Goal: Task Accomplishment & Management: Use online tool/utility

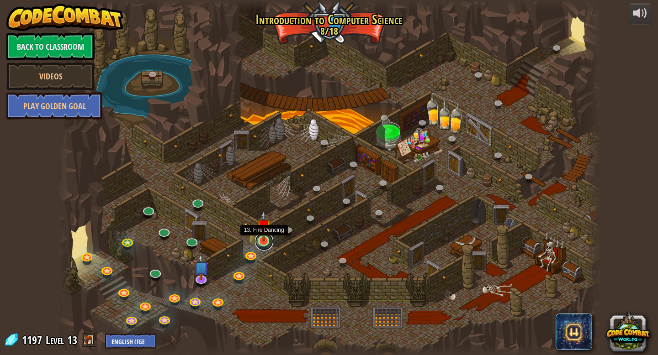
click at [267, 243] on link at bounding box center [264, 242] width 18 height 18
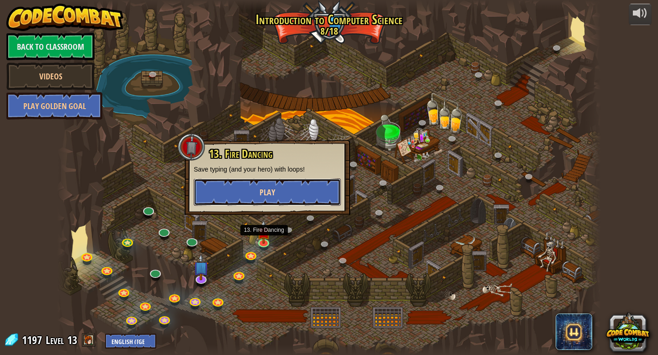
click at [299, 195] on button "Play" at bounding box center [267, 192] width 147 height 27
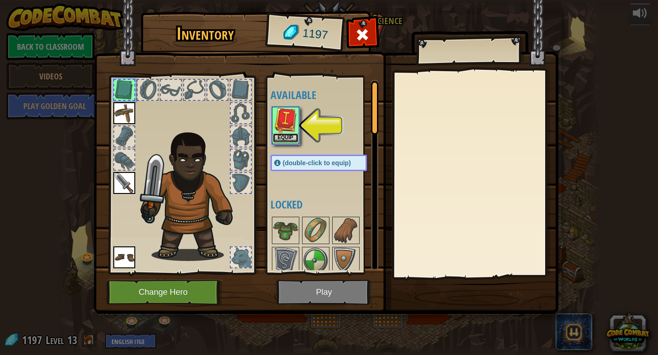
click at [286, 138] on button "Equip" at bounding box center [286, 138] width 26 height 10
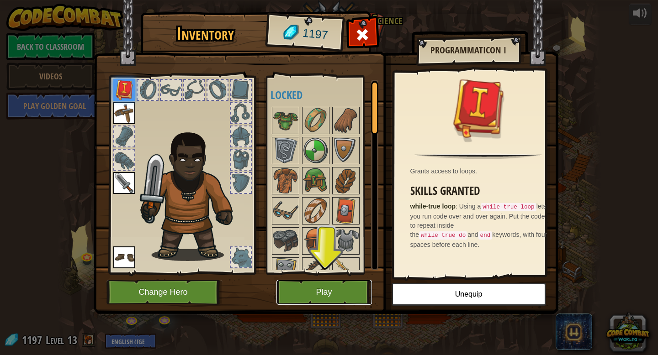
click at [343, 295] on button "Play" at bounding box center [323, 292] width 95 height 25
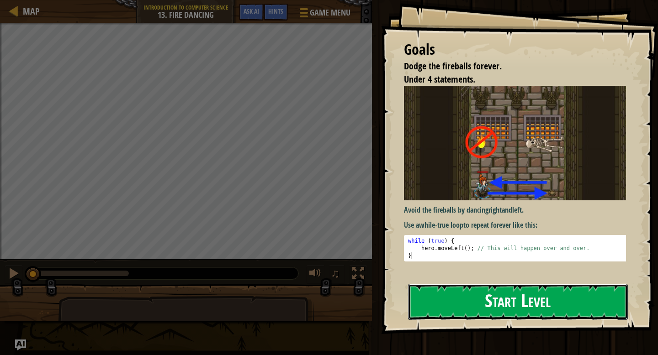
click at [448, 284] on button "Start Level" at bounding box center [518, 302] width 220 height 36
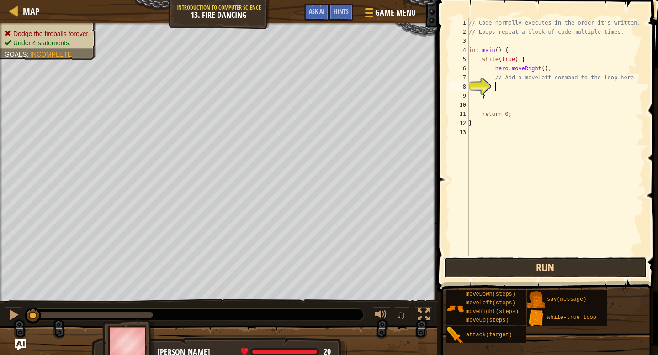
click at [522, 261] on button "Run" at bounding box center [545, 268] width 203 height 21
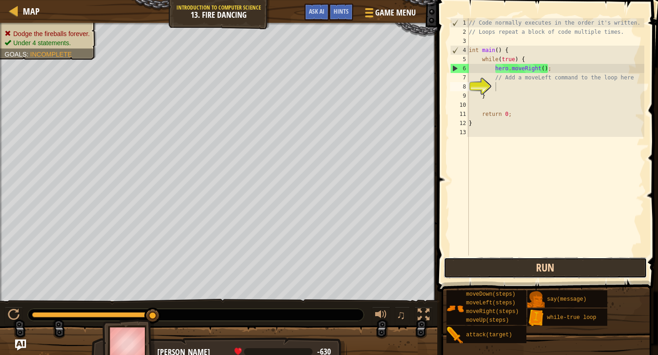
click at [511, 269] on button "Run" at bounding box center [545, 268] width 203 height 21
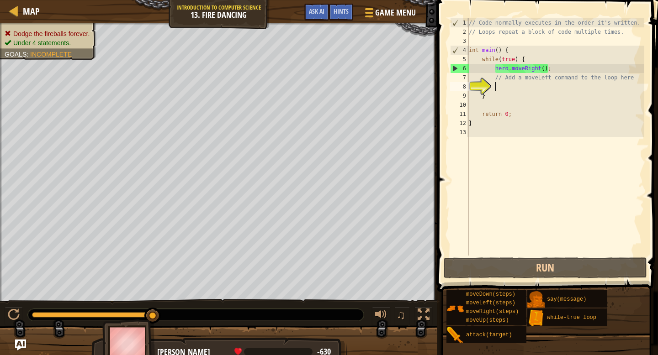
type textarea "m"
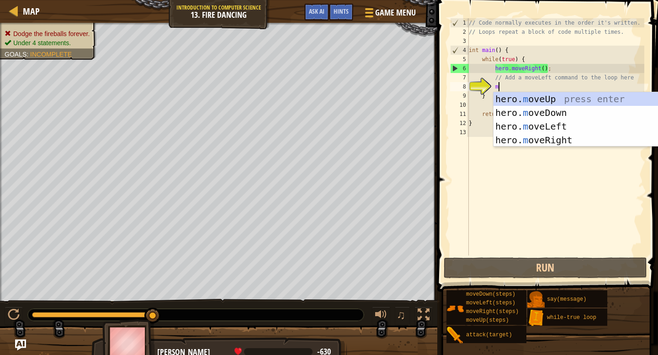
scroll to position [4, 2]
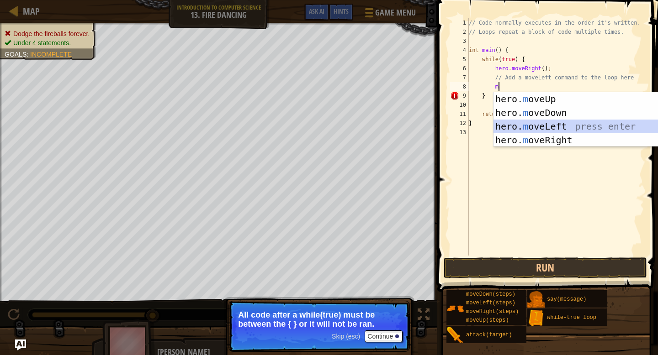
click at [528, 122] on div "hero. m oveUp press enter hero. m oveDown press enter hero. m oveLeft press ent…" at bounding box center [579, 133] width 173 height 82
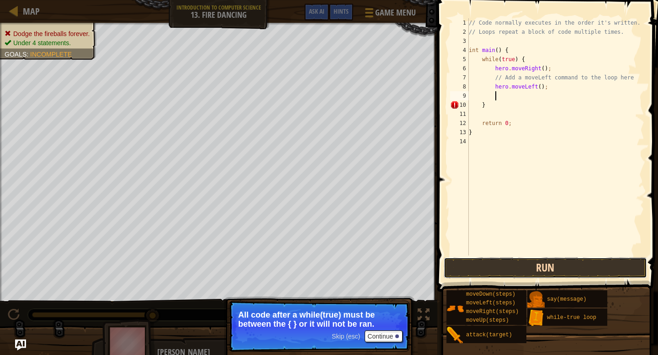
click at [511, 268] on button "Run" at bounding box center [545, 268] width 203 height 21
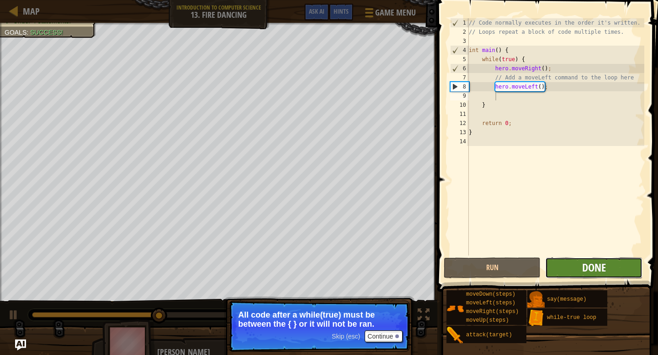
click at [586, 261] on span "Done" at bounding box center [594, 267] width 24 height 15
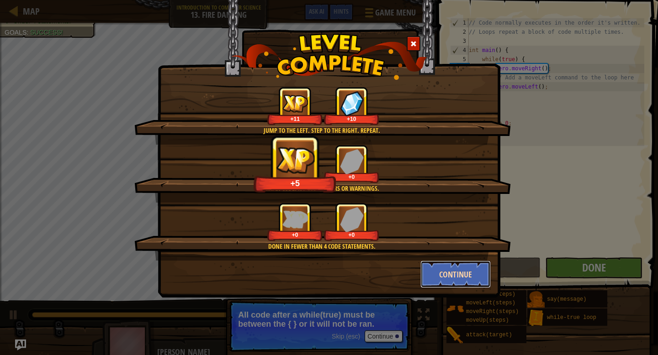
click at [476, 271] on button "Continue" at bounding box center [455, 274] width 71 height 27
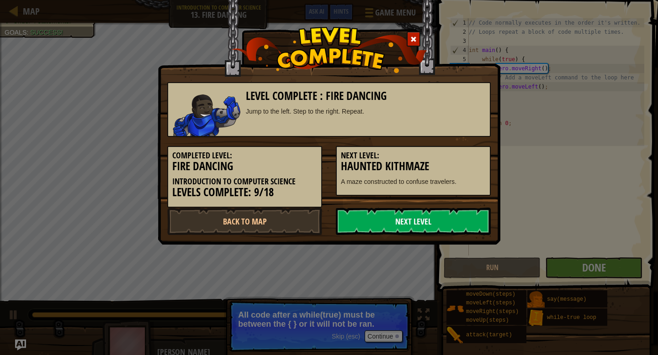
click at [428, 211] on link "Next Level" at bounding box center [413, 221] width 155 height 27
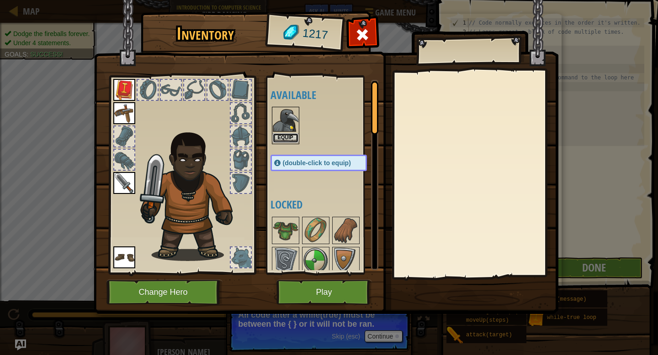
click at [289, 133] on button "Equip" at bounding box center [286, 138] width 26 height 10
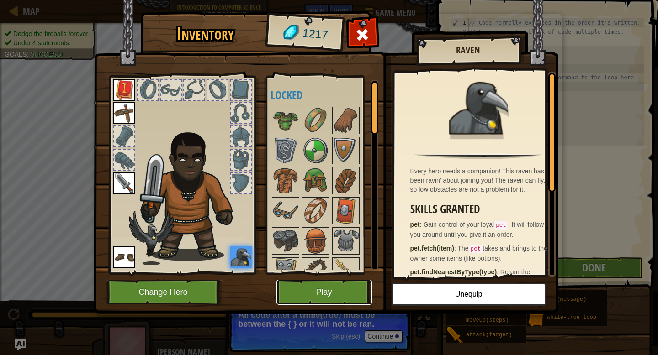
click at [330, 297] on button "Play" at bounding box center [323, 292] width 95 height 25
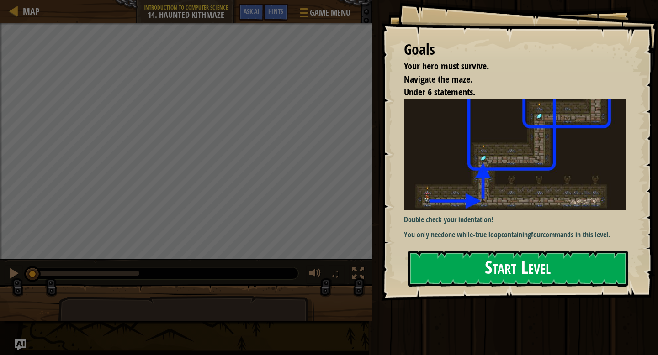
click at [484, 270] on button "Start Level" at bounding box center [518, 269] width 220 height 36
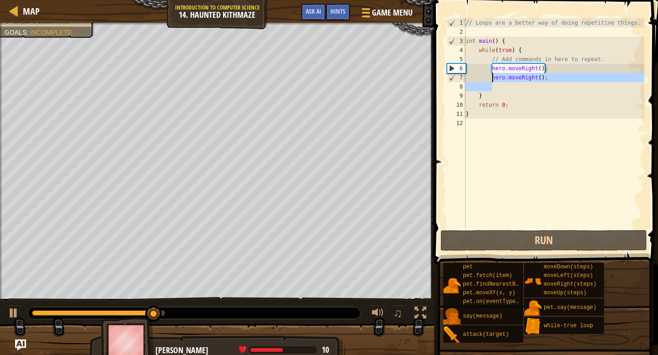
drag, startPoint x: 553, startPoint y: 82, endPoint x: 491, endPoint y: 78, distance: 62.7
click at [491, 78] on div "// Loops are a better way of doing repetitive things. int main ( ) { while ( tr…" at bounding box center [554, 132] width 180 height 228
type textarea "hero.moveRight();"
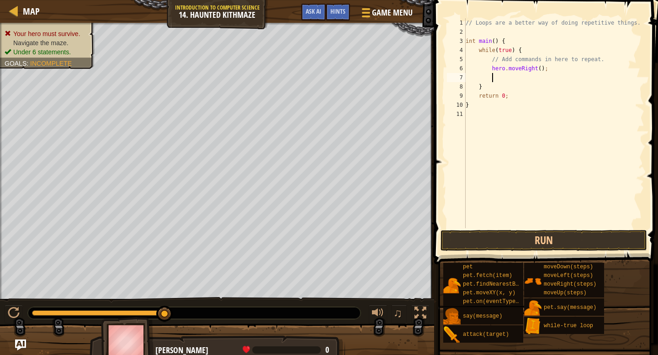
type textarea "m"
type textarea "h"
click at [540, 86] on div "// Loops are a better way of doing repetitive things. int main ( ) { while ( tr…" at bounding box center [554, 132] width 180 height 228
click at [531, 79] on div "// Loops are a better way of doing repetitive things. int main ( ) { while ( tr…" at bounding box center [554, 132] width 180 height 228
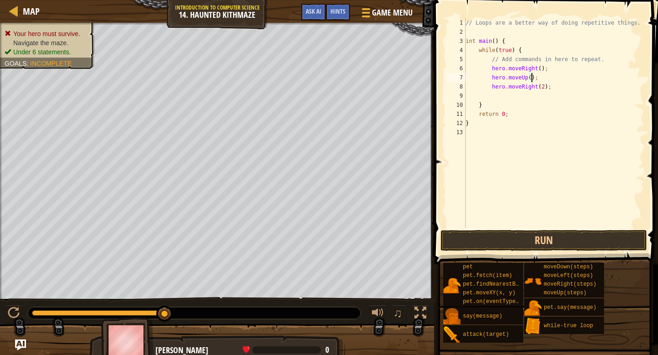
scroll to position [4, 6]
click at [542, 70] on div "// Loops are a better way of doing repetitive things. int main ( ) { while ( tr…" at bounding box center [554, 132] width 180 height 228
type textarea "hero.moveRight(2);"
click at [521, 95] on div "// Loops are a better way of doing repetitive things. int main ( ) { while ( tr…" at bounding box center [554, 132] width 180 height 228
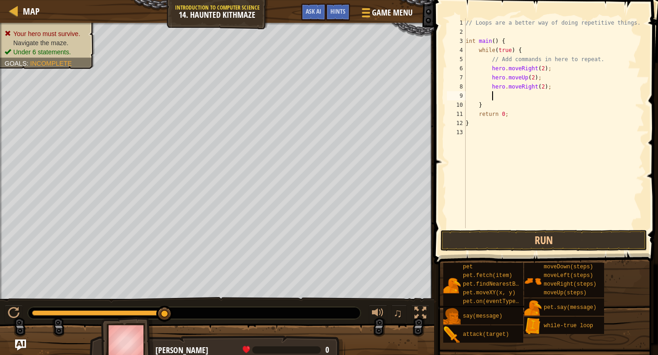
type textarea "u"
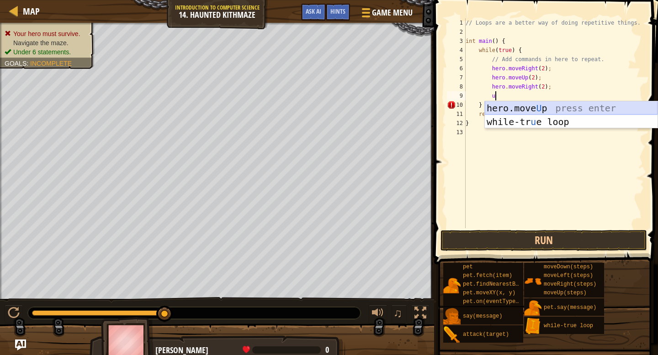
click at [523, 111] on div "hero.move U p press enter while-tr u e loop press enter" at bounding box center [571, 128] width 173 height 55
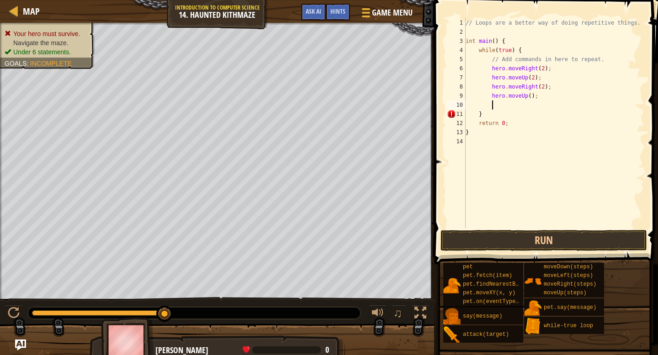
click at [531, 98] on div "// Loops are a better way of doing repetitive things. int main ( ) { while ( tr…" at bounding box center [554, 132] width 180 height 228
type textarea "hero.moveUp(2);"
click at [524, 103] on div "// Loops are a better way of doing repetitive things. int main ( ) { while ( tr…" at bounding box center [554, 132] width 180 height 228
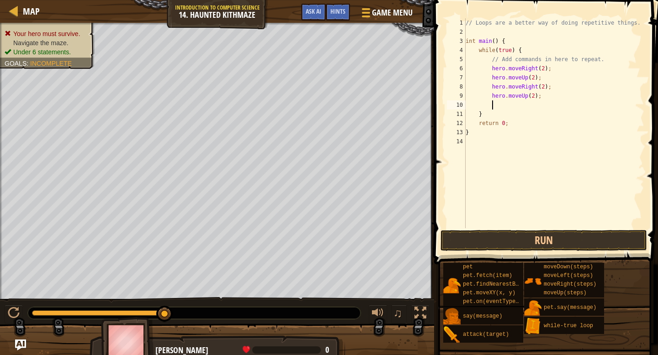
type textarea "h"
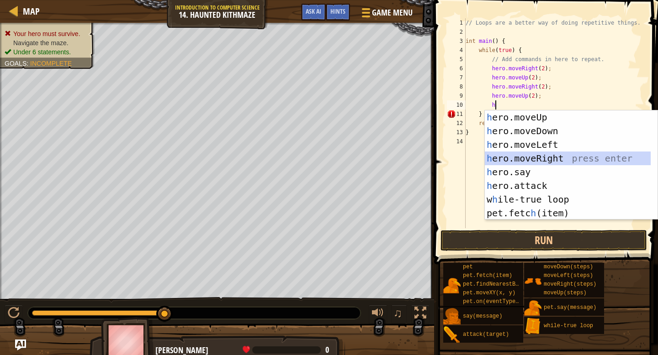
click at [528, 155] on div "h ero.moveUp press enter h ero.moveDown press enter h ero.moveLeft press enter …" at bounding box center [571, 179] width 173 height 137
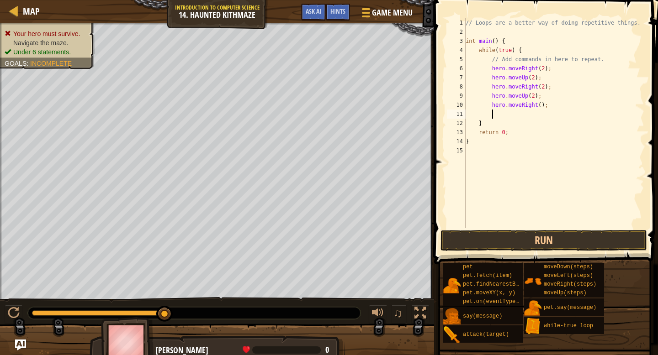
click at [541, 104] on div "// Loops are a better way of doing repetitive things. int main ( ) { while ( tr…" at bounding box center [554, 132] width 180 height 228
type textarea "hero.moveRight(2);"
click at [514, 117] on div "// Loops are a better way of doing repetitive things. int main ( ) { while ( tr…" at bounding box center [554, 132] width 180 height 228
type textarea "h"
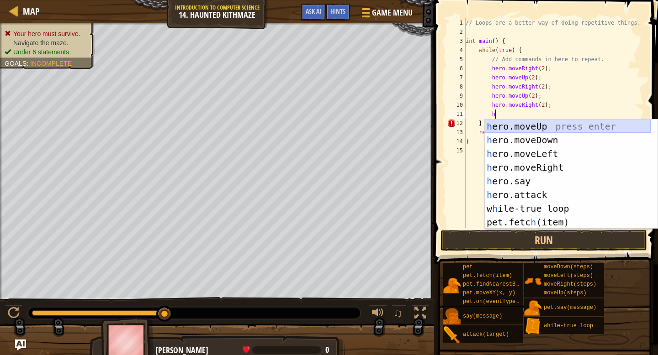
click at [524, 123] on div "h ero.moveUp press enter h ero.moveDown press enter h ero.moveLeft press enter …" at bounding box center [568, 188] width 166 height 137
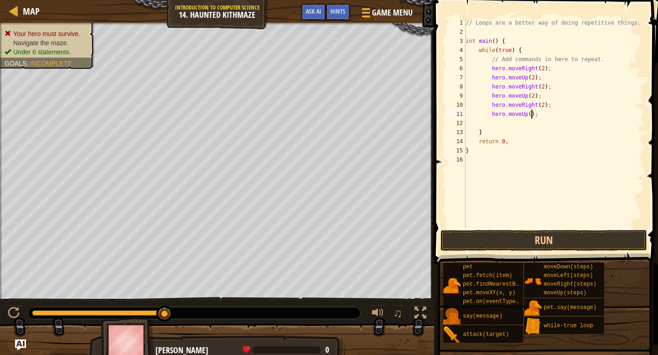
click at [531, 117] on div "// Loops are a better way of doing repetitive things. int main ( ) { while ( tr…" at bounding box center [554, 132] width 180 height 228
click at [505, 243] on button "Run" at bounding box center [543, 240] width 207 height 21
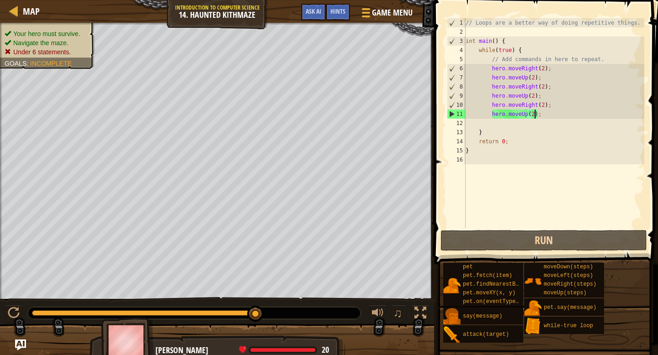
click at [503, 69] on div "// Loops are a better way of doing repetitive things. int main ( ) { while ( tr…" at bounding box center [554, 132] width 180 height 228
click at [503, 79] on div "// Loops are a better way of doing repetitive things. int main ( ) { while ( tr…" at bounding box center [554, 132] width 180 height 228
click at [504, 88] on div "// Loops are a better way of doing repetitive things. int main ( ) { while ( tr…" at bounding box center [554, 132] width 180 height 228
click at [504, 95] on div "// Loops are a better way of doing repetitive things. int main ( ) { while ( tr…" at bounding box center [554, 132] width 180 height 228
click at [504, 101] on div "// Loops are a better way of doing repetitive things. int main ( ) { while ( tr…" at bounding box center [554, 132] width 180 height 228
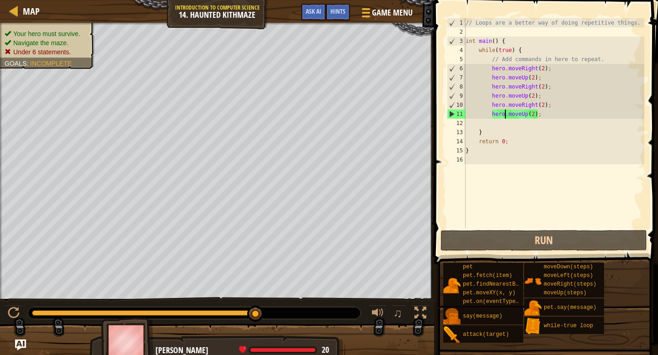
click at [504, 111] on div "// Loops are a better way of doing repetitive things. int main ( ) { while ( tr…" at bounding box center [554, 132] width 180 height 228
click at [504, 105] on div "// Loops are a better way of doing repetitive things. int main ( ) { while ( tr…" at bounding box center [554, 132] width 180 height 228
click at [504, 99] on div "// Loops are a better way of doing repetitive things. int main ( ) { while ( tr…" at bounding box center [554, 132] width 180 height 228
click at [503, 90] on div "// Loops are a better way of doing repetitive things. int main ( ) { while ( tr…" at bounding box center [554, 132] width 180 height 228
click at [502, 74] on div "// Loops are a better way of doing repetitive things. int main ( ) { while ( tr…" at bounding box center [554, 132] width 180 height 228
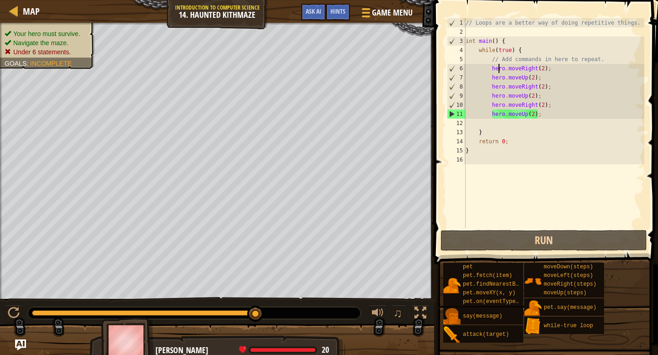
click at [500, 67] on div "// Loops are a better way of doing repetitive things. int main ( ) { while ( tr…" at bounding box center [554, 132] width 180 height 228
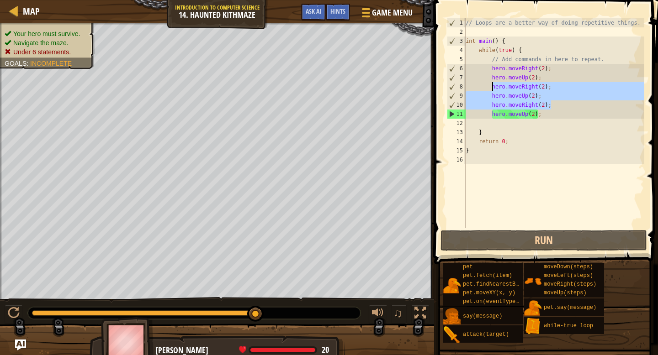
drag, startPoint x: 554, startPoint y: 107, endPoint x: 493, endPoint y: 90, distance: 63.2
click at [493, 90] on div "// Loops are a better way of doing repetitive things. int main ( ) { while ( tr…" at bounding box center [554, 132] width 180 height 228
type textarea "hero.moveRight(2); hero.moveUp(2);"
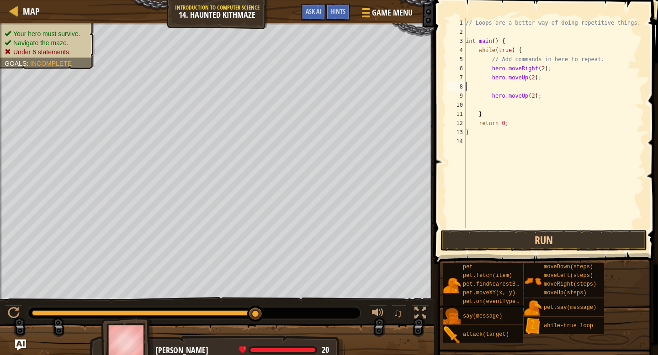
scroll to position [4, 0]
drag, startPoint x: 492, startPoint y: 106, endPoint x: 477, endPoint y: 106, distance: 15.1
click at [477, 106] on div "// Loops are a better way of doing repetitive things. int main ( ) { while ( tr…" at bounding box center [554, 132] width 180 height 228
click at [554, 86] on div "// Loops are a better way of doing repetitive things. int main ( ) { while ( tr…" at bounding box center [554, 132] width 180 height 228
paste textarea "}"
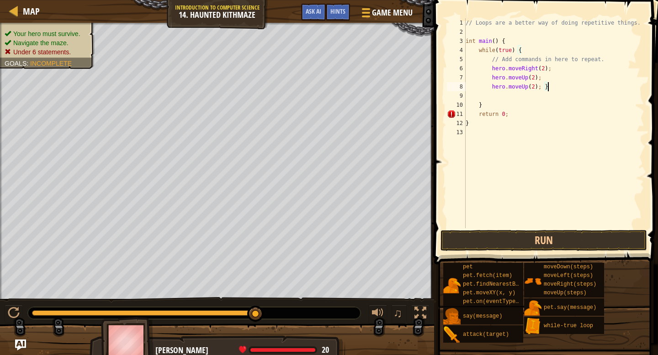
click at [469, 122] on div "// Loops are a better way of doing repetitive things. int main ( ) { while ( tr…" at bounding box center [554, 132] width 180 height 228
type textarea "}"
click at [487, 107] on div "// Loops are a better way of doing repetitive things. int main ( ) { while ( tr…" at bounding box center [554, 132] width 180 height 228
type textarea "}"
click at [507, 42] on div "// Loops are a better way of doing repetitive things. int main ( ) { while ( tr…" at bounding box center [554, 132] width 180 height 228
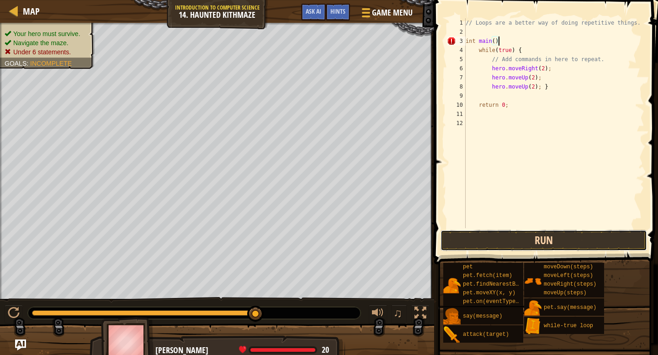
click at [515, 250] on button "Run" at bounding box center [543, 240] width 207 height 21
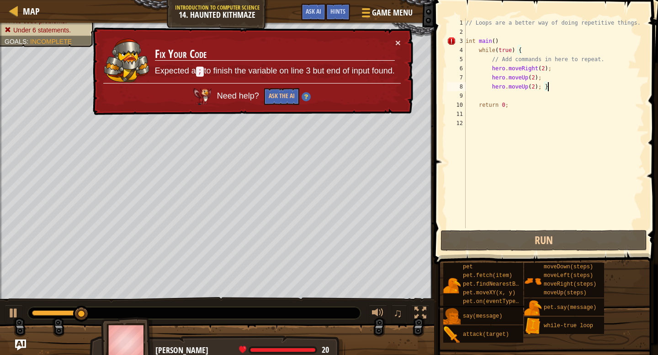
click at [546, 86] on div "// Loops are a better way of doing repetitive things. int main ( ) while ( true…" at bounding box center [554, 132] width 180 height 228
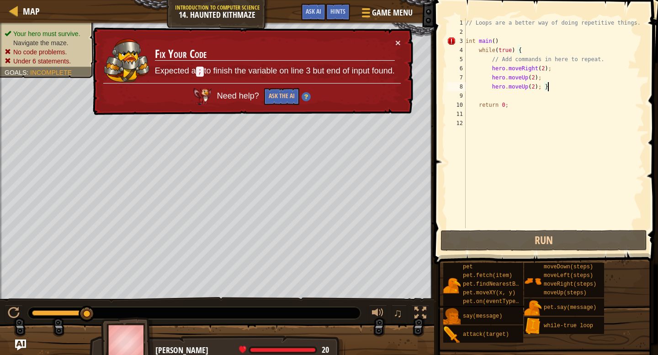
click at [544, 86] on div "// Loops are a better way of doing repetitive things. int main ( ) while ( true…" at bounding box center [554, 132] width 180 height 228
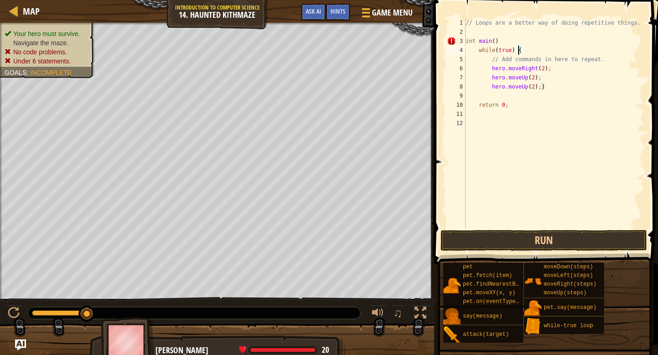
click at [518, 50] on div "// Loops are a better way of doing repetitive things. int main ( ) while ( true…" at bounding box center [554, 132] width 180 height 228
click at [515, 233] on button "Run" at bounding box center [543, 240] width 207 height 21
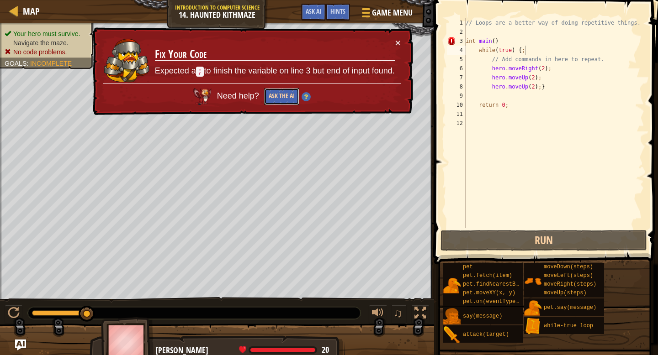
click at [267, 95] on button "Ask the AI" at bounding box center [281, 96] width 35 height 17
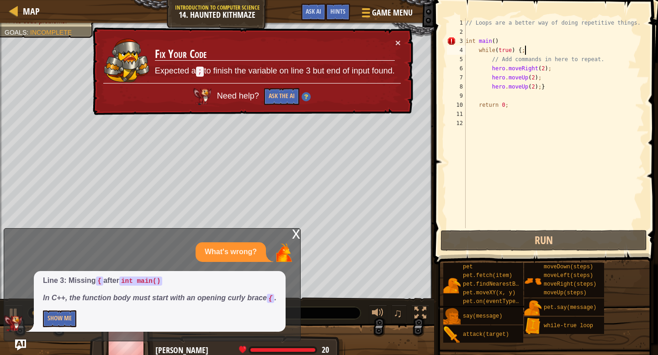
click at [42, 317] on div "Line 3: Missing { after int main() In C++, the function body must start with an…" at bounding box center [160, 301] width 252 height 61
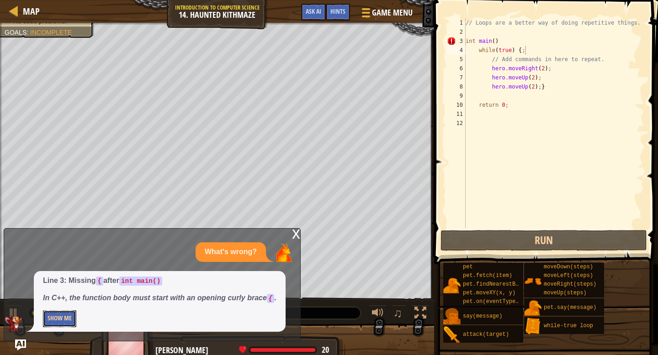
click at [58, 317] on button "Show Me" at bounding box center [59, 319] width 33 height 17
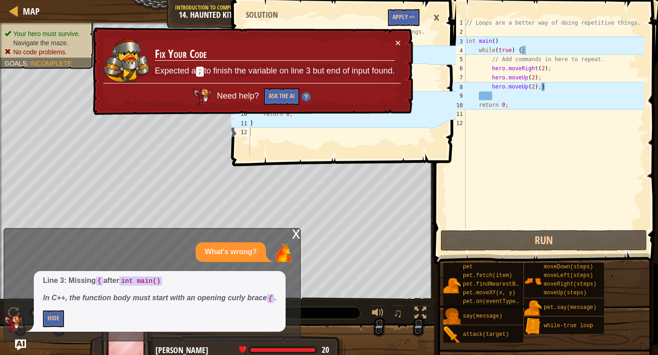
click at [400, 49] on div "× Fix Your Code Expected a ; to finish the variable on line 3 but end of input …" at bounding box center [252, 71] width 322 height 88
click at [400, 46] on button "×" at bounding box center [397, 43] width 5 height 10
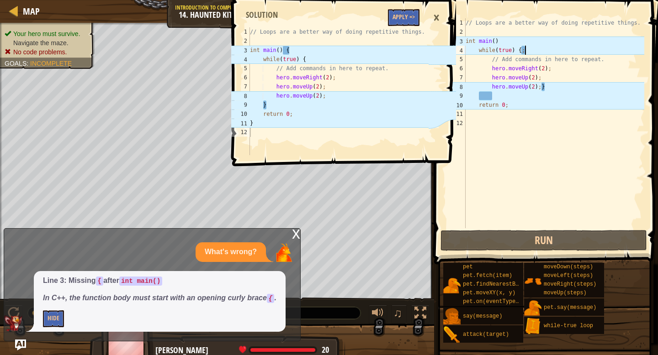
scroll to position [4, 4]
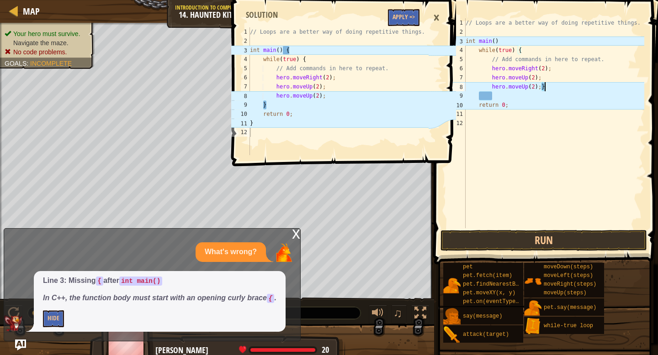
click at [548, 88] on div "// Loops are a better way of doing repetitive things. int main ( ) while ( true…" at bounding box center [554, 132] width 180 height 228
type textarea "hero.moveUp(2);"
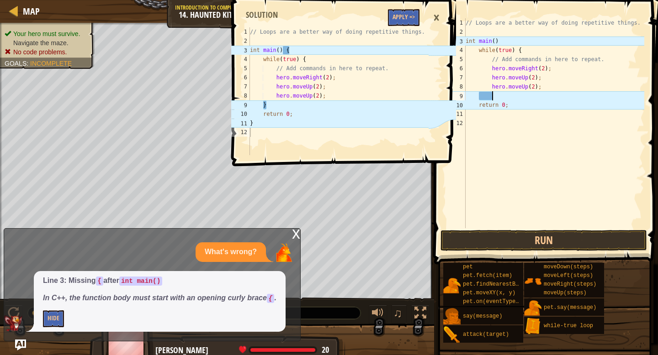
click at [493, 96] on div "// Loops are a better way of doing repetitive things. int main ( ) while ( true…" at bounding box center [554, 132] width 180 height 228
type textarea "}"
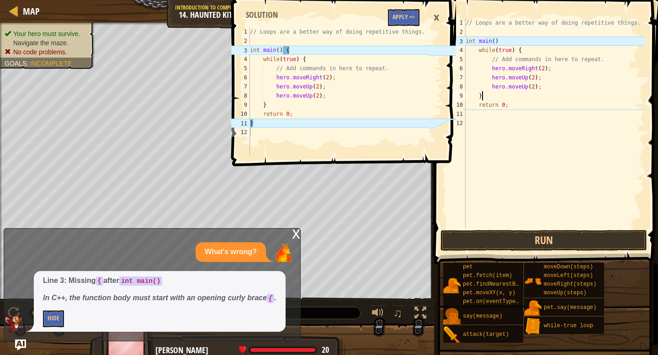
scroll to position [4, 1]
click at [487, 113] on div "// Loops are a better way of doing repetitive things. int main ( ) while ( true…" at bounding box center [554, 132] width 180 height 228
click at [517, 43] on div "// Loops are a better way of doing repetitive things. int main ( ) while ( true…" at bounding box center [554, 132] width 180 height 228
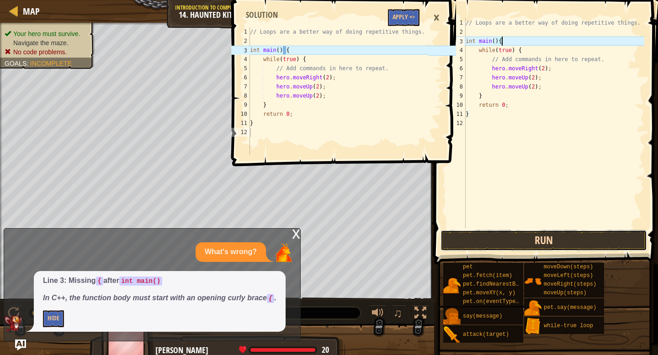
click at [517, 236] on button "Run" at bounding box center [543, 240] width 207 height 21
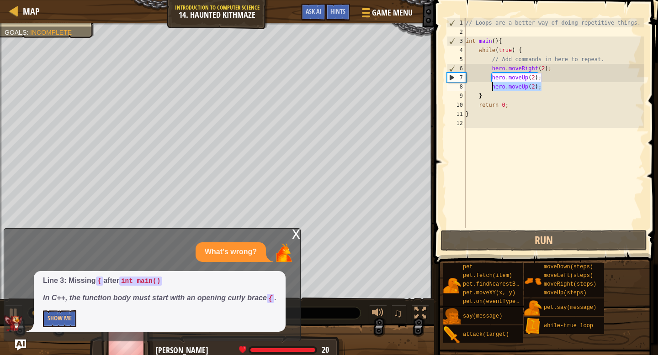
drag, startPoint x: 556, startPoint y: 87, endPoint x: 491, endPoint y: 87, distance: 64.9
click at [491, 87] on div "// Loops are a better way of doing repetitive things. int main ( ) { while ( tr…" at bounding box center [554, 132] width 180 height 228
type textarea "hero.moveUp(2);"
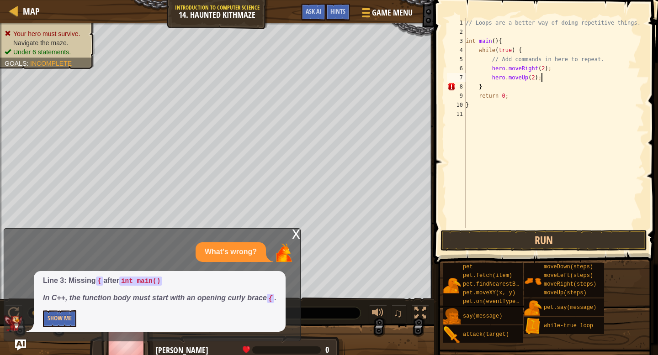
scroll to position [4, 6]
type textarea "hero.moveUp(2);"
click at [504, 237] on button "Run" at bounding box center [543, 240] width 207 height 21
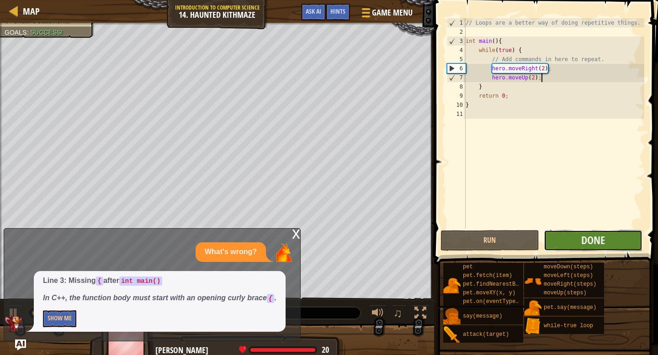
click at [617, 245] on button "Done" at bounding box center [593, 240] width 99 height 21
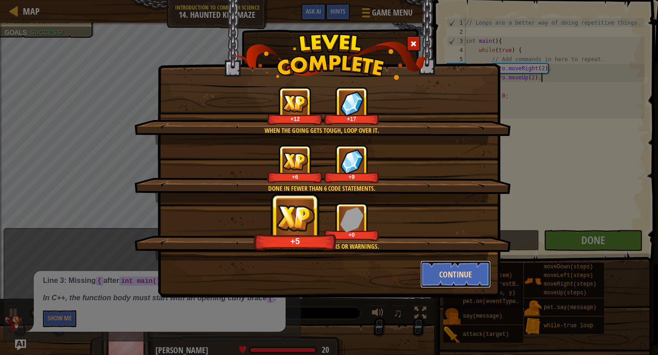
click at [465, 275] on button "Continue" at bounding box center [455, 274] width 71 height 27
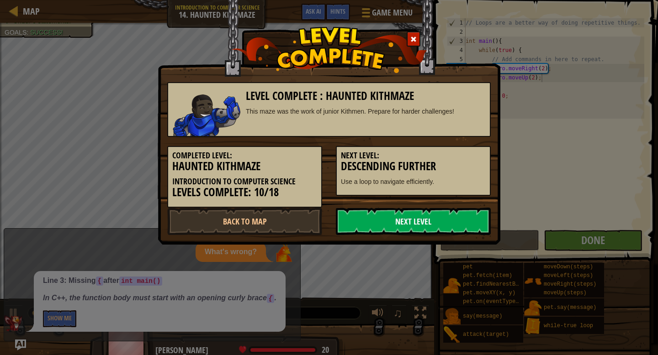
click at [375, 221] on link "Next Level" at bounding box center [413, 221] width 155 height 27
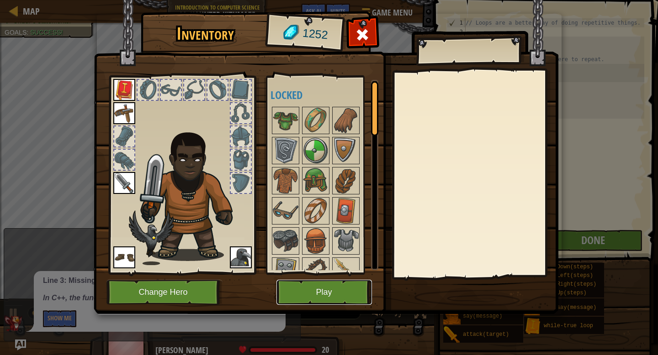
click at [333, 297] on button "Play" at bounding box center [323, 292] width 95 height 25
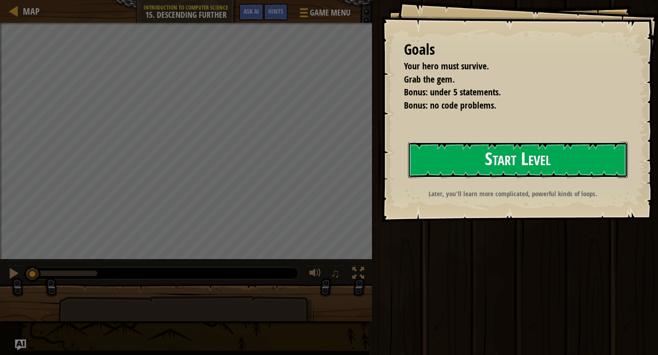
click at [425, 159] on button "Start Level" at bounding box center [518, 160] width 220 height 36
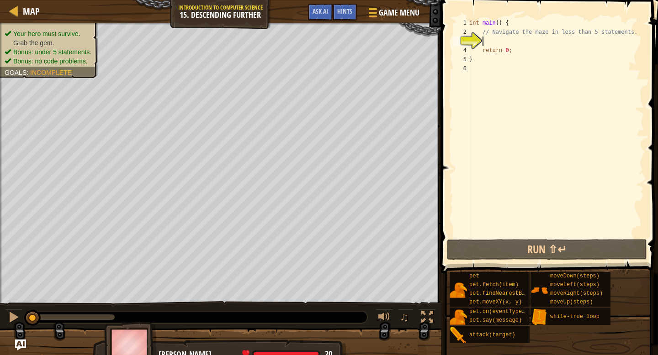
type textarea "h"
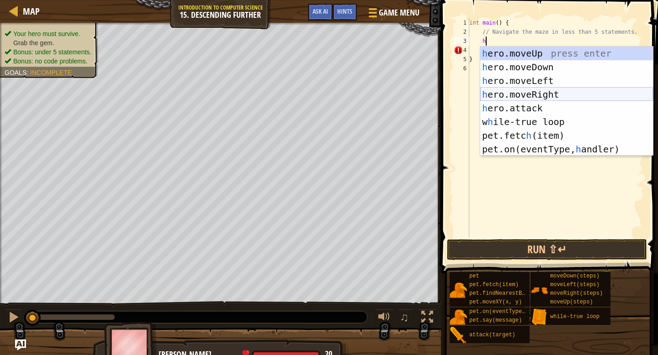
click at [541, 98] on div "h ero.moveUp press enter h ero.moveDown press enter h ero.moveLeft press enter …" at bounding box center [566, 115] width 173 height 137
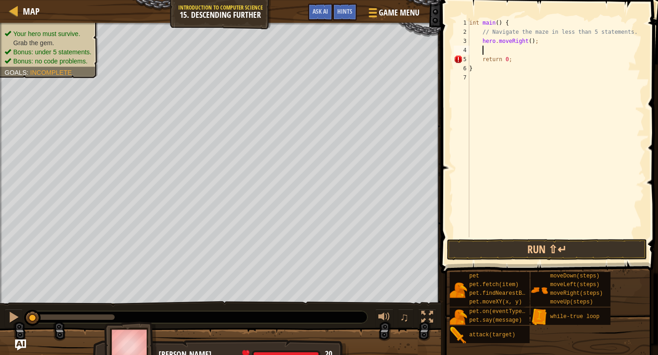
scroll to position [4, 0]
type textarea "h"
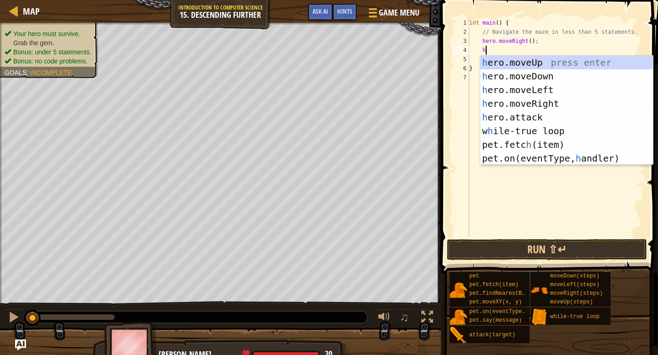
scroll to position [4, 1]
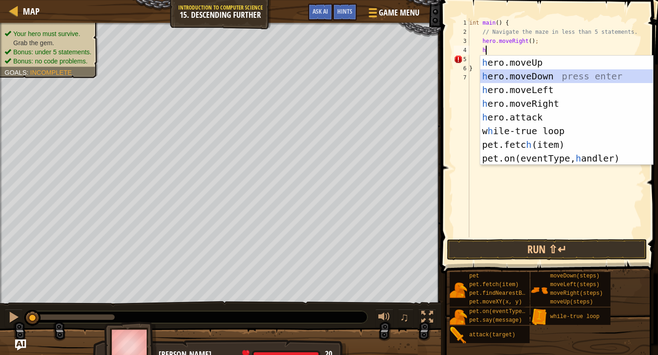
click at [529, 77] on div "h ero.moveUp press enter h ero.moveDown press enter h ero.moveLeft press enter …" at bounding box center [566, 124] width 173 height 137
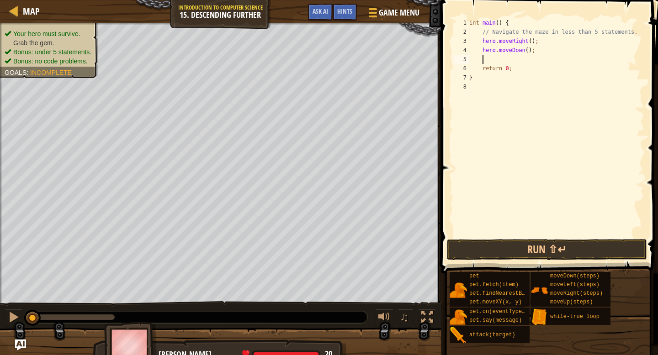
click at [532, 41] on div "int main ( ) { // Navigate the maze in less than 5 statements. hero . moveRight…" at bounding box center [555, 137] width 177 height 238
type textarea "hero.moveRight(2);"
click at [498, 58] on div "int main ( ) { // Navigate the maze in less than 5 statements. hero . moveRight…" at bounding box center [555, 137] width 177 height 238
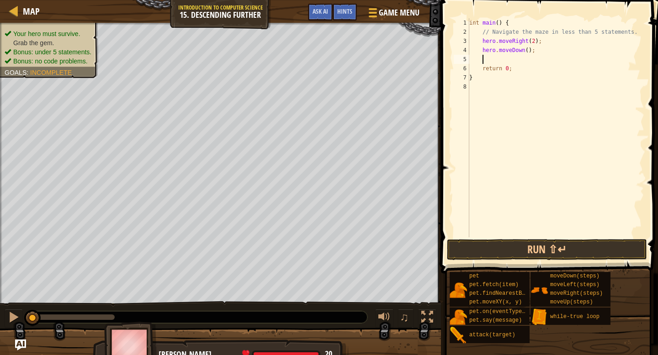
type textarea "}"
click at [541, 56] on div "int main ( ) { // Navigate the maze in less than 5 statements. hero . moveRight…" at bounding box center [555, 137] width 177 height 238
click at [541, 54] on div "int main ( ) { // Navigate the maze in less than 5 statements. hero . moveRight…" at bounding box center [555, 137] width 177 height 238
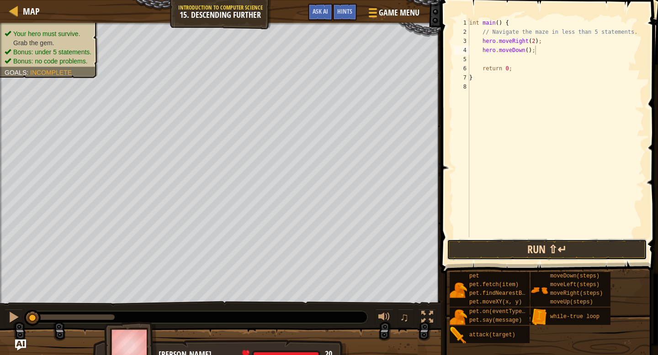
click at [481, 249] on button "Run ⇧↵" at bounding box center [547, 249] width 200 height 21
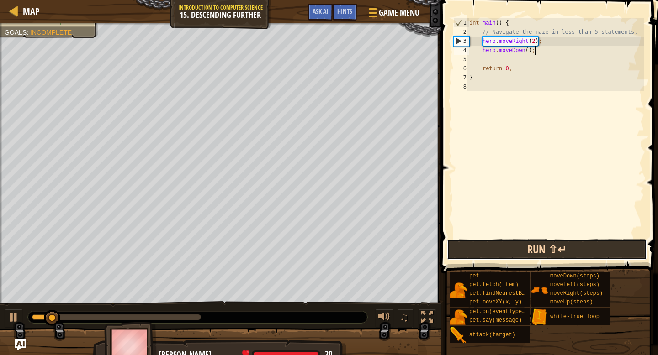
click at [481, 249] on button "Run ⇧↵" at bounding box center [547, 249] width 200 height 21
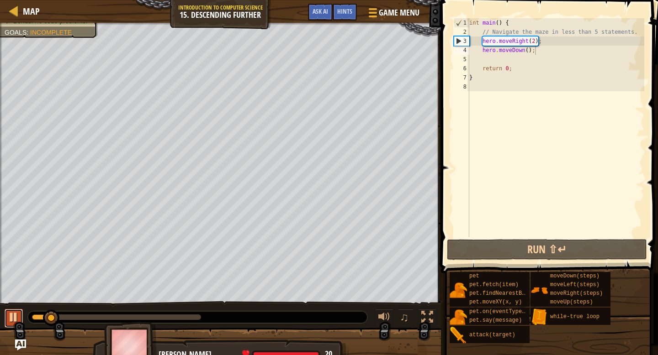
click at [16, 313] on div at bounding box center [14, 318] width 12 height 12
click at [309, 23] on div "Game Menu Done Hints Ask AI" at bounding box center [364, 14] width 122 height 21
click at [320, 8] on span "Ask AI" at bounding box center [321, 11] width 16 height 9
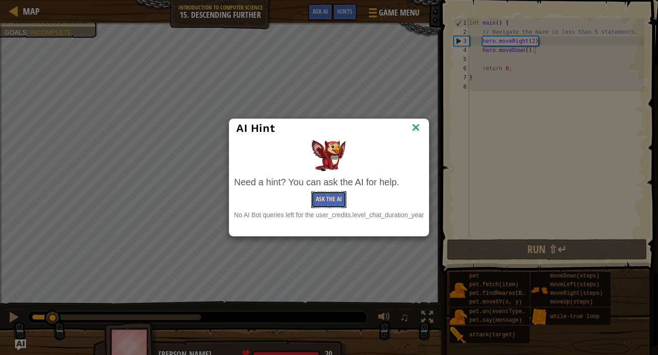
click at [326, 200] on button "Ask the AI" at bounding box center [328, 199] width 35 height 17
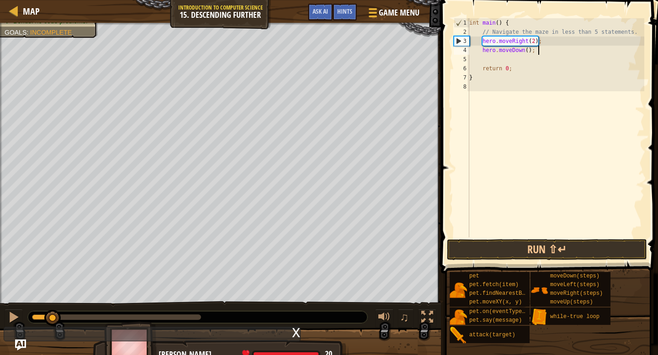
scroll to position [4, 5]
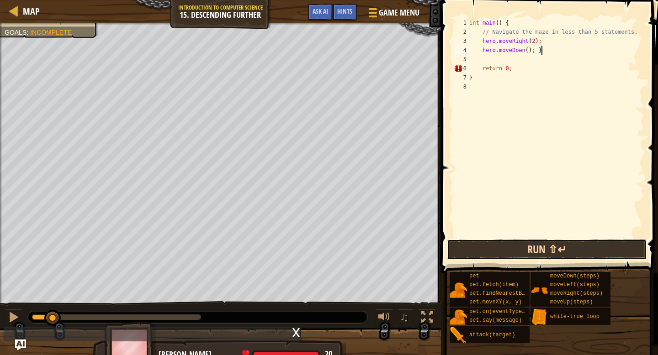
click at [534, 245] on button "Run ⇧↵" at bounding box center [547, 249] width 200 height 21
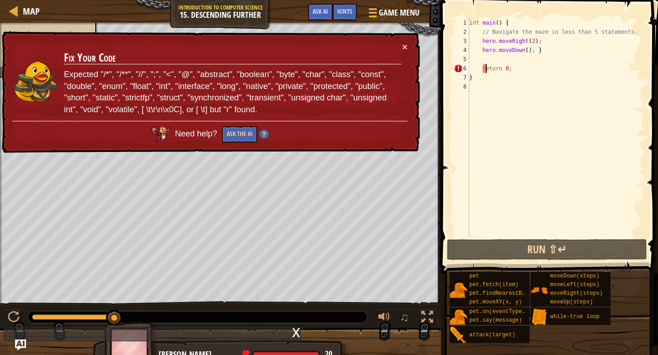
click at [485, 67] on div "int main ( ) { // Navigate the maze in less than 5 statements. hero . moveRight…" at bounding box center [555, 137] width 177 height 238
click at [481, 72] on div "int main ( ) { // Navigate the maze in less than 5 statements. hero . moveRight…" at bounding box center [555, 137] width 177 height 238
click at [520, 73] on div "int main ( ) { // Navigate the maze in less than 5 statements. hero . moveRight…" at bounding box center [555, 137] width 177 height 238
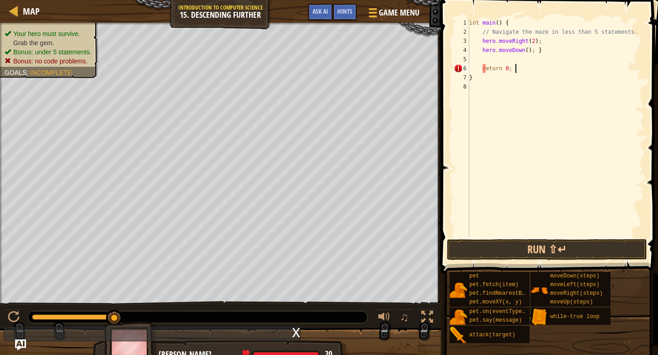
scroll to position [4, 4]
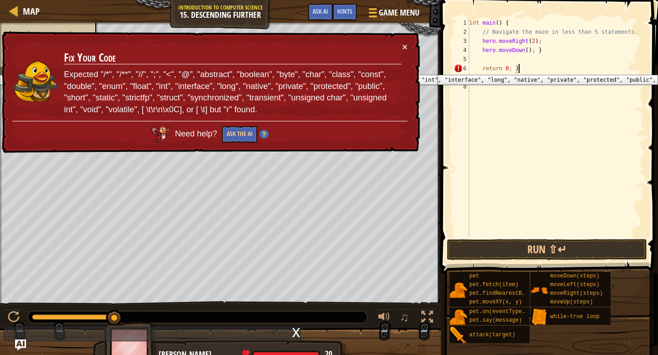
click at [458, 68] on div "6" at bounding box center [462, 68] width 16 height 9
type textarea "return 0; }"
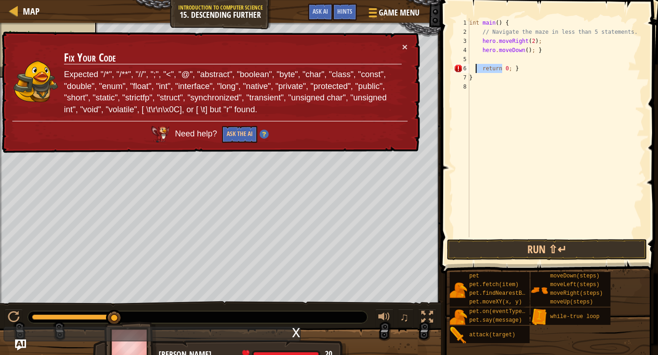
drag, startPoint x: 504, startPoint y: 68, endPoint x: 477, endPoint y: 69, distance: 27.0
click at [477, 69] on div "int main ( ) { // Navigate the maze in less than 5 statements. hero . moveRight…" at bounding box center [555, 137] width 177 height 238
click at [526, 67] on div "int main ( ) { // Navigate the maze in less than 5 statements. hero . moveRight…" at bounding box center [555, 137] width 177 height 238
drag, startPoint x: 526, startPoint y: 67, endPoint x: 474, endPoint y: 73, distance: 51.9
click at [474, 73] on div "int main ( ) { // Navigate the maze in less than 5 statements. hero . moveRight…" at bounding box center [555, 137] width 177 height 238
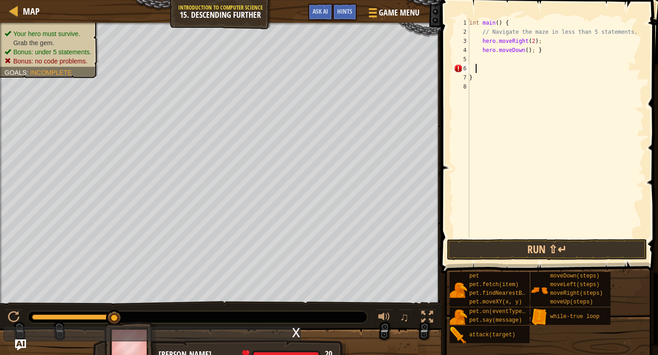
scroll to position [4, 0]
click at [535, 261] on span at bounding box center [550, 123] width 224 height 301
click at [531, 244] on button "Run ⇧↵" at bounding box center [547, 249] width 200 height 21
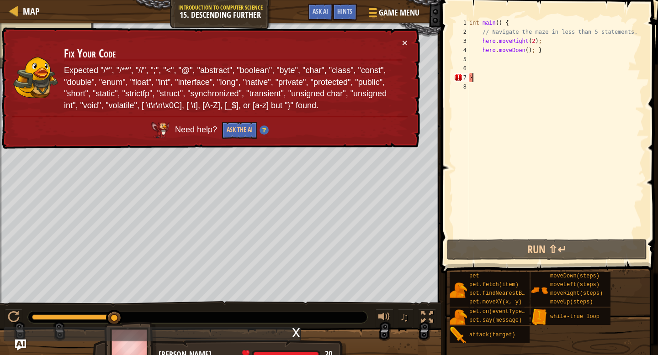
click at [484, 81] on div "int main ( ) { // Navigate the maze in less than 5 statements. hero . moveRight…" at bounding box center [555, 137] width 177 height 238
type textarea "}"
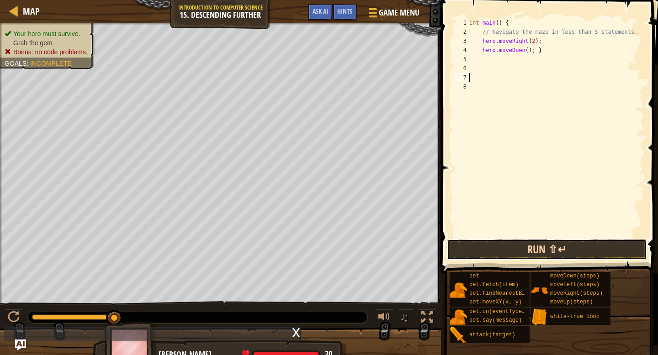
click at [479, 247] on button "Run ⇧↵" at bounding box center [547, 249] width 200 height 21
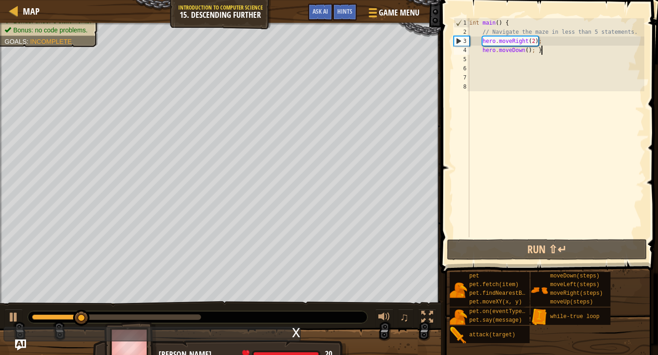
click at [542, 51] on div "int main ( ) { // Navigate the maze in less than 5 statements. hero . moveRight…" at bounding box center [555, 137] width 177 height 238
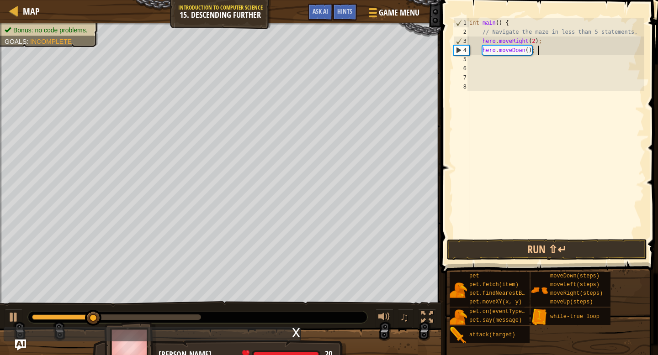
type textarea "hero.moveDown();"
click at [536, 61] on div "int main ( ) { // Navigate the maze in less than 5 statements. hero . moveRight…" at bounding box center [555, 137] width 177 height 238
type textarea "}"
click at [519, 245] on button "Run ⇧↵" at bounding box center [547, 249] width 200 height 21
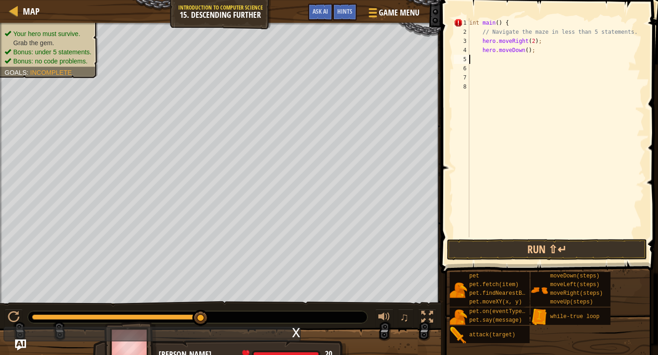
click at [509, 22] on div "int main ( ) { // Navigate the maze in less than 5 statements. hero . moveRight…" at bounding box center [555, 137] width 177 height 238
click at [513, 29] on div "int main ( ) { // Navigate the maze in less than 5 statements. hero . moveRight…" at bounding box center [555, 137] width 177 height 238
click at [513, 31] on div "int main ( ) { // Navigate the maze in less than 5 statements. hero . moveRight…" at bounding box center [555, 137] width 177 height 238
click at [515, 31] on div "int main ( ) { // Navigate the maze in less than 5 statements. hero . moveRight…" at bounding box center [555, 137] width 177 height 238
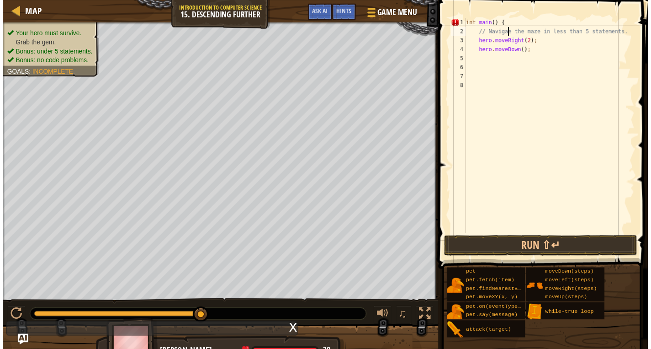
scroll to position [4, 4]
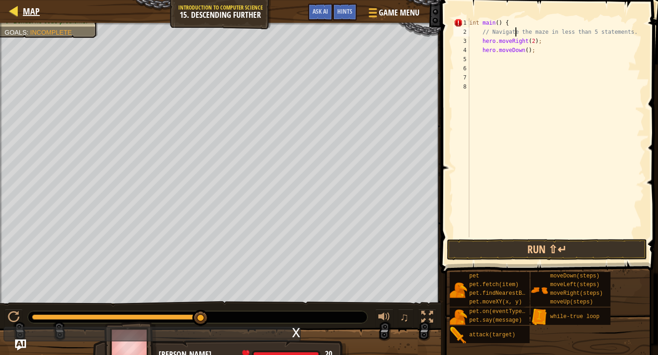
type textarea "// Navigate the maze in less than 5 statements."
click at [23, 16] on span "Map" at bounding box center [31, 11] width 17 height 12
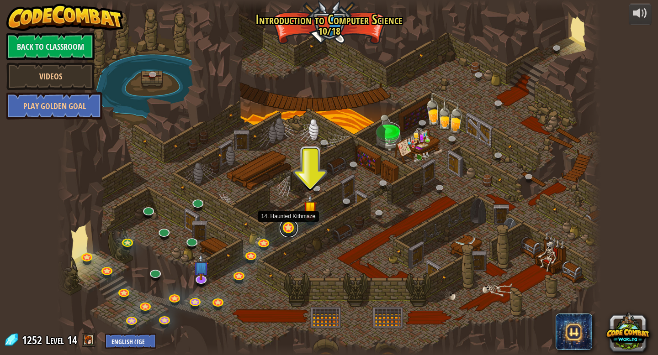
click at [285, 228] on link at bounding box center [289, 228] width 18 height 18
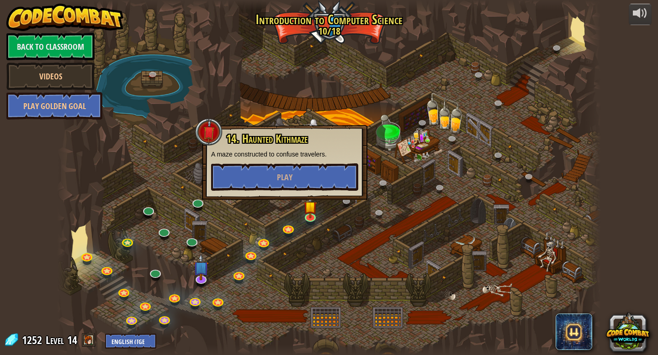
click at [374, 244] on div at bounding box center [329, 177] width 544 height 355
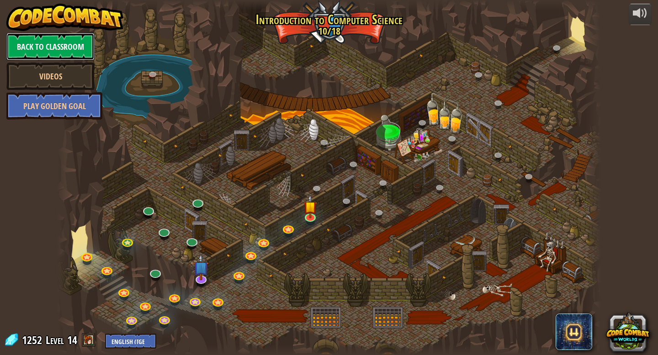
click at [58, 49] on link "Back to Classroom" at bounding box center [50, 46] width 88 height 27
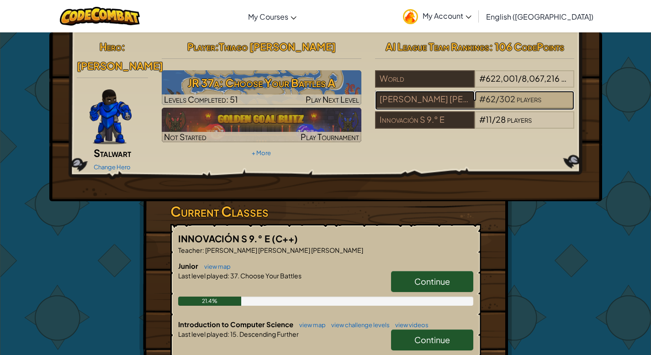
click at [504, 91] on div "# 62 / 302 players" at bounding box center [525, 99] width 100 height 17
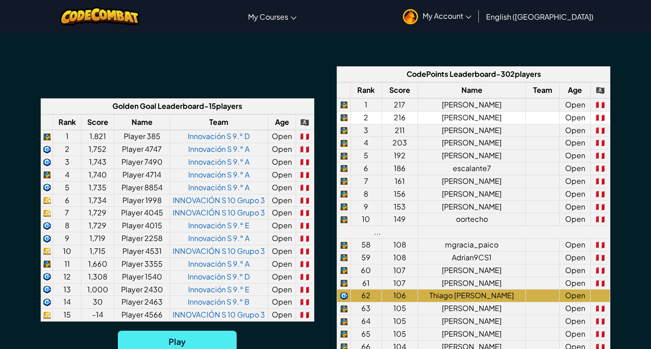
scroll to position [748, 0]
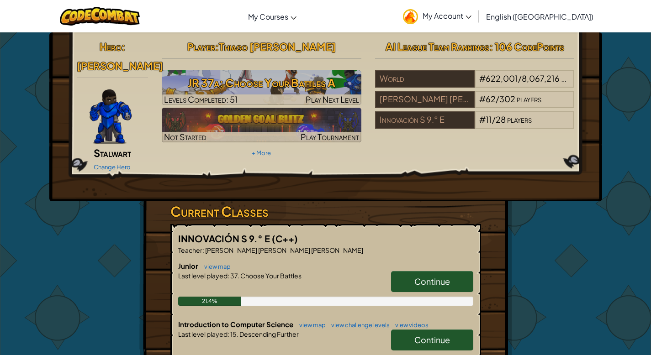
click at [426, 275] on link "Continue" at bounding box center [432, 281] width 82 height 21
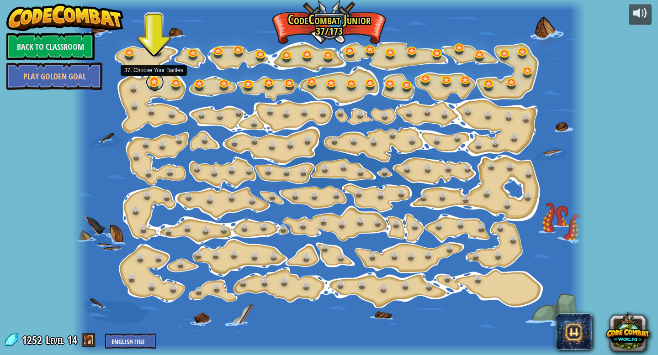
click at [154, 85] on link at bounding box center [155, 82] width 18 height 18
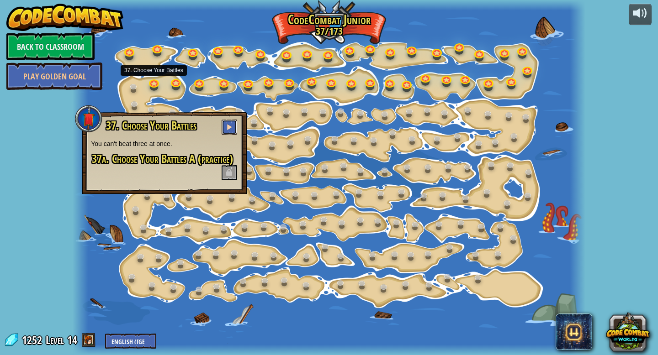
click at [233, 128] on button at bounding box center [230, 127] width 16 height 15
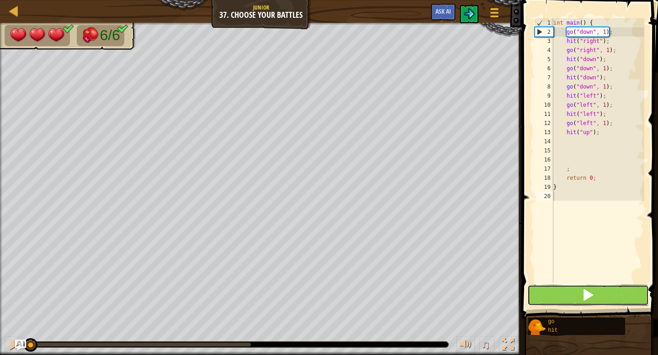
click at [552, 302] on button at bounding box center [588, 295] width 122 height 21
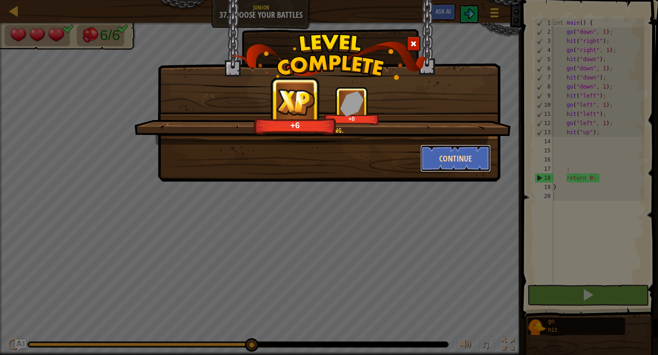
click at [448, 157] on button "Continue" at bounding box center [455, 158] width 71 height 27
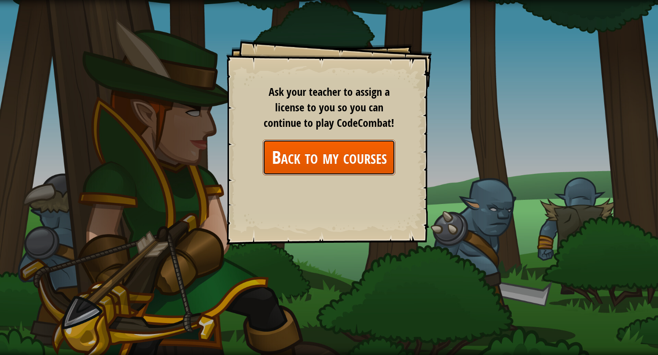
click at [373, 162] on link "Back to my courses" at bounding box center [329, 157] width 133 height 35
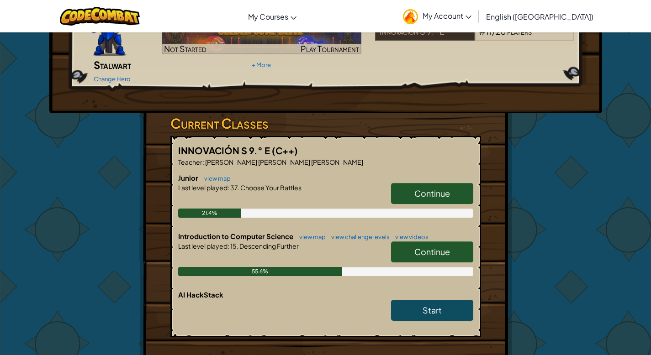
scroll to position [170, 0]
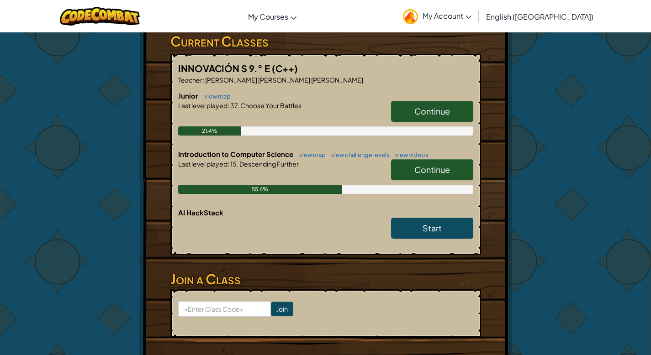
click at [436, 164] on span "Continue" at bounding box center [432, 169] width 36 height 11
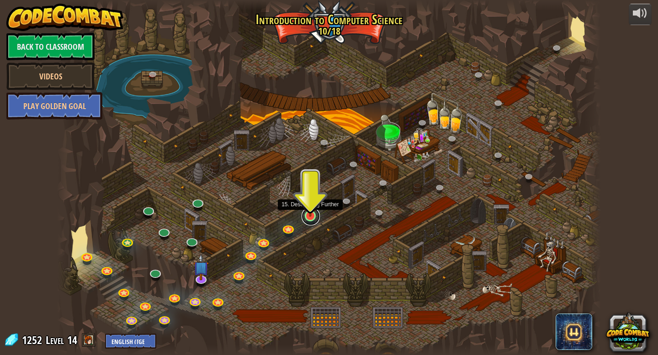
click at [313, 219] on link at bounding box center [311, 216] width 18 height 18
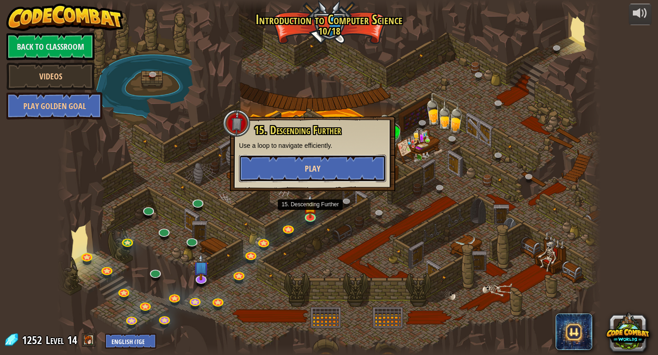
click at [324, 167] on button "Play" at bounding box center [312, 168] width 147 height 27
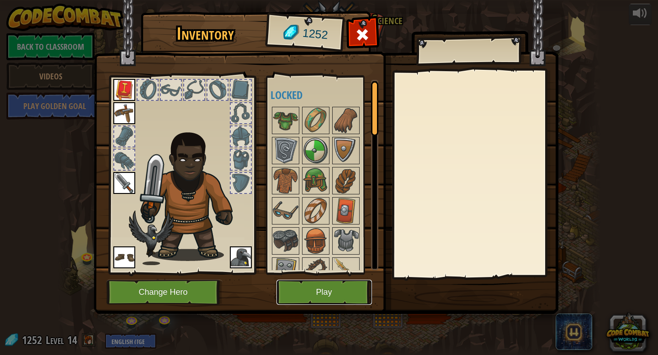
click at [336, 294] on button "Play" at bounding box center [323, 292] width 95 height 25
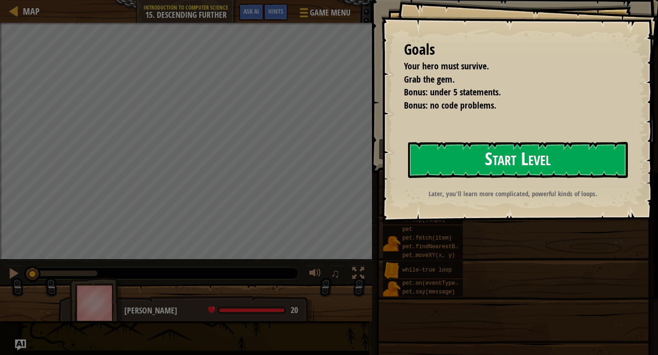
click at [479, 150] on button "Start Level" at bounding box center [518, 160] width 220 height 36
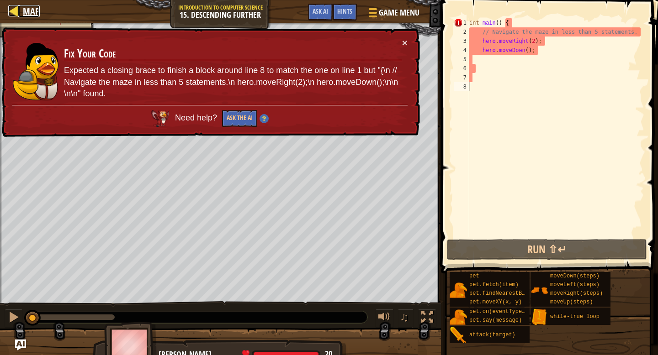
click at [11, 16] on div at bounding box center [13, 10] width 11 height 11
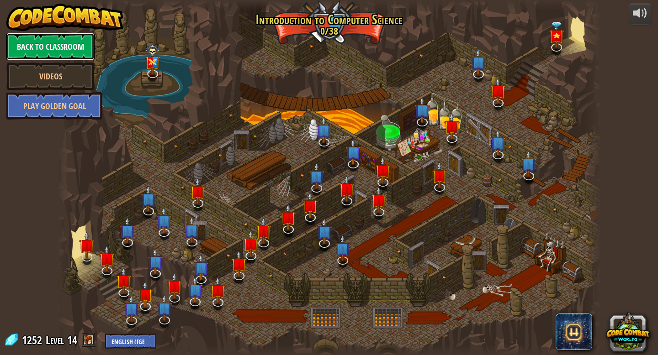
click at [46, 44] on link "Back to Classroom" at bounding box center [50, 46] width 88 height 27
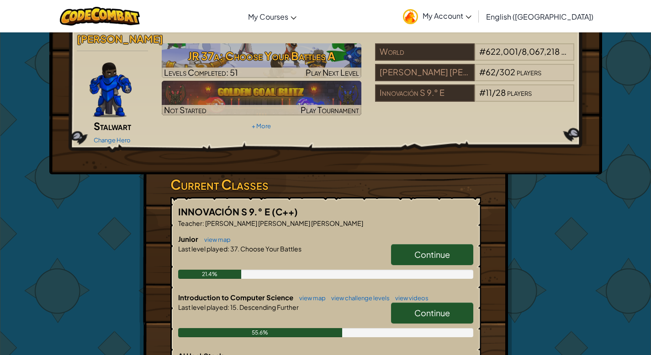
scroll to position [31, 0]
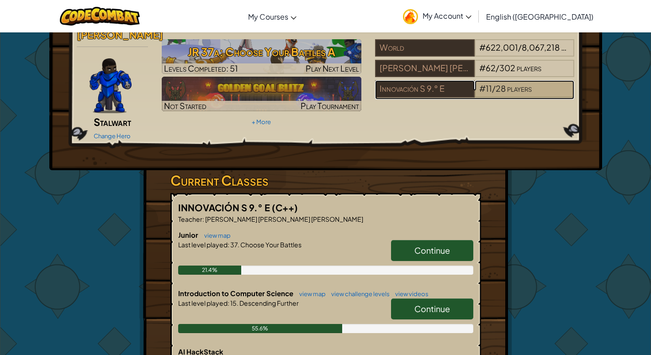
click at [496, 91] on span "28" at bounding box center [501, 88] width 10 height 11
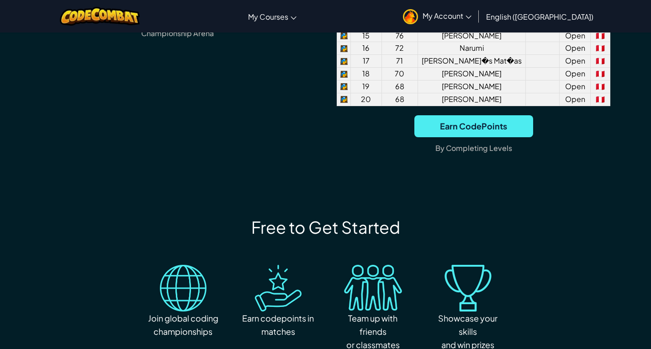
scroll to position [981, 0]
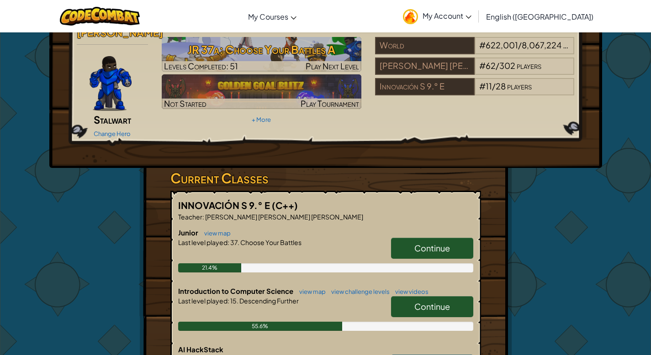
scroll to position [21, 0]
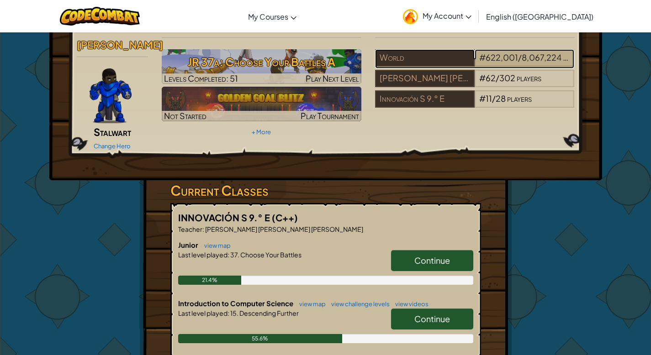
click at [518, 65] on div "# 622,001 / 8,067,224 players" at bounding box center [525, 57] width 100 height 17
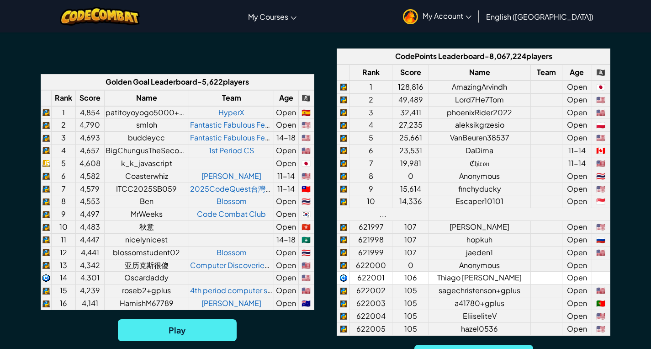
scroll to position [681, 0]
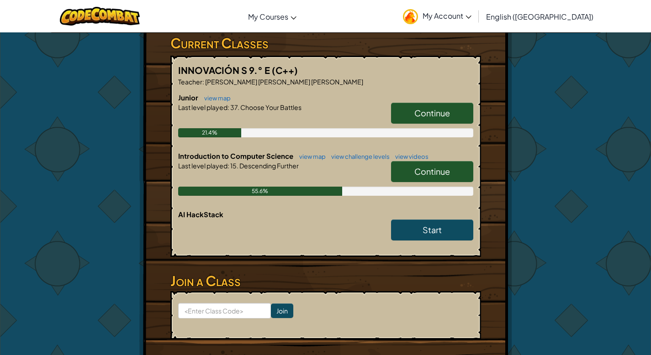
scroll to position [169, 0]
click at [438, 166] on span "Continue" at bounding box center [432, 171] width 36 height 11
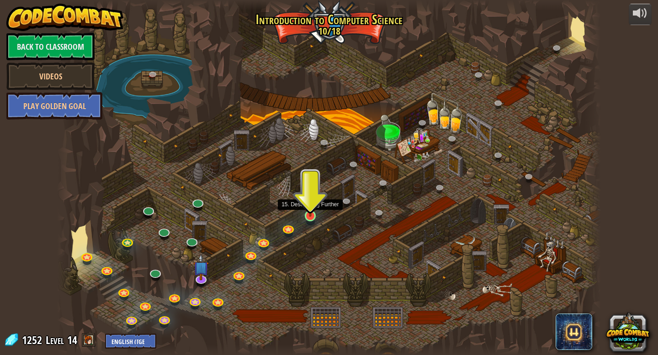
click at [314, 216] on img at bounding box center [310, 202] width 14 height 32
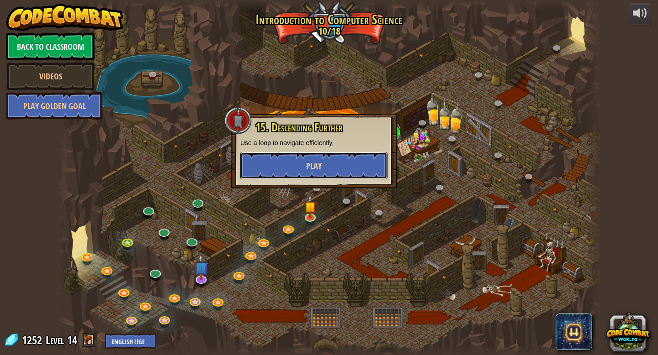
click at [272, 164] on button "Play" at bounding box center [313, 165] width 147 height 27
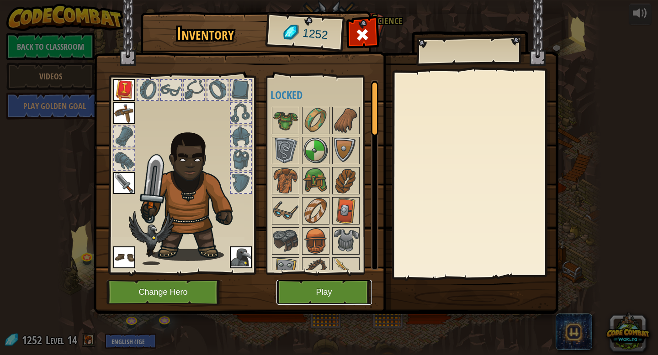
click at [330, 297] on button "Play" at bounding box center [323, 292] width 95 height 25
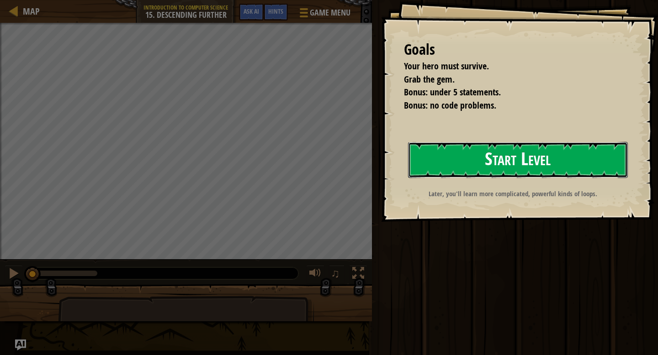
click at [443, 164] on button "Start Level" at bounding box center [518, 160] width 220 height 36
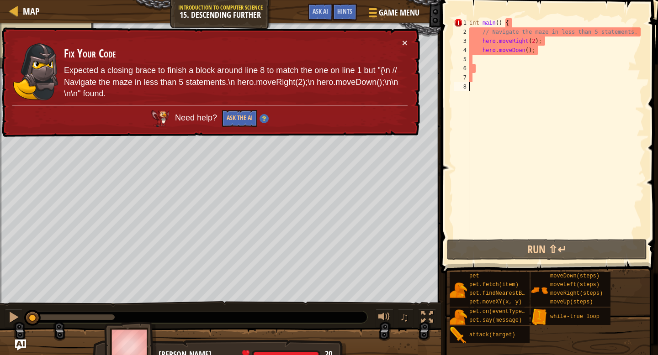
click at [550, 58] on div "int main ( ) { // Navigate the maze in less than 5 statements. hero . moveRight…" at bounding box center [555, 137] width 177 height 238
click at [497, 83] on div "int main ( ) { // Navigate the maze in less than 5 statements. hero . moveRight…" at bounding box center [555, 137] width 177 height 238
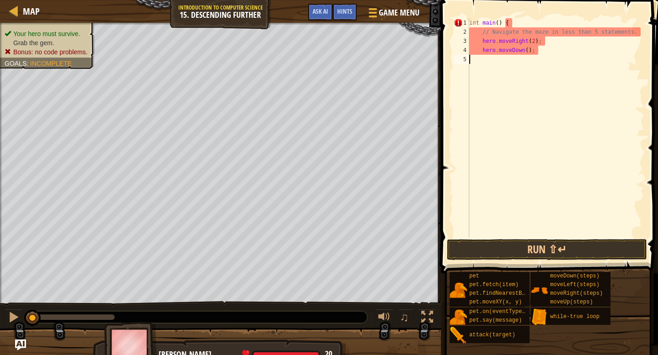
type textarea "hero.moveDown();"
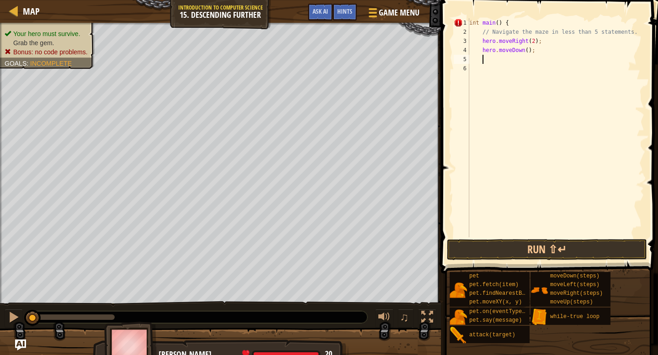
scroll to position [4, 1]
click at [557, 246] on button "Run ⇧↵" at bounding box center [547, 249] width 200 height 21
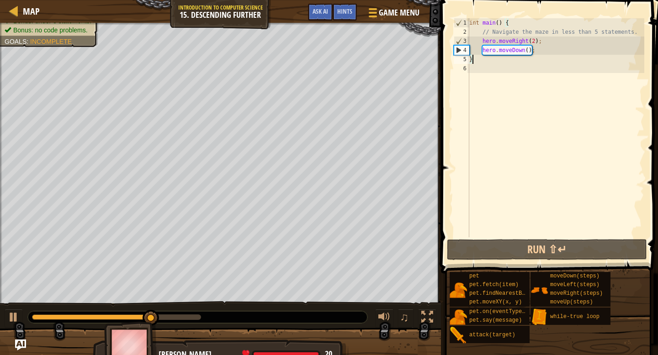
click at [469, 60] on div "5" at bounding box center [462, 59] width 16 height 9
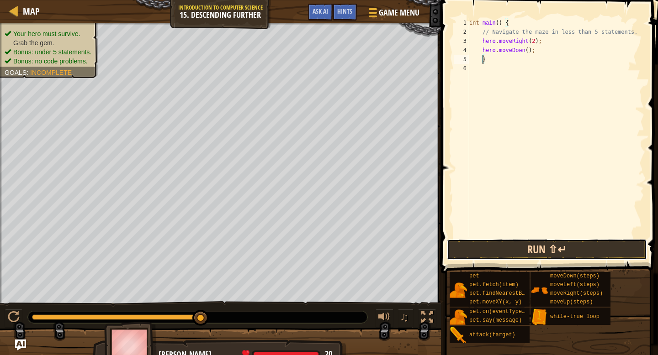
click at [522, 255] on button "Run ⇧↵" at bounding box center [547, 249] width 200 height 21
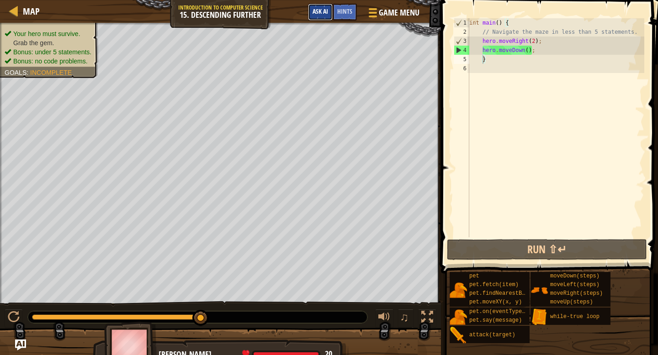
click at [331, 17] on button "Ask AI" at bounding box center [320, 12] width 25 height 17
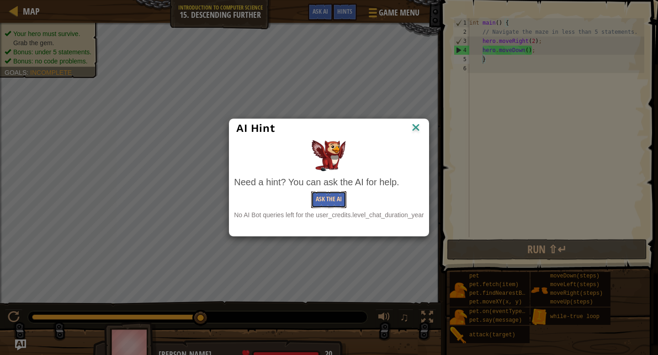
click at [331, 200] on button "Ask the AI" at bounding box center [328, 199] width 35 height 17
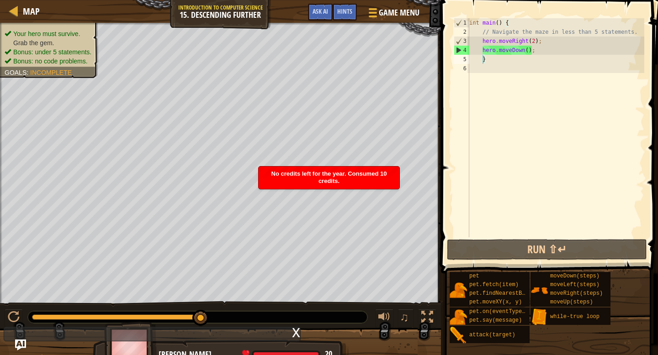
click at [335, 183] on span "No credits left for the year. Consumed 10 credits." at bounding box center [329, 177] width 116 height 14
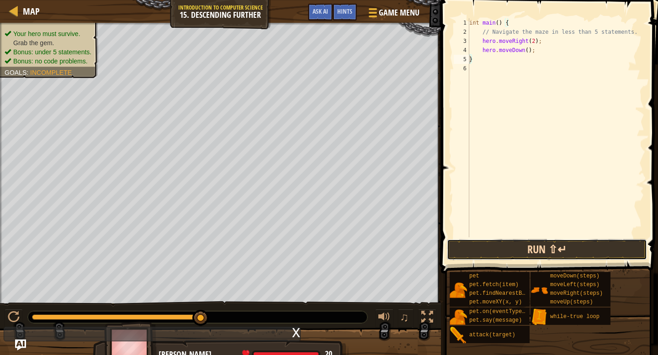
click at [480, 259] on button "Run ⇧↵" at bounding box center [547, 249] width 200 height 21
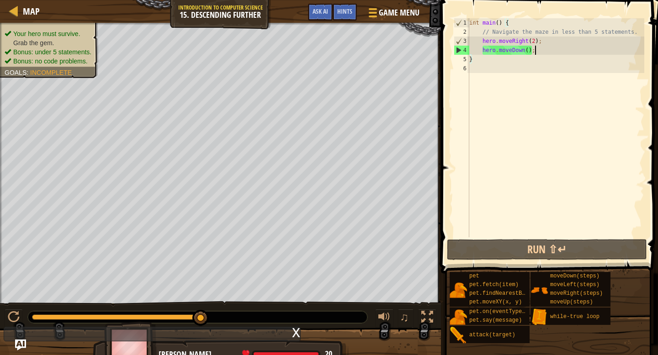
click at [541, 52] on div "int main ( ) { // Navigate the maze in less than 5 statements. hero . moveRight…" at bounding box center [555, 137] width 177 height 238
type textarea "hero.moveDown();"
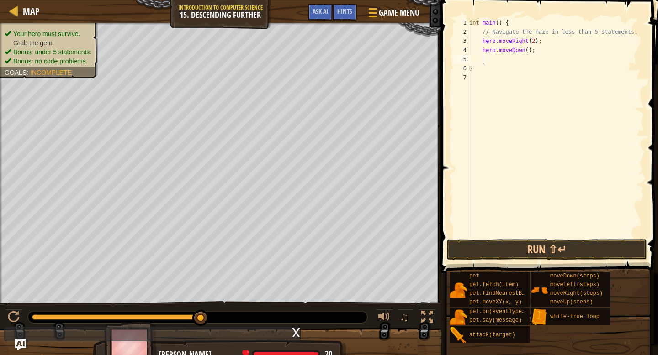
type textarea "h"
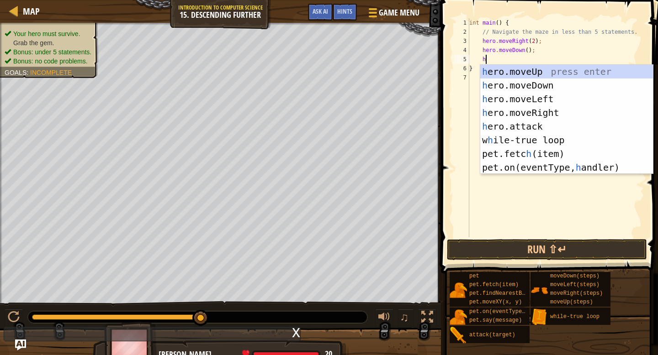
scroll to position [4, 1]
click at [542, 113] on div "h ero.moveUp press enter h ero.moveDown press enter h ero.moveLeft press enter …" at bounding box center [566, 133] width 173 height 137
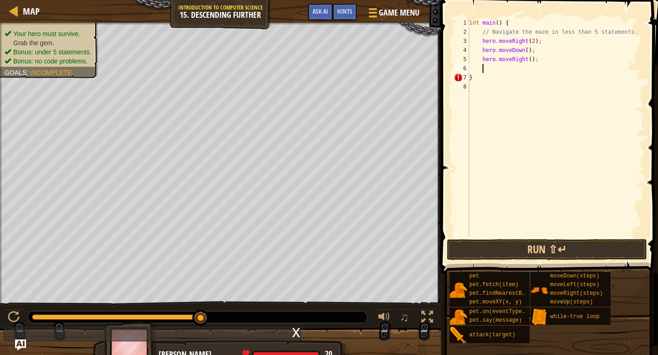
scroll to position [4, 0]
type textarea "h"
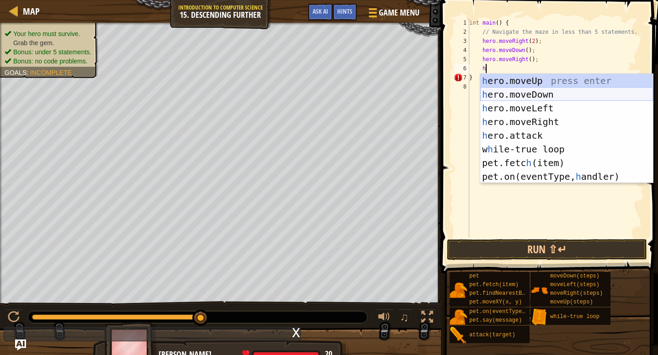
click at [531, 98] on div "h ero.moveUp press enter h ero.moveDown press enter h ero.moveLeft press enter …" at bounding box center [566, 142] width 173 height 137
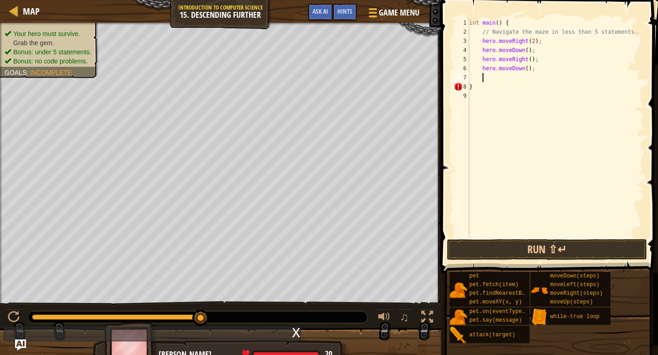
scroll to position [4, 0]
type textarea "h"
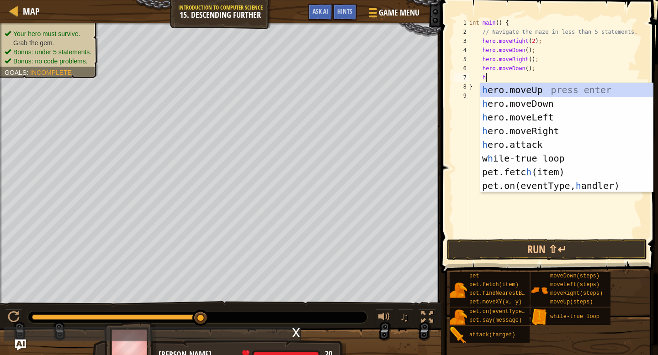
scroll to position [4, 1]
click at [533, 127] on div "h ero.moveUp press enter h ero.moveDown press enter h ero.moveLeft press enter …" at bounding box center [566, 151] width 173 height 137
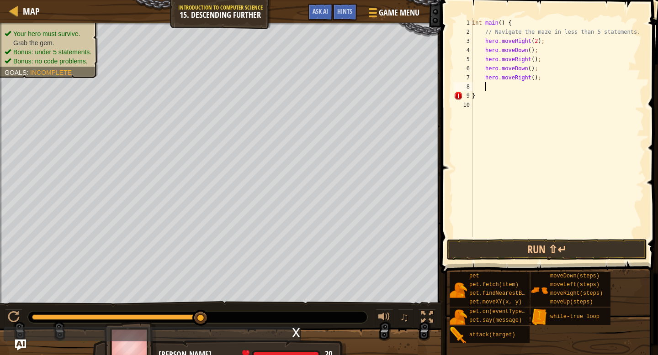
scroll to position [4, 0]
click at [527, 243] on button "Run ⇧↵" at bounding box center [547, 249] width 200 height 21
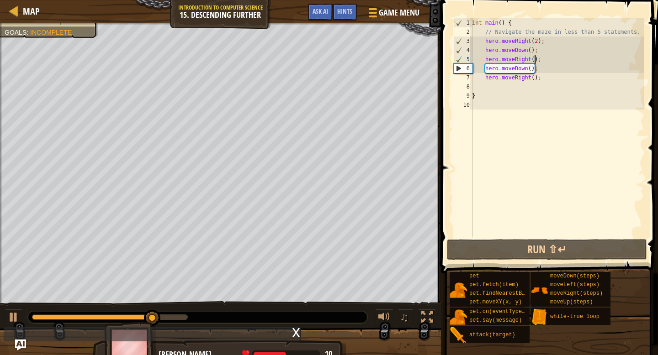
click at [536, 60] on div "int main ( ) { // Navigate the maze in less than 5 statements. hero . moveRight…" at bounding box center [557, 137] width 174 height 238
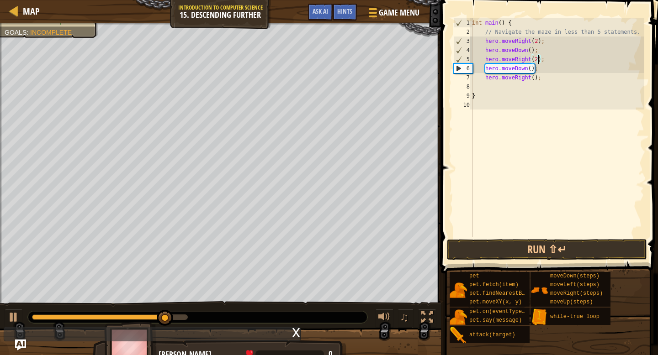
scroll to position [4, 5]
click at [535, 79] on div "int main ( ) { // Navigate the maze in less than 5 statements. hero . moveRight…" at bounding box center [557, 137] width 174 height 238
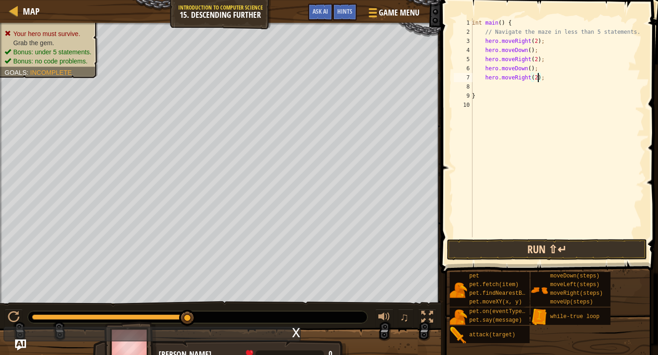
type textarea "hero.moveRight(2);"
click at [511, 251] on button "Run ⇧↵" at bounding box center [547, 249] width 200 height 21
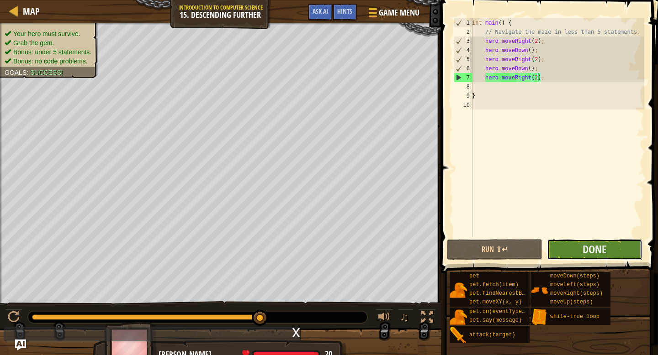
click at [617, 249] on button "Done" at bounding box center [594, 249] width 95 height 21
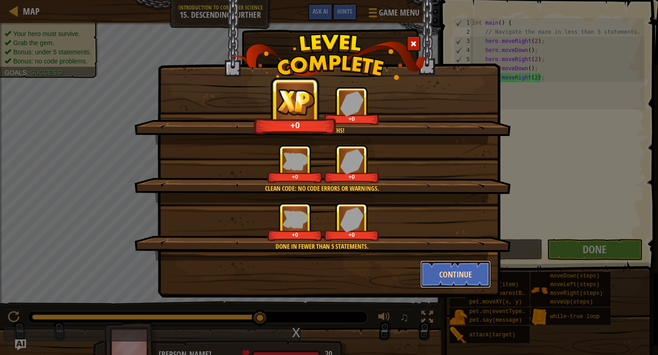
click at [467, 280] on button "Continue" at bounding box center [455, 274] width 71 height 27
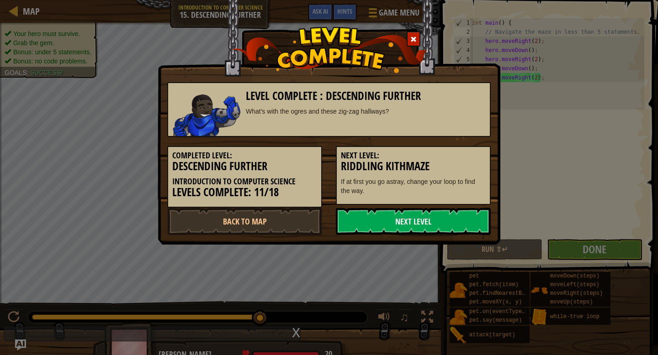
click at [460, 272] on div "Level Complete : Descending Further What's with the ogres and these zig-zag hal…" at bounding box center [329, 177] width 658 height 355
click at [402, 223] on link "Next Level" at bounding box center [413, 221] width 155 height 27
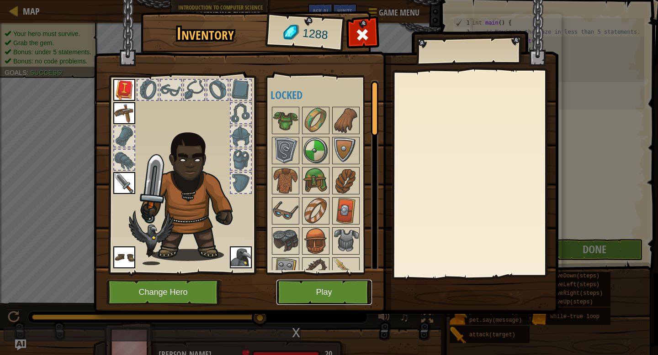
click at [333, 285] on button "Play" at bounding box center [323, 292] width 95 height 25
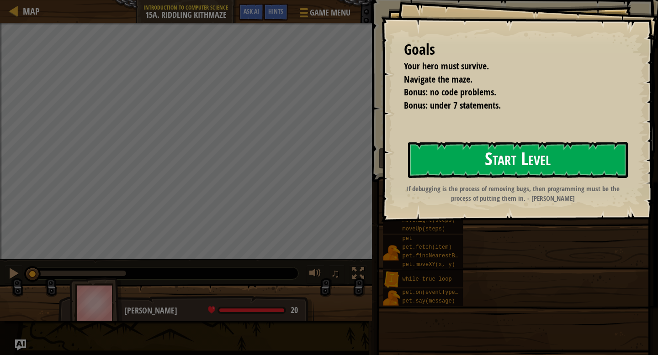
click at [474, 170] on button "Start Level" at bounding box center [518, 160] width 220 height 36
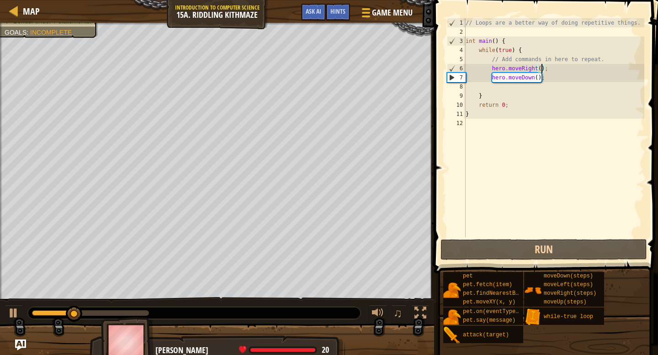
click at [542, 69] on div "// Loops are a better way of doing repetitive things. int main ( ) { while ( tr…" at bounding box center [554, 137] width 180 height 238
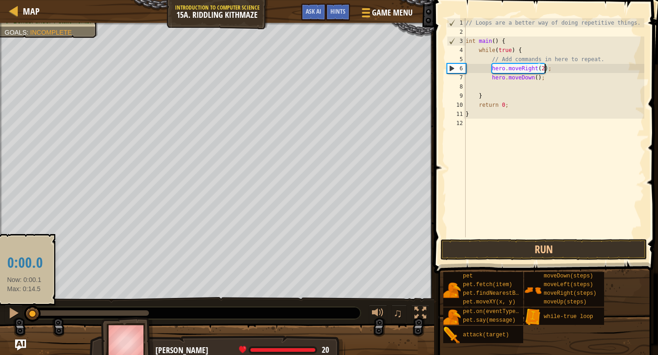
drag, startPoint x: 119, startPoint y: 313, endPoint x: 24, endPoint y: 313, distance: 95.0
click at [24, 313] on div at bounding box center [32, 314] width 16 height 16
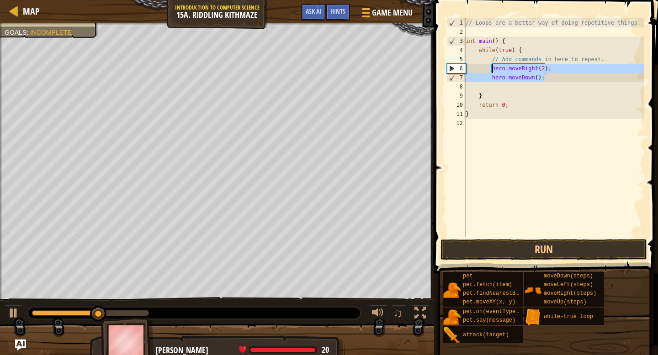
drag, startPoint x: 548, startPoint y: 80, endPoint x: 489, endPoint y: 69, distance: 60.0
click at [489, 69] on div "// Loops are a better way of doing repetitive things. int main ( ) { while ( tr…" at bounding box center [554, 137] width 180 height 238
type textarea "hero.moveRight(2); hero.moveDown();"
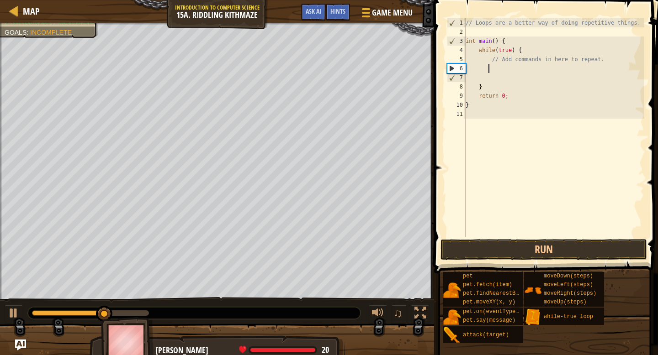
scroll to position [4, 1]
drag, startPoint x: 37, startPoint y: 313, endPoint x: 1, endPoint y: 313, distance: 35.6
click at [1, 313] on div "♫" at bounding box center [217, 310] width 434 height 27
click at [9, 316] on div at bounding box center [14, 314] width 12 height 12
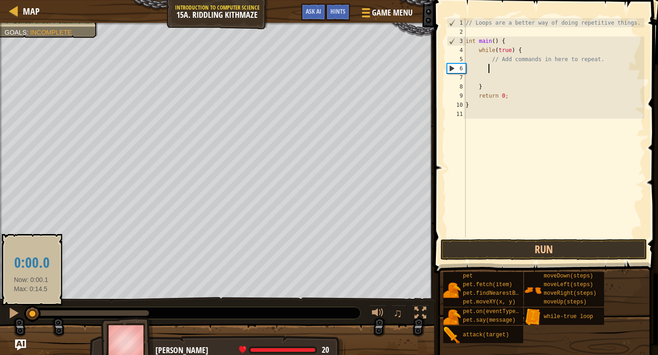
drag, startPoint x: 42, startPoint y: 316, endPoint x: 30, endPoint y: 316, distance: 11.4
click at [30, 316] on div at bounding box center [32, 314] width 16 height 16
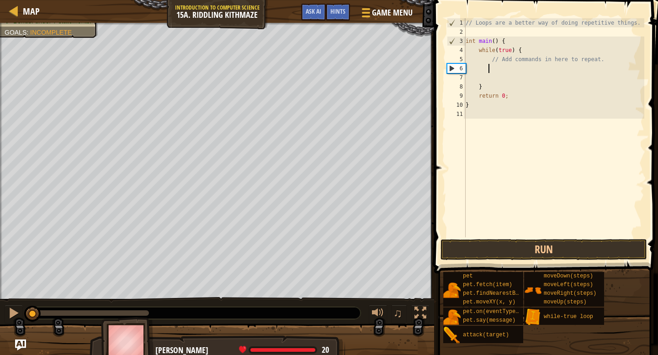
type textarea "m"
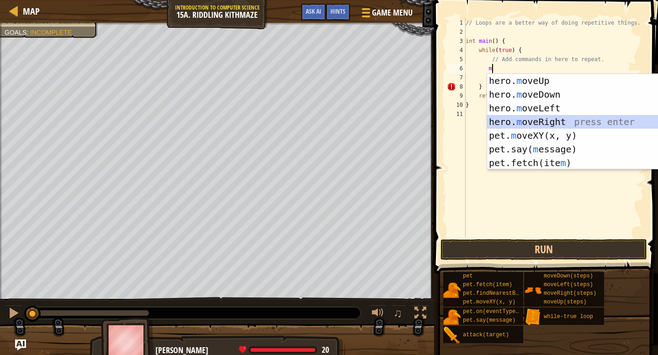
click at [529, 115] on div "hero. m oveUp press enter hero. m oveDown press enter hero. m oveLeft press ent…" at bounding box center [573, 135] width 173 height 123
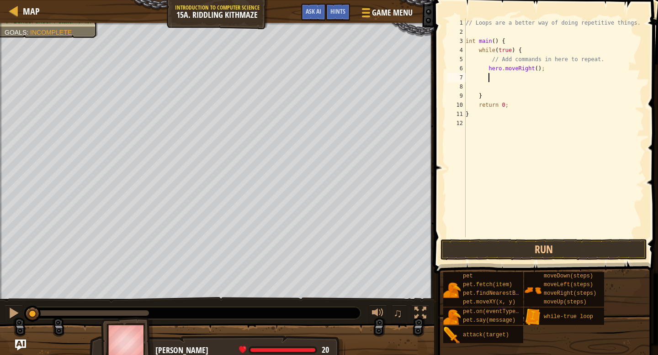
type textarea "h"
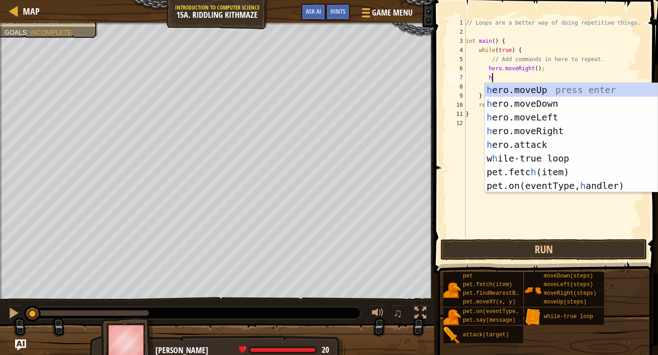
scroll to position [4, 2]
click at [547, 106] on div "h ero.moveUp press enter h ero.moveDown press enter h ero.moveLeft press enter …" at bounding box center [571, 151] width 173 height 137
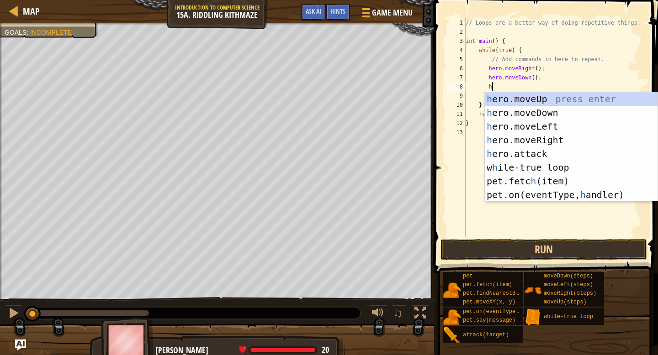
type textarea "h"
click at [556, 137] on div "h ero.moveUp press enter h ero.moveDown press enter h ero.moveLeft press enter …" at bounding box center [571, 160] width 173 height 137
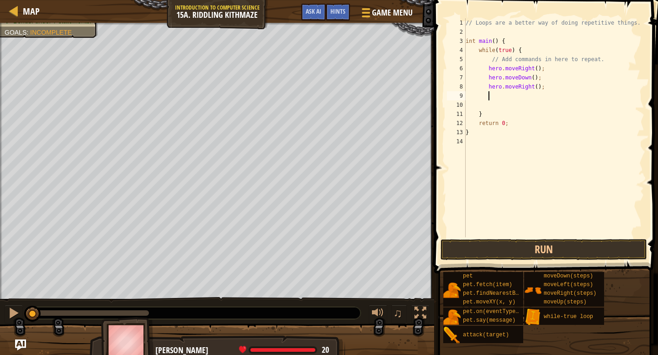
scroll to position [4, 1]
click at [538, 87] on div "// Loops are a better way of doing repetitive things. int main ( ) { while ( tr…" at bounding box center [554, 137] width 180 height 238
type textarea "hero.moveRight(2);"
click at [530, 96] on div "// Loops are a better way of doing repetitive things. int main ( ) { while ( tr…" at bounding box center [554, 137] width 180 height 238
type textarea "h"
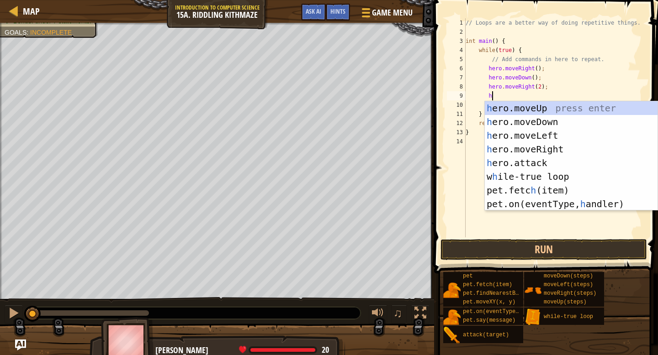
scroll to position [4, 2]
click at [553, 111] on div "h ero.moveUp press enter h ero.moveDown press enter h ero.moveLeft press enter …" at bounding box center [571, 169] width 173 height 137
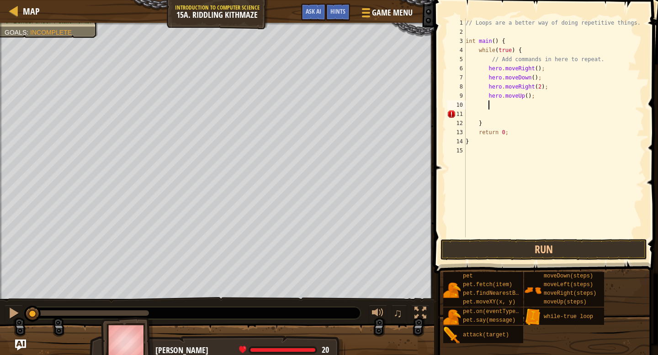
type textarea "h"
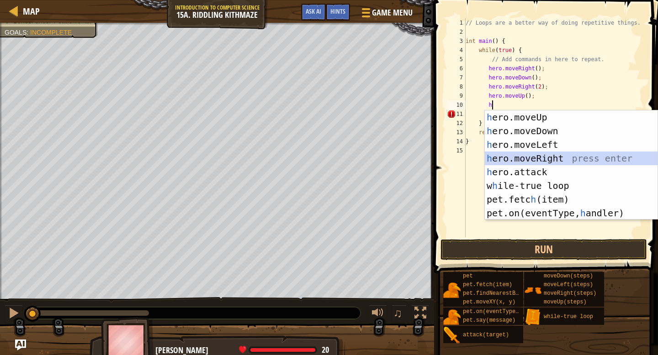
click at [546, 155] on div "h ero.moveUp press enter h ero.moveDown press enter h ero.moveLeft press enter …" at bounding box center [571, 179] width 173 height 137
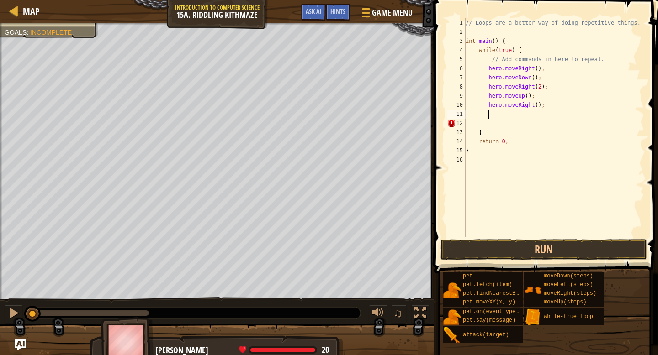
type textarea "h"
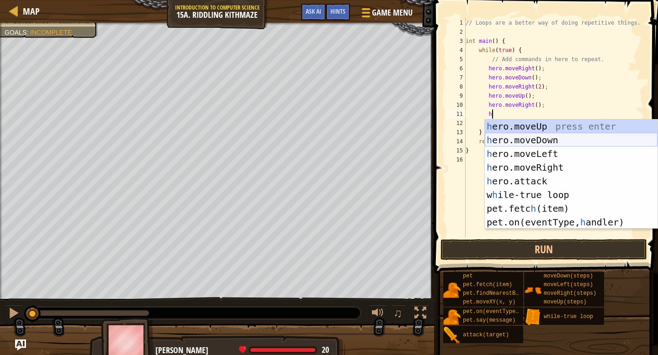
click at [543, 138] on div "h ero.moveUp press enter h ero.moveDown press enter h ero.moveLeft press enter …" at bounding box center [571, 188] width 173 height 137
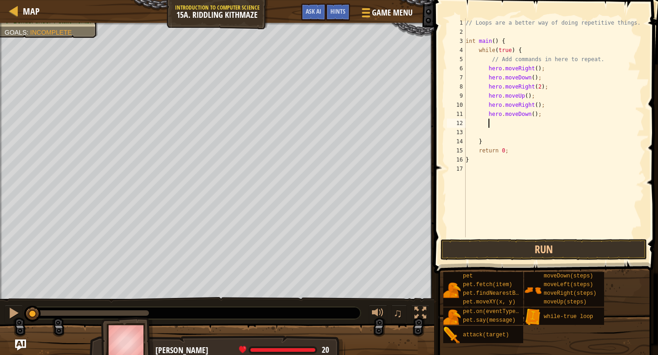
scroll to position [4, 1]
type textarea "h"
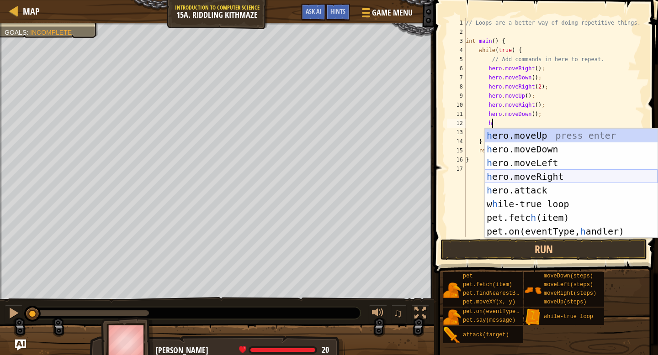
click at [549, 177] on div "h ero.moveUp press enter h ero.moveDown press enter h ero.moveLeft press enter …" at bounding box center [571, 197] width 173 height 137
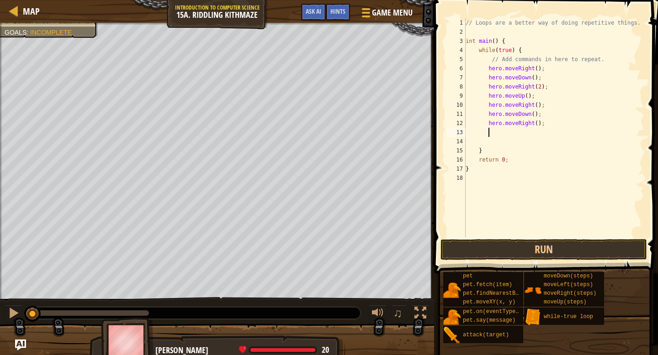
click at [537, 123] on div "// Loops are a better way of doing repetitive things. int main ( ) { while ( tr…" at bounding box center [554, 137] width 180 height 238
type textarea "hero.moveRight(2);"
click at [521, 134] on div "// Loops are a better way of doing repetitive things. int main ( ) { while ( tr…" at bounding box center [554, 137] width 180 height 238
type textarea "h"
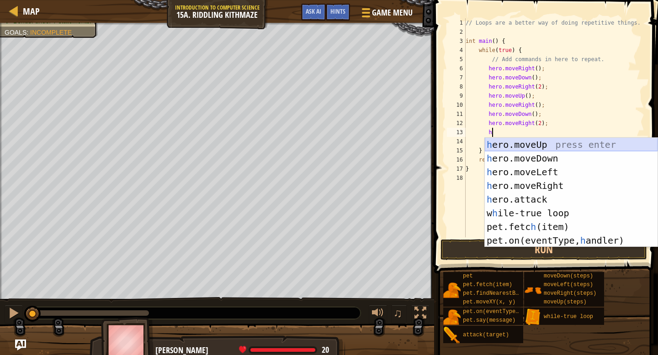
click at [538, 145] on div "h ero.moveUp press enter h ero.moveDown press enter h ero.moveLeft press enter …" at bounding box center [571, 206] width 173 height 137
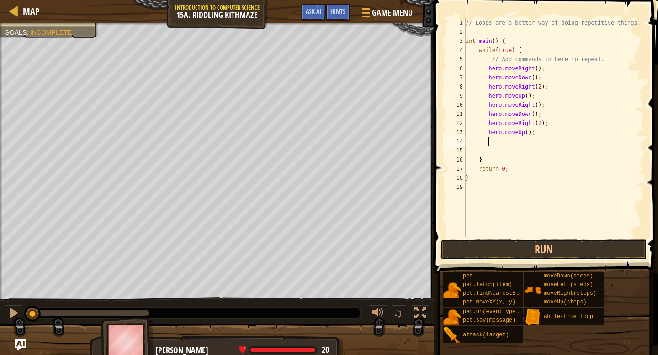
drag, startPoint x: 557, startPoint y: 247, endPoint x: 557, endPoint y: 230, distance: 16.5
click at [556, 247] on button "Run" at bounding box center [543, 249] width 207 height 21
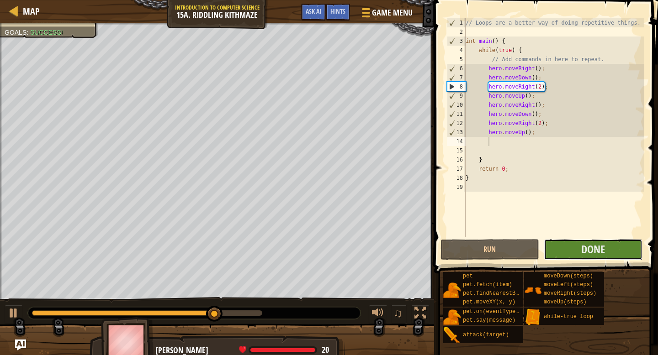
click at [627, 247] on button "Done" at bounding box center [593, 249] width 99 height 21
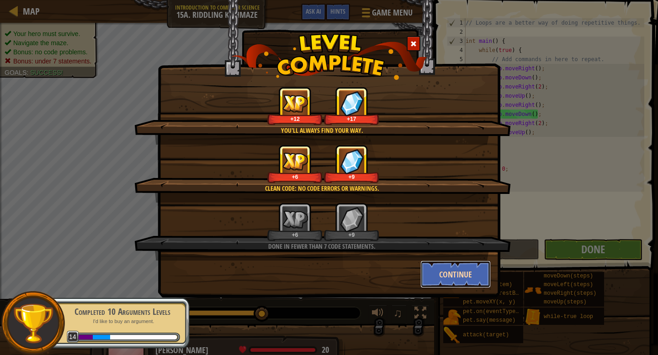
click at [471, 266] on button "Continue" at bounding box center [455, 274] width 71 height 27
click at [478, 276] on div "You'll always find your way. +12 +17 Clean code: no code errors or warnings. +6…" at bounding box center [329, 177] width 658 height 355
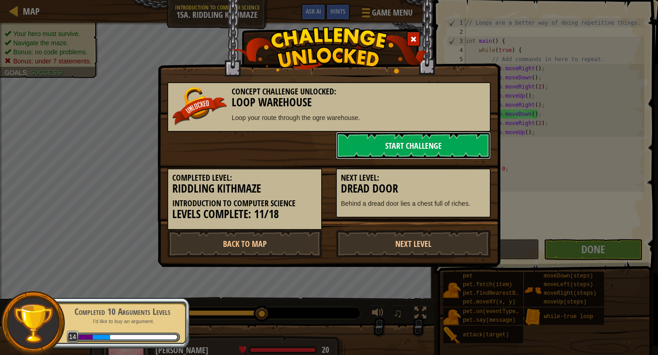
click at [355, 149] on link "Start Challenge" at bounding box center [413, 145] width 155 height 27
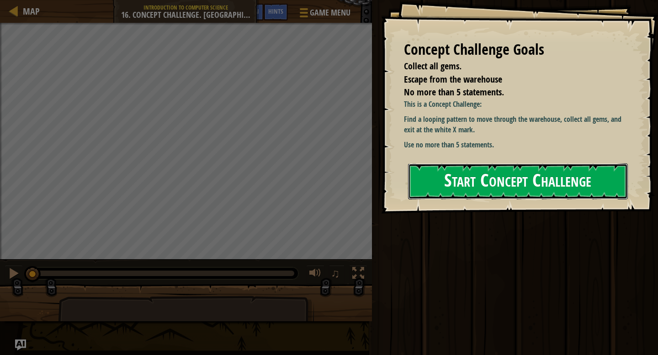
click at [499, 183] on button "Start Concept Challenge" at bounding box center [518, 182] width 220 height 36
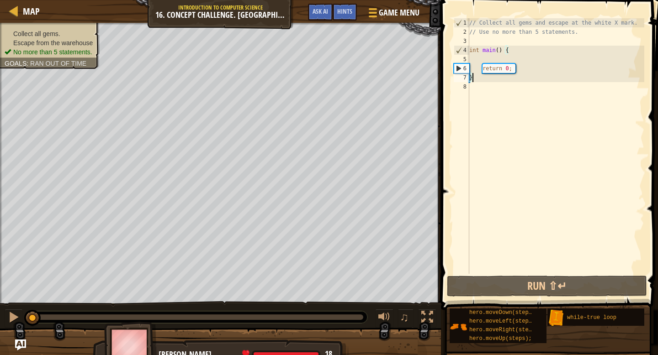
click at [488, 61] on div "// Collect all gems and escape at the white X mark. // Use no more than 5 state…" at bounding box center [555, 155] width 177 height 274
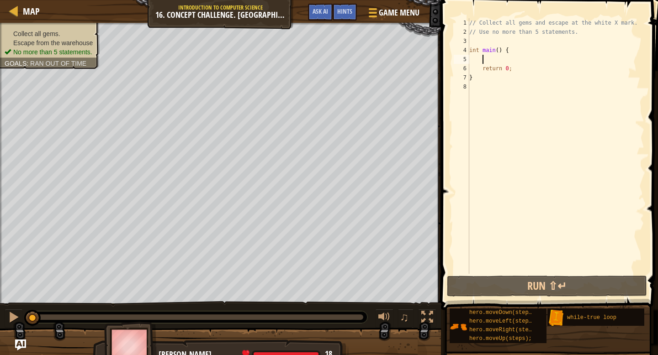
type textarea "h"
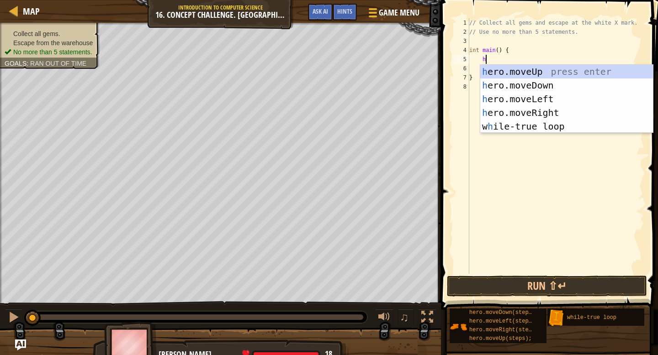
scroll to position [4, 1]
click at [535, 75] on div "h ero.moveUp press enter h ero.moveDown press enter h ero.moveLeft press enter …" at bounding box center [566, 113] width 173 height 96
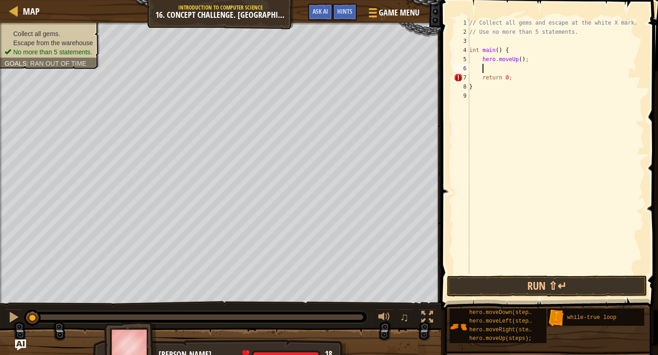
scroll to position [4, 0]
type textarea "h"
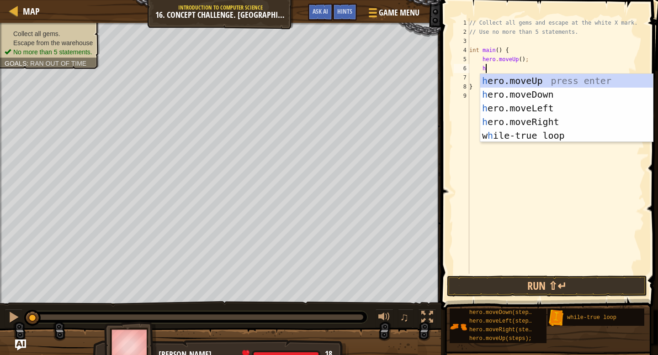
scroll to position [4, 1]
click at [531, 119] on div "h ero.moveUp press enter h ero.moveDown press enter h ero.moveLeft press enter …" at bounding box center [566, 122] width 173 height 96
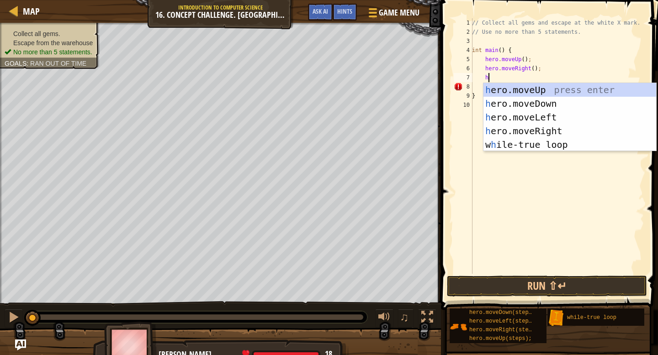
click at [535, 69] on div "// Collect all gems and escape at the white X mark. // Use no more than 5 state…" at bounding box center [557, 155] width 174 height 274
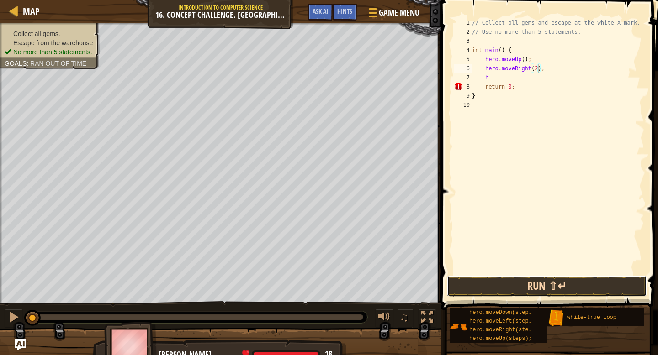
click at [499, 276] on button "Run ⇧↵" at bounding box center [547, 286] width 200 height 21
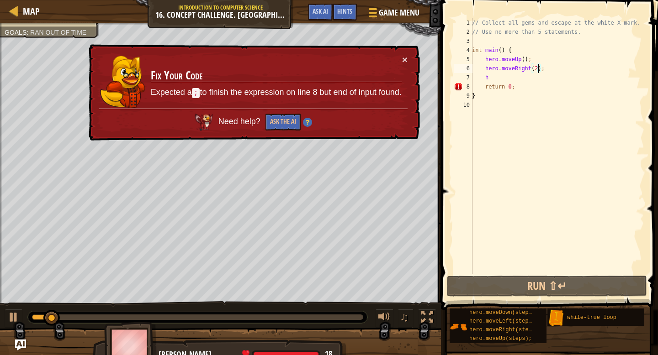
click at [525, 78] on div "// Collect all gems and escape at the white X mark. // Use no more than 5 state…" at bounding box center [557, 155] width 174 height 274
type textarea "h"
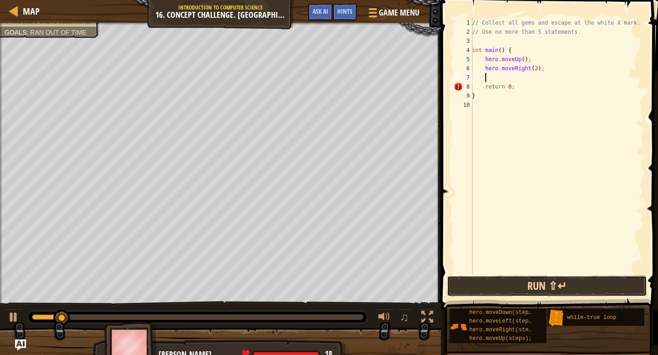
click at [522, 278] on button "Run ⇧↵" at bounding box center [547, 286] width 200 height 21
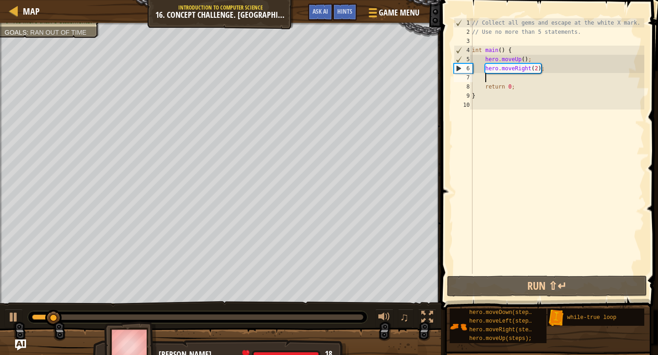
click at [525, 60] on div "// Collect all gems and escape at the white X mark. // Use no more than 5 state…" at bounding box center [557, 155] width 174 height 274
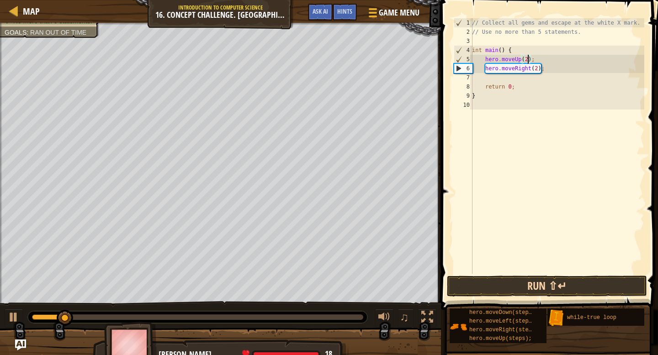
type textarea "hero.moveUp(2);"
click at [525, 277] on button "Run ⇧↵" at bounding box center [547, 286] width 200 height 21
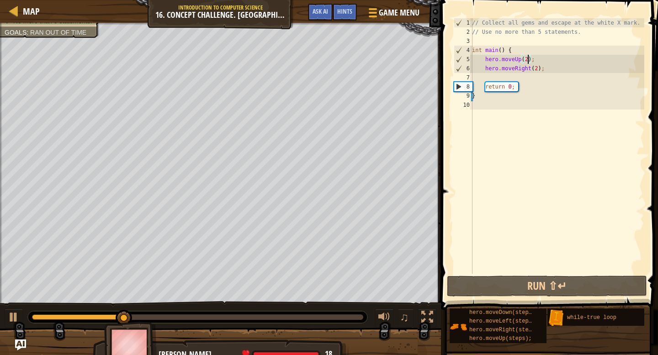
click at [510, 76] on div "// Collect all gems and escape at the white X mark. // Use no more than 5 state…" at bounding box center [557, 155] width 174 height 274
type textarea "h"
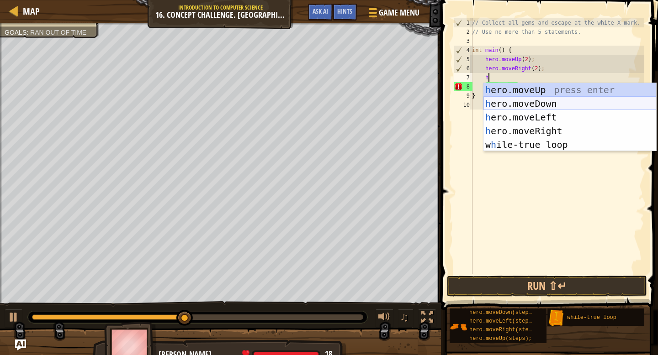
click at [525, 110] on div "h ero.moveUp press enter h ero.moveDown press enter h ero.moveLeft press enter …" at bounding box center [569, 131] width 173 height 96
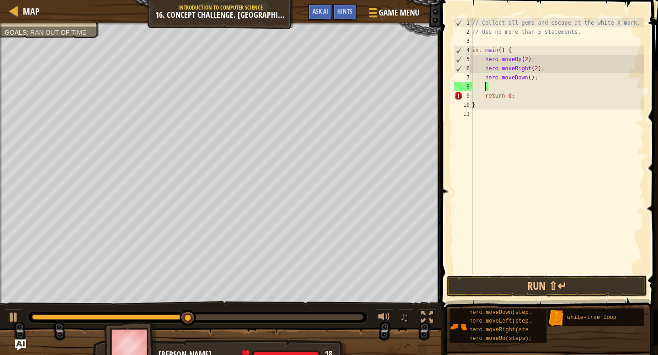
type textarea "h"
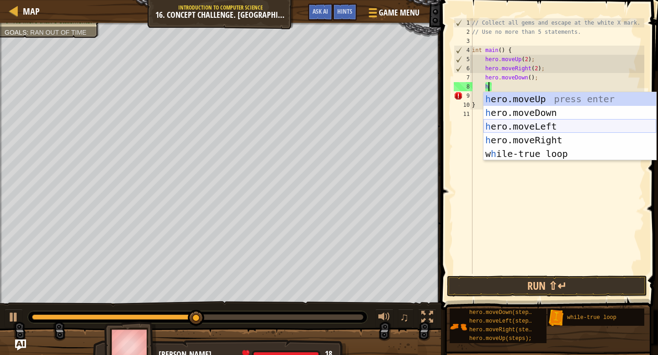
click at [523, 126] on div "h ero.moveUp press enter h ero.moveDown press enter h ero.moveLeft press enter …" at bounding box center [569, 140] width 173 height 96
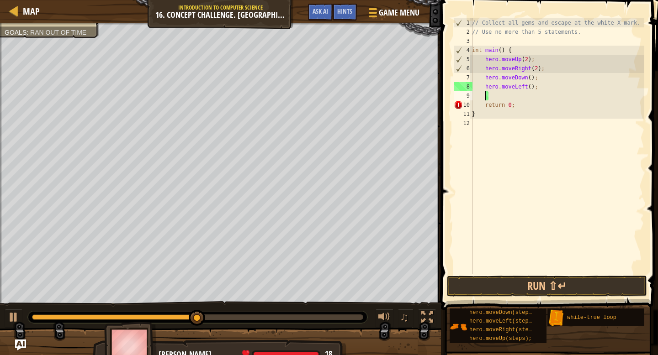
scroll to position [4, 0]
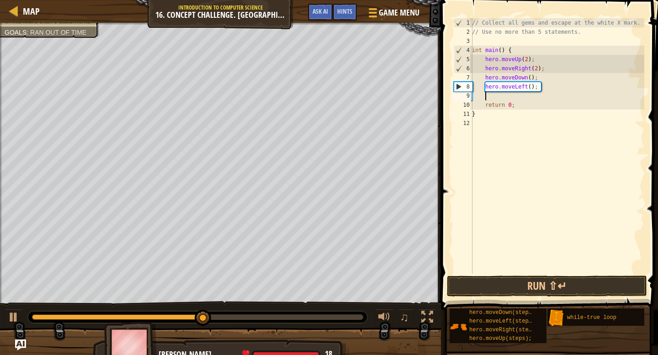
type textarea "h"
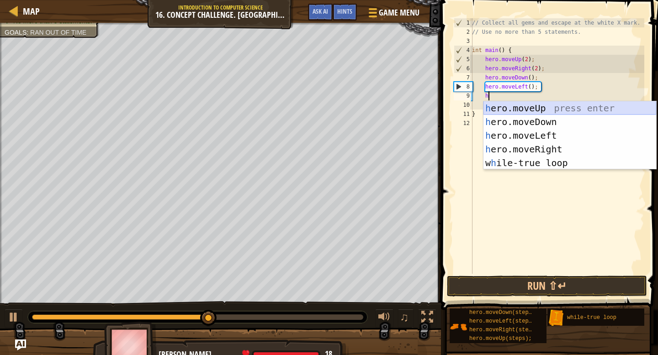
click at [509, 106] on div "h ero.moveUp press enter h ero.moveDown press enter h ero.moveLeft press enter …" at bounding box center [569, 149] width 173 height 96
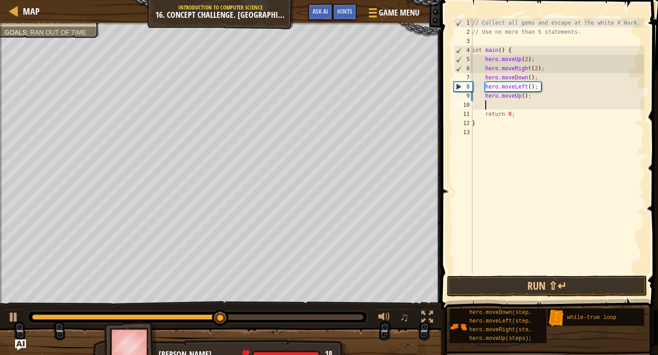
click at [525, 99] on div "// Collect all gems and escape at the white X mark. // Use no more than 5 state…" at bounding box center [557, 155] width 174 height 274
type textarea "hero.moveUp(3);"
click at [520, 102] on div "// Collect all gems and escape at the white X mark. // Use no more than 5 state…" at bounding box center [557, 155] width 174 height 274
type textarea "h"
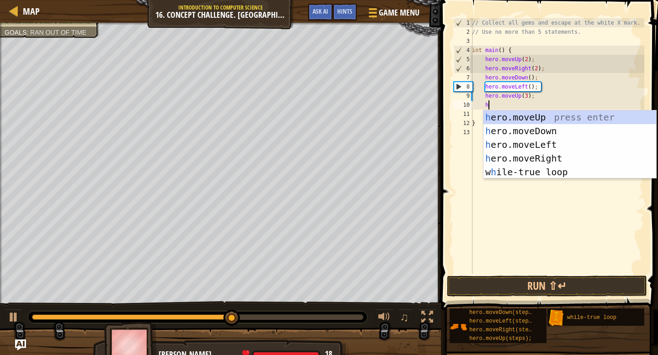
scroll to position [4, 1]
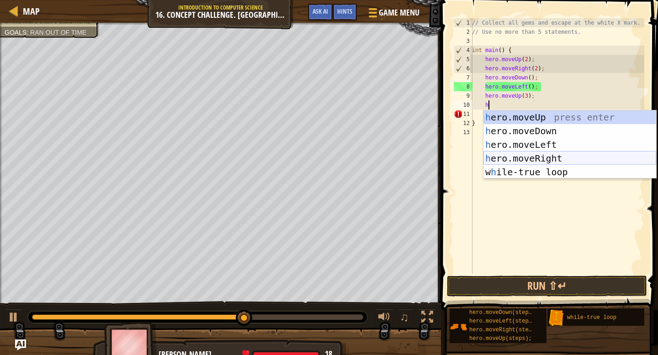
click at [522, 154] on div "h ero.moveUp press enter h ero.moveDown press enter h ero.moveLeft press enter …" at bounding box center [569, 159] width 173 height 96
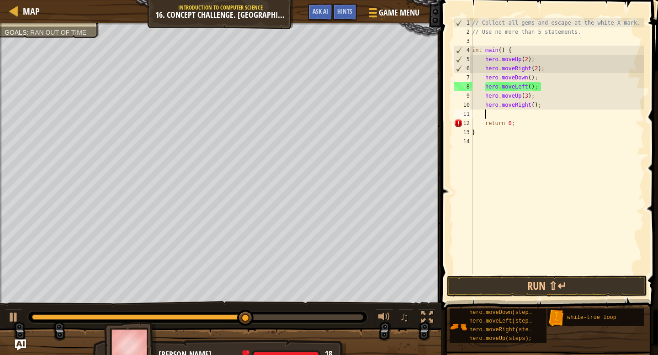
scroll to position [4, 0]
click at [528, 98] on div "// Collect all gems and escape at the white X mark. // Use no more than 5 state…" at bounding box center [557, 155] width 174 height 274
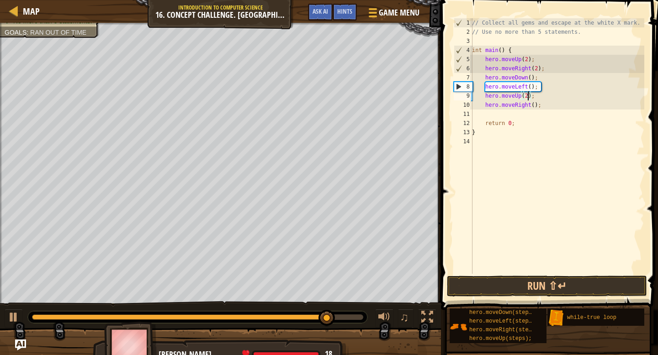
click at [536, 106] on div "// Collect all gems and escape at the white X mark. // Use no more than 5 state…" at bounding box center [557, 155] width 174 height 274
type textarea "hero.moveRight(3);"
click at [523, 290] on button "Run ⇧↵" at bounding box center [547, 286] width 200 height 21
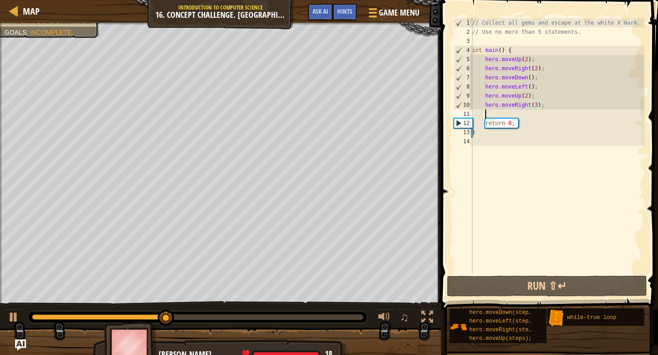
click at [509, 116] on div "// Collect all gems and escape at the white X mark. // Use no more than 5 state…" at bounding box center [557, 155] width 174 height 274
type textarea "h"
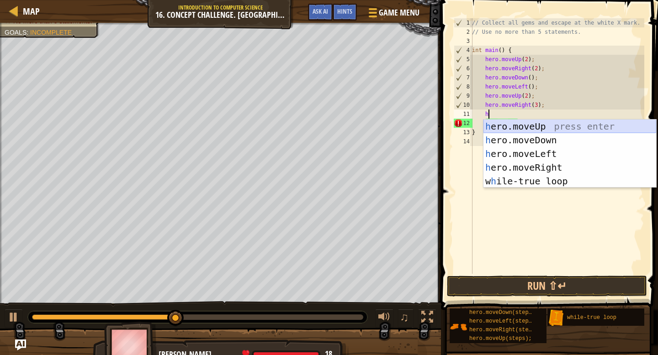
click at [537, 133] on div "h ero.moveUp press enter h ero.moveDown press enter h ero.moveLeft press enter …" at bounding box center [569, 168] width 173 height 96
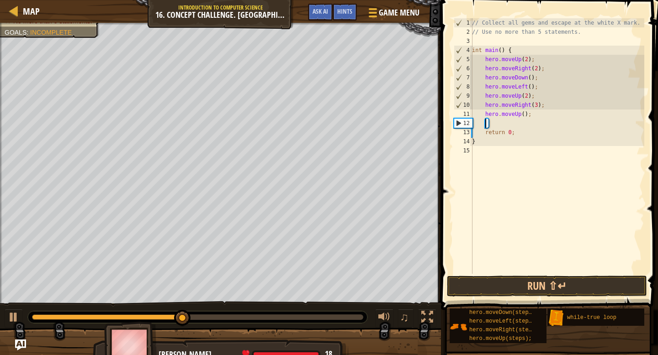
click at [525, 114] on div "// Collect all gems and escape at the white X mark. // Use no more than 5 state…" at bounding box center [557, 155] width 174 height 274
type textarea "hero.moveUp();"
click at [520, 123] on div "// Collect all gems and escape at the white X mark. // Use no more than 5 state…" at bounding box center [557, 155] width 174 height 274
type textarea "h"
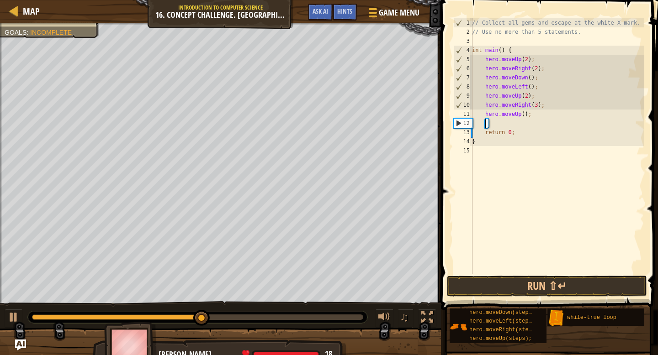
scroll to position [4, 1]
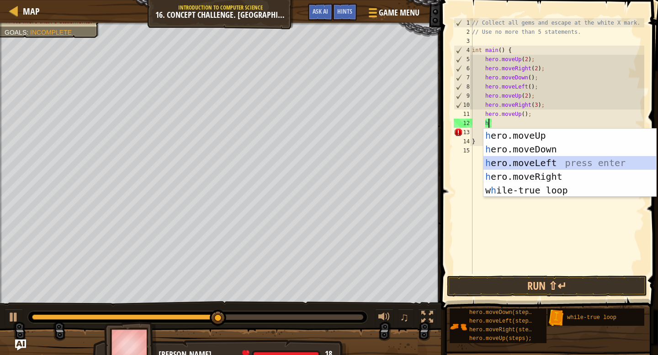
click at [520, 161] on div "h ero.moveUp press enter h ero.moveDown press enter h ero.moveLeft press enter …" at bounding box center [569, 177] width 173 height 96
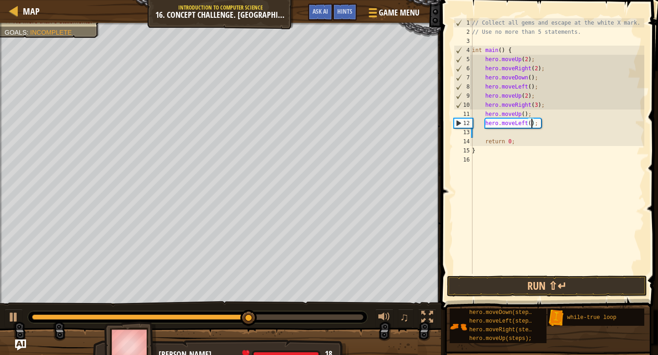
click at [531, 125] on div "// Collect all gems and escape at the white X mark. // Use no more than 5 state…" at bounding box center [557, 155] width 174 height 274
type textarea "hero.moveLeft(2);"
click at [522, 133] on div "// Collect all gems and escape at the white X mark. // Use no more than 5 state…" at bounding box center [557, 155] width 174 height 274
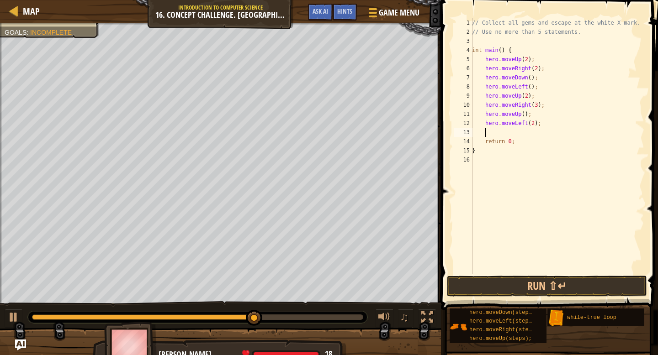
type textarea "h"
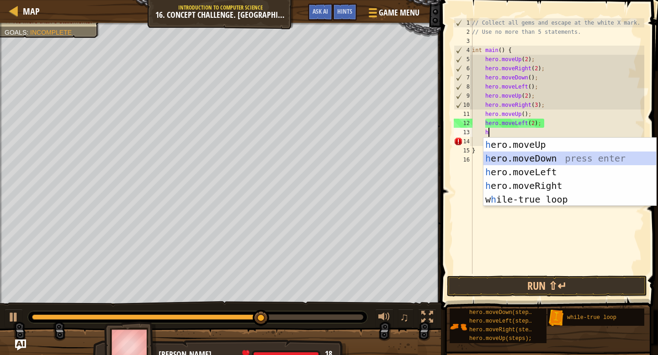
click at [510, 157] on div "h ero.moveUp press enter h ero.moveDown press enter h ero.moveLeft press enter …" at bounding box center [569, 186] width 173 height 96
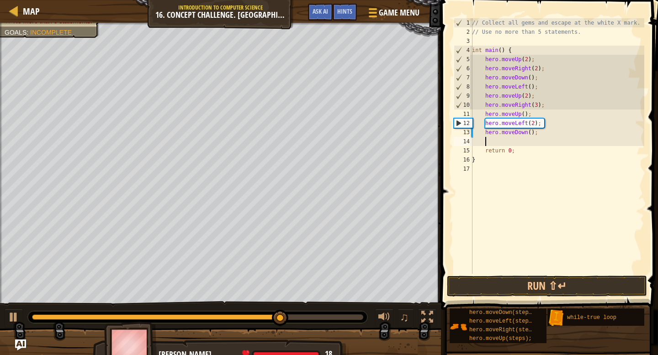
click at [533, 132] on div "// Collect all gems and escape at the white X mark. // Use no more than 5 state…" at bounding box center [557, 155] width 174 height 274
type textarea "hero.moveDown(2);"
click at [524, 139] on div "// Collect all gems and escape at the white X mark. // Use no more than 5 state…" at bounding box center [557, 155] width 174 height 274
type textarea "h"
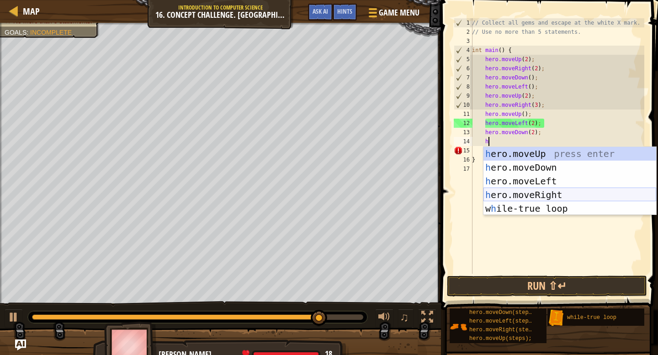
click at [511, 194] on div "h ero.moveUp press enter h ero.moveDown press enter h ero.moveLeft press enter …" at bounding box center [569, 195] width 173 height 96
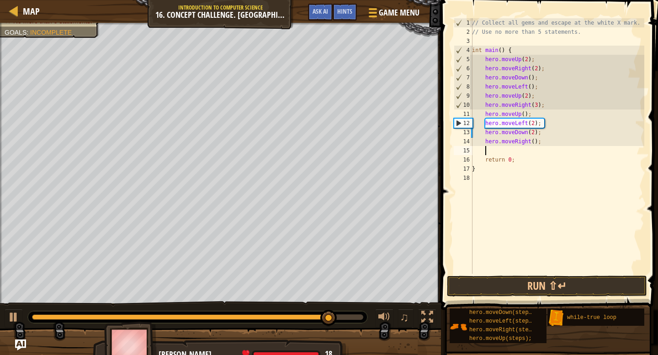
type textarea "h"
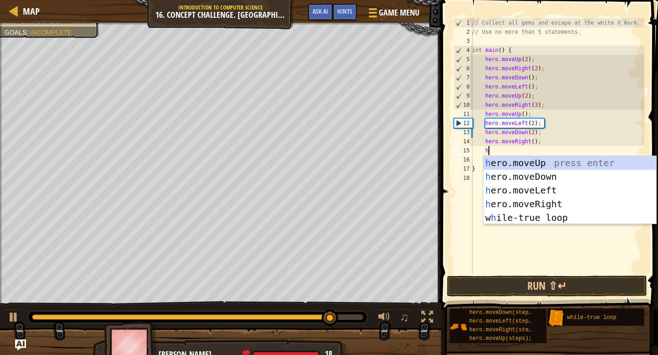
scroll to position [4, 1]
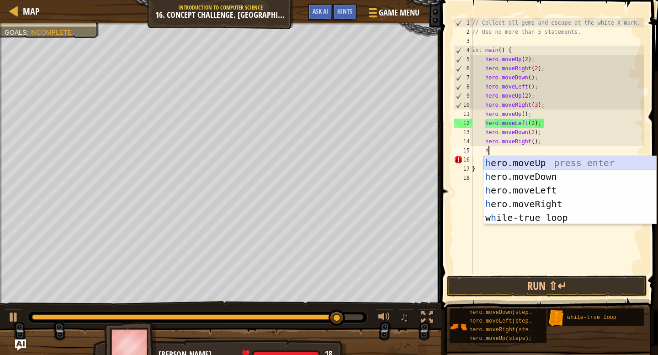
click at [519, 165] on div "h ero.moveUp press enter h ero.moveDown press enter h ero.moveLeft press enter …" at bounding box center [569, 204] width 173 height 96
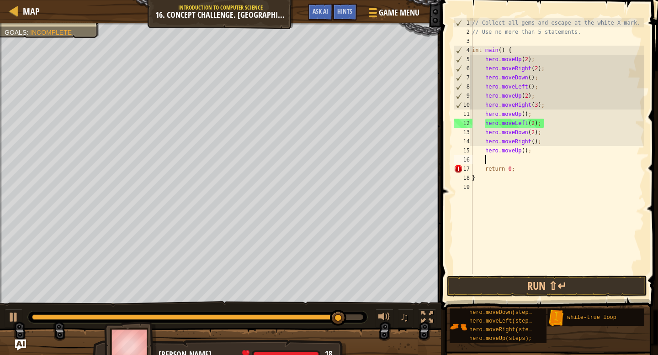
scroll to position [4, 0]
click at [536, 279] on button "Run ⇧↵" at bounding box center [547, 286] width 200 height 21
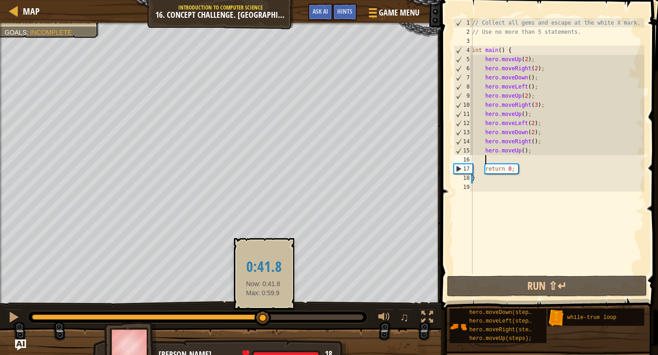
drag, startPoint x: 164, startPoint y: 313, endPoint x: 264, endPoint y: 312, distance: 99.2
click at [264, 312] on div at bounding box center [263, 318] width 16 height 16
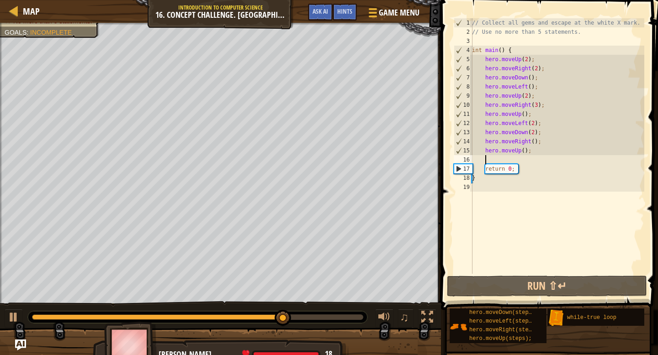
type textarea "h"
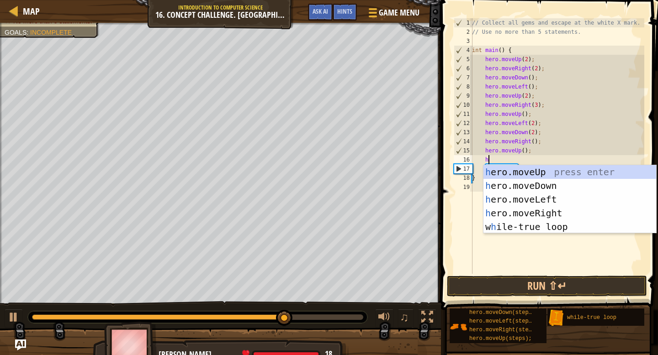
scroll to position [4, 1]
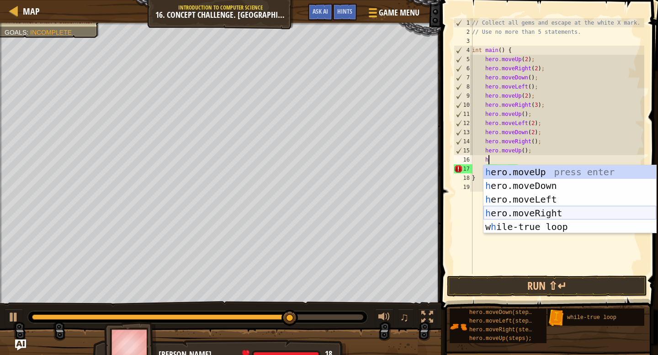
click at [527, 212] on div "h ero.moveUp press enter h ero.moveDown press enter h ero.moveLeft press enter …" at bounding box center [569, 213] width 173 height 96
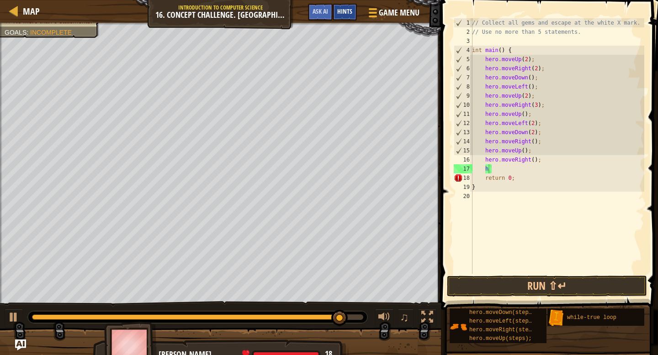
click at [341, 14] on span "Hints" at bounding box center [344, 11] width 15 height 9
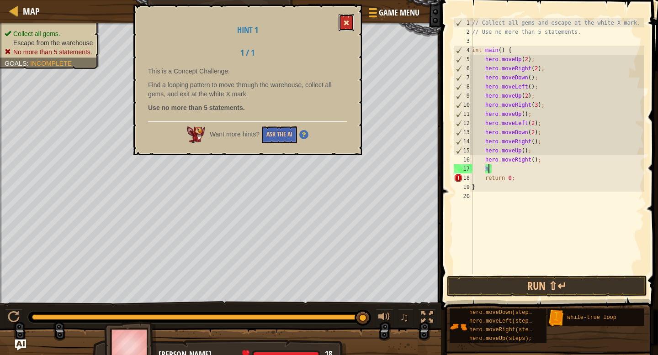
click at [348, 16] on button at bounding box center [347, 22] width 16 height 17
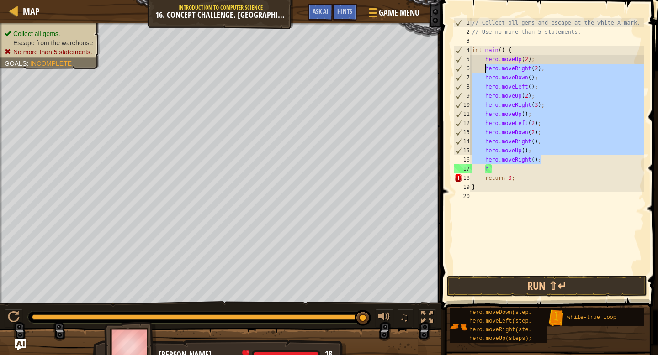
drag, startPoint x: 544, startPoint y: 161, endPoint x: 484, endPoint y: 72, distance: 107.7
click at [484, 72] on div "// Collect all gems and escape at the white X mark. // Use no more than 5 state…" at bounding box center [557, 155] width 174 height 274
type textarea "hero.moveRight(2); hero.moveDown();"
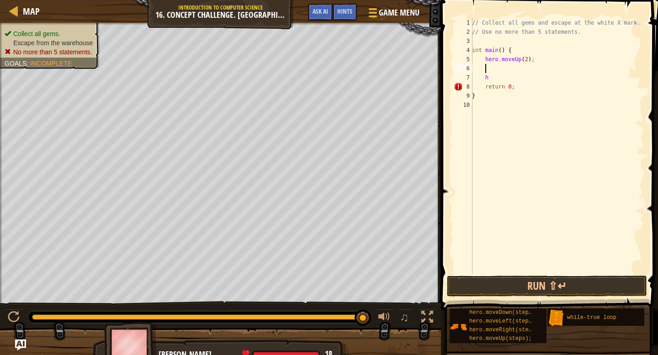
click at [527, 60] on div "// Collect all gems and escape at the white X mark. // Use no more than 5 state…" at bounding box center [557, 155] width 174 height 274
type textarea "hero.moveUp(4);"
click at [532, 69] on div "// Collect all gems and escape at the white X mark. // Use no more than 5 state…" at bounding box center [557, 155] width 174 height 274
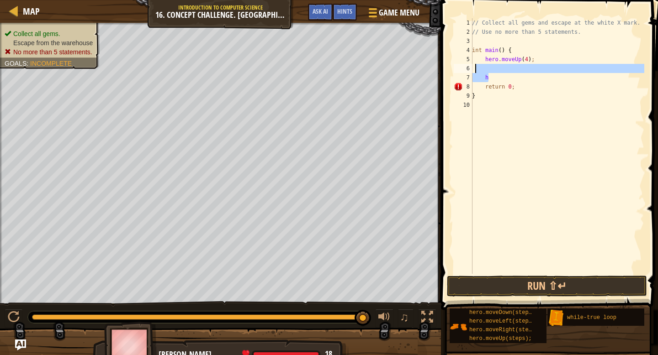
drag, startPoint x: 503, startPoint y: 79, endPoint x: 475, endPoint y: 70, distance: 29.2
click at [475, 70] on div "// Collect all gems and escape at the white X mark. // Use no more than 5 state…" at bounding box center [557, 155] width 174 height 274
type textarea "h"
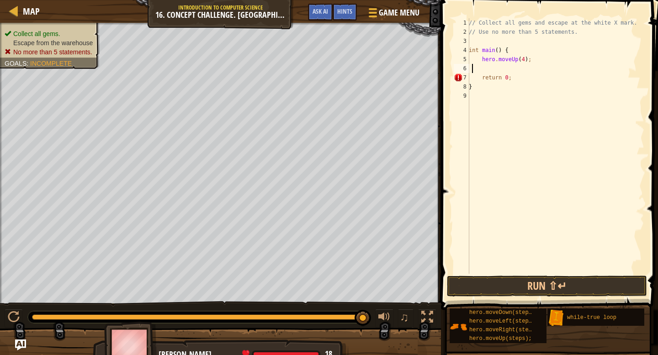
scroll to position [4, 0]
click at [495, 298] on span at bounding box center [550, 141] width 224 height 337
click at [490, 283] on button "Run ⇧↵" at bounding box center [547, 286] width 200 height 21
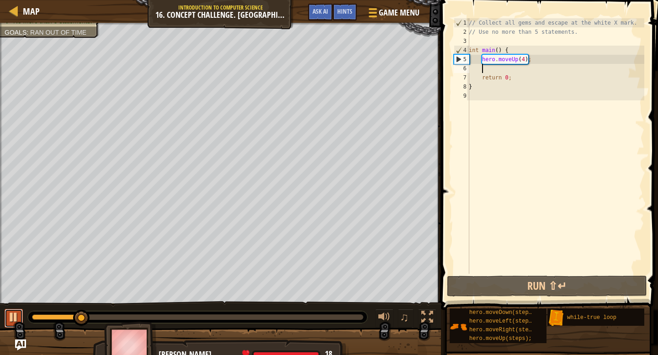
click at [5, 318] on button at bounding box center [14, 318] width 18 height 19
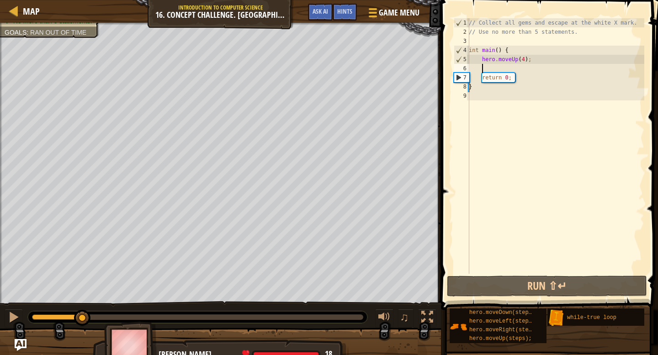
click at [21, 346] on img "Ask AI" at bounding box center [21, 346] width 12 height 12
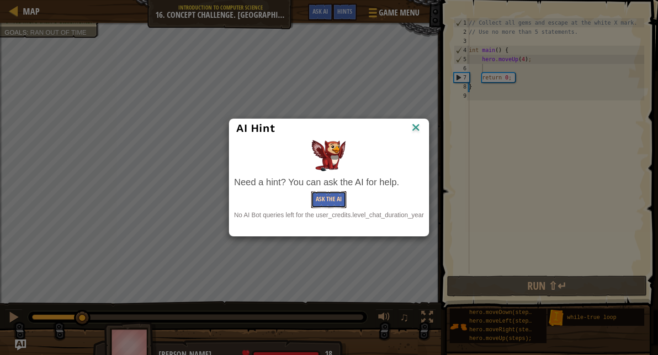
click at [329, 196] on button "Ask the AI" at bounding box center [328, 199] width 35 height 17
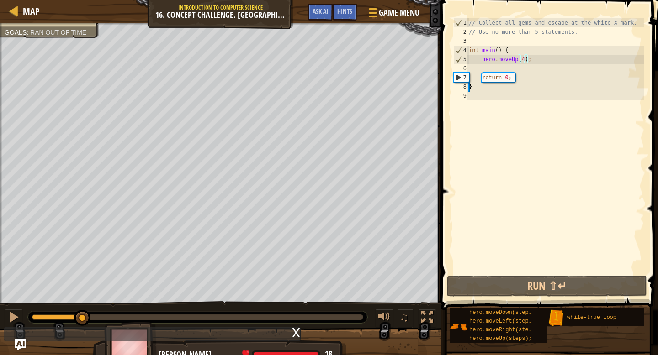
click at [525, 59] on div "// Collect all gems and escape at the white X mark. // Use no more than 5 state…" at bounding box center [555, 155] width 177 height 274
type textarea "hero.moveUp();"
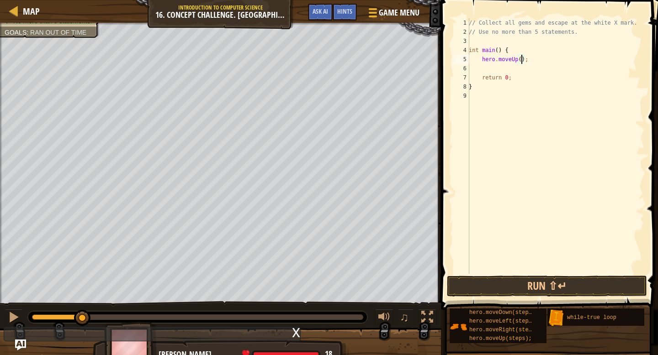
click at [529, 71] on div "// Collect all gems and escape at the white X mark. // Use no more than 5 state…" at bounding box center [555, 155] width 177 height 274
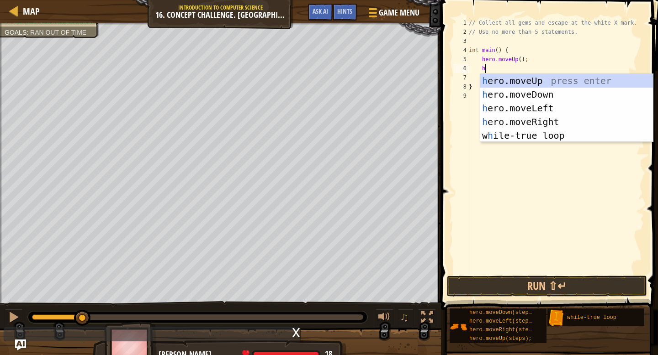
scroll to position [4, 1]
click at [519, 60] on div "// Collect all gems and escape at the white X mark. // Use no more than 5 state…" at bounding box center [555, 155] width 177 height 274
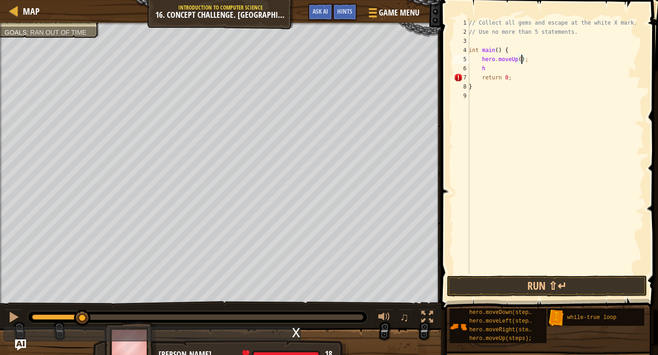
click at [521, 60] on div "// Collect all gems and escape at the white X mark. // Use no more than 5 state…" at bounding box center [555, 155] width 177 height 274
click at [508, 67] on div "// Collect all gems and escape at the white X mark. // Use no more than 5 state…" at bounding box center [555, 155] width 177 height 274
type textarea "he"
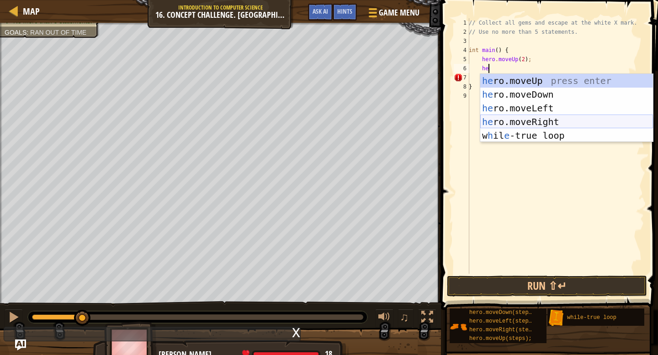
click at [544, 120] on div "he ro.moveUp press enter he ro.moveDown press enter he ro.moveLeft press enter …" at bounding box center [566, 122] width 173 height 96
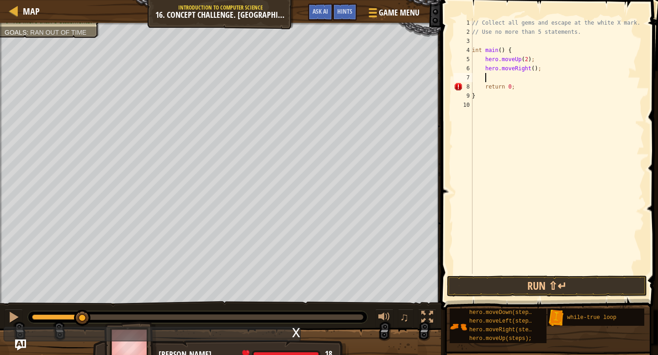
scroll to position [4, 0]
click at [487, 64] on div "// Collect all gems and escape at the white X mark. // Use no more than 5 state…" at bounding box center [557, 155] width 174 height 274
type textarea "{hero.moveRight();"
click at [556, 78] on div "// Collect all gems and escape at the white X mark. // Use no more than 5 state…" at bounding box center [557, 155] width 174 height 274
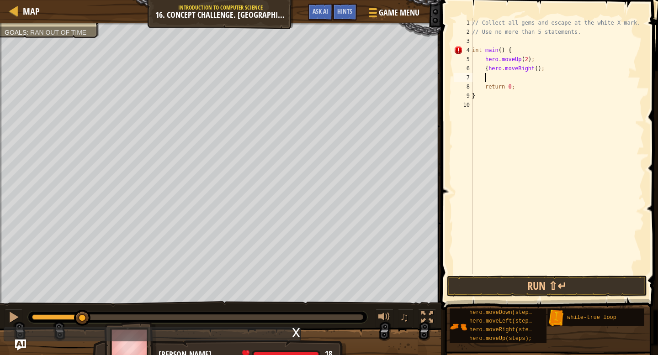
scroll to position [4, 0]
type textarea "h"
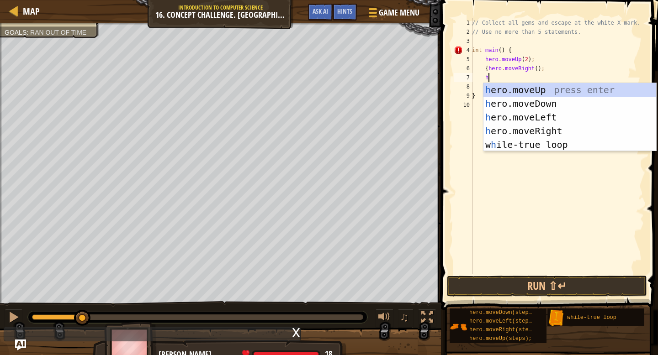
scroll to position [4, 1]
click at [532, 87] on div "h ero.moveUp press enter h ero.moveDown press enter h ero.moveLeft press enter …" at bounding box center [569, 131] width 173 height 96
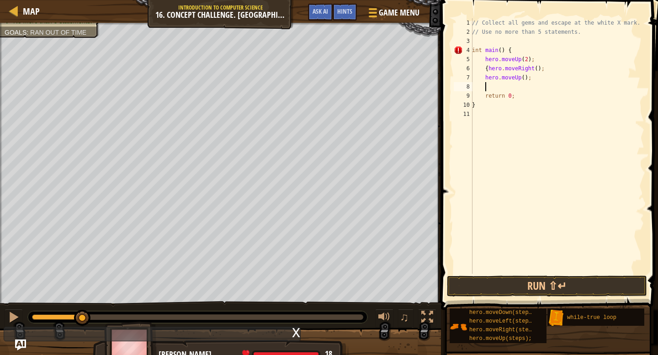
type textarea "h"
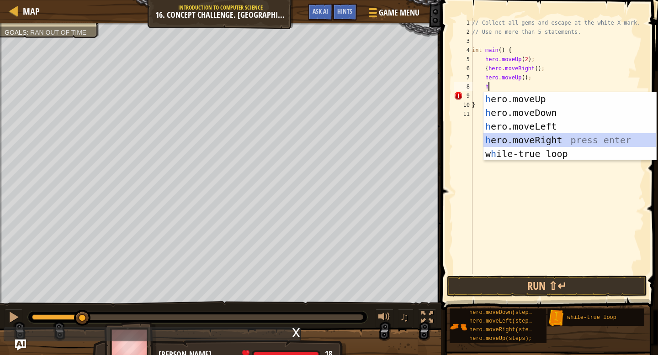
click at [518, 140] on div "h ero.moveUp press enter h ero.moveDown press enter h ero.moveLeft press enter …" at bounding box center [569, 140] width 173 height 96
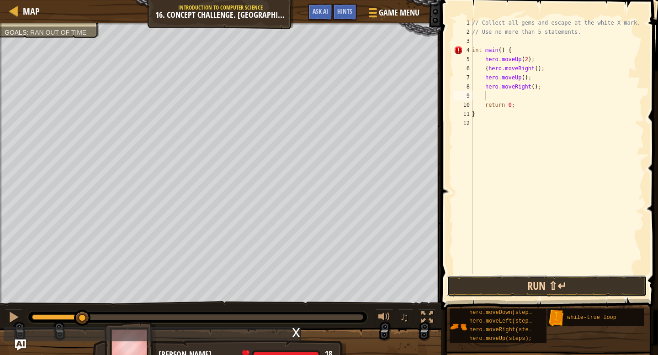
click at [506, 281] on button "Run ⇧↵" at bounding box center [547, 286] width 200 height 21
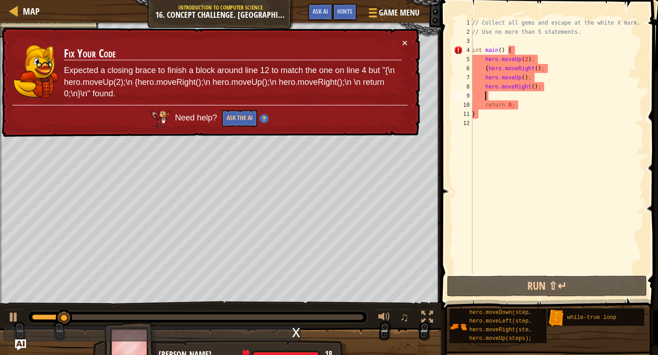
click at [490, 71] on div "// Collect all gems and escape at the white X mark. // Use no more than 5 state…" at bounding box center [557, 155] width 174 height 274
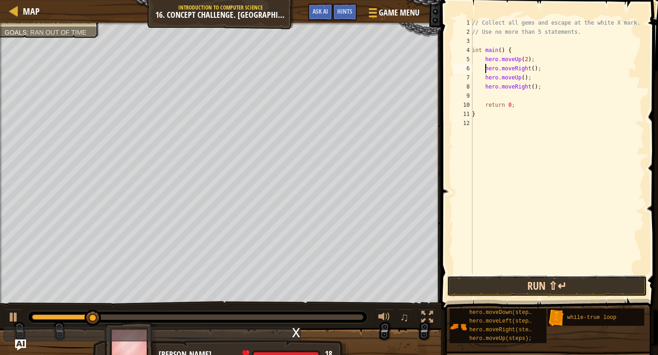
click at [457, 278] on button "Run ⇧↵" at bounding box center [547, 286] width 200 height 21
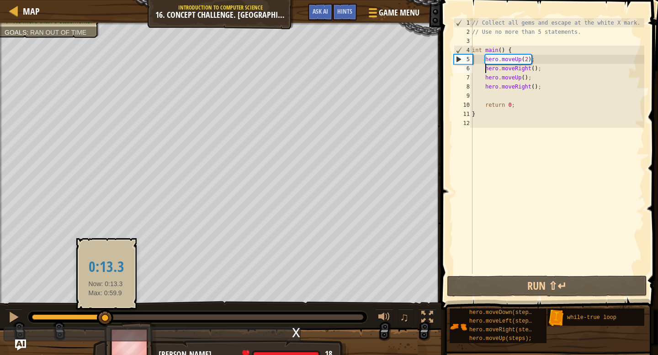
drag, startPoint x: 62, startPoint y: 314, endPoint x: 106, endPoint y: 310, distance: 44.1
click at [106, 310] on div at bounding box center [105, 318] width 16 height 16
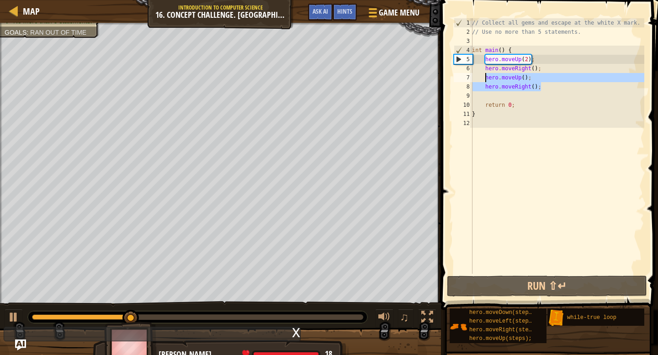
drag, startPoint x: 545, startPoint y: 90, endPoint x: 487, endPoint y: 81, distance: 58.8
click at [487, 81] on div "// Collect all gems and escape at the white X mark. // Use no more than 5 state…" at bounding box center [557, 155] width 174 height 274
type textarea "hero.moveUp(); hero.moveRight();"
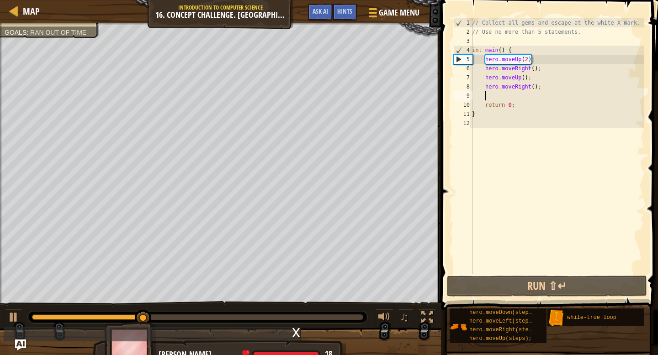
click at [501, 100] on div "// Collect all gems and escape at the white X mark. // Use no more than 5 state…" at bounding box center [557, 155] width 174 height 274
paste textarea "hero.moveRight();"
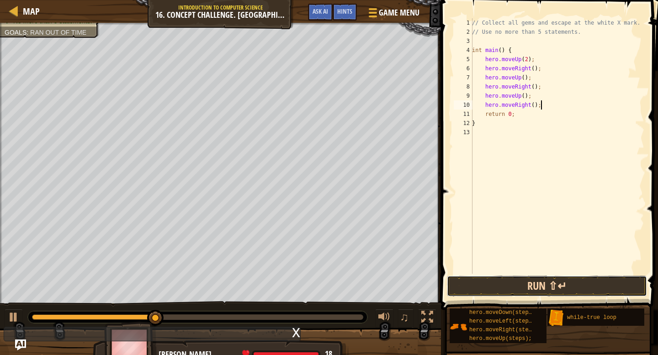
click at [538, 289] on button "Run ⇧↵" at bounding box center [547, 286] width 200 height 21
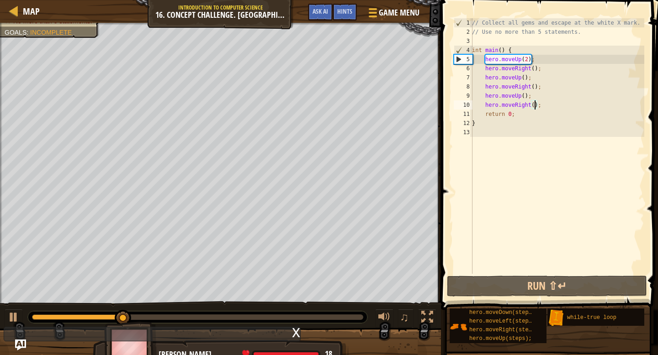
click at [535, 106] on div "// Collect all gems and escape at the white X mark. // Use no more than 5 state…" at bounding box center [557, 155] width 174 height 274
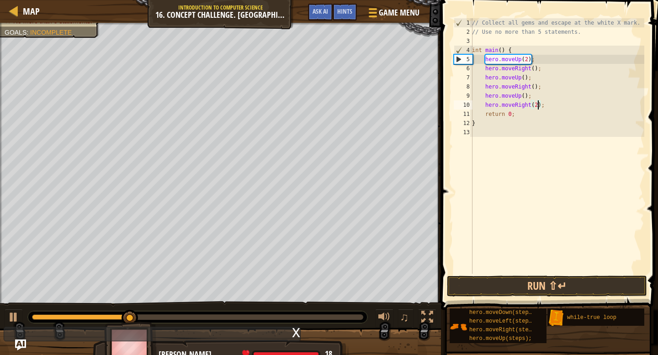
scroll to position [4, 5]
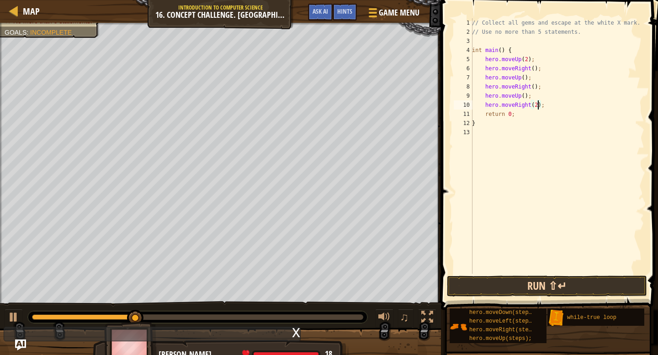
type textarea "hero.moveRight(2);"
click at [519, 276] on button "Run ⇧↵" at bounding box center [547, 286] width 200 height 21
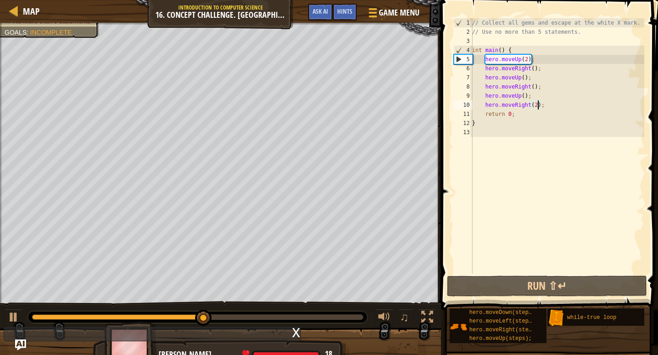
click at [581, 106] on div "// Collect all gems and escape at the white X mark. // Use no more than 5 state…" at bounding box center [557, 155] width 174 height 274
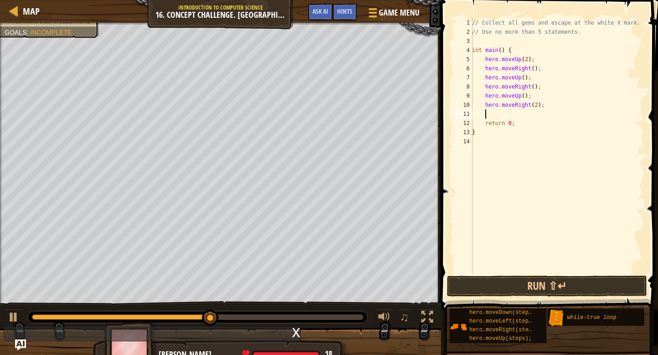
type textarea "h"
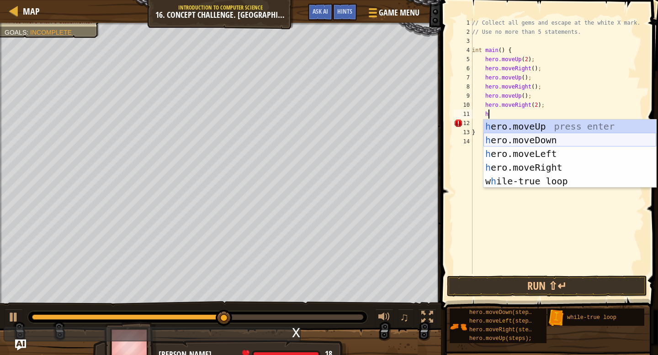
click at [553, 139] on div "h ero.moveUp press enter h ero.moveDown press enter h ero.moveLeft press enter …" at bounding box center [569, 168] width 173 height 96
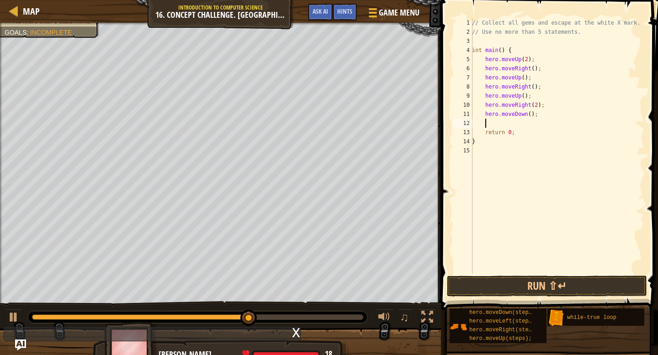
type textarea "h"
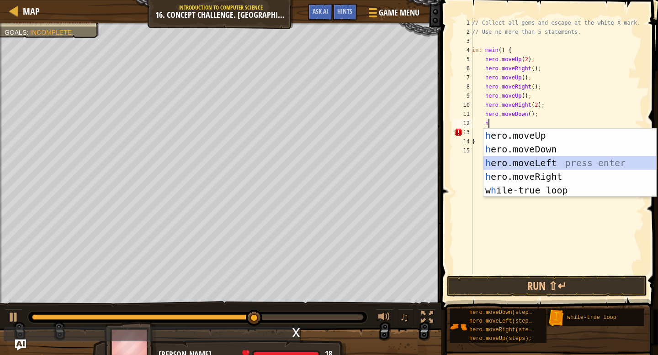
click at [514, 159] on div "h ero.moveUp press enter h ero.moveDown press enter h ero.moveLeft press enter …" at bounding box center [569, 177] width 173 height 96
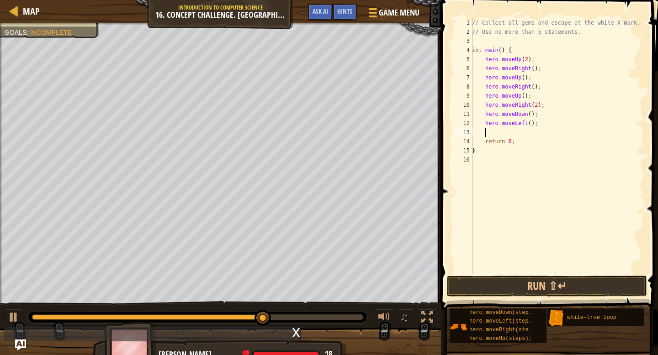
type textarea "h"
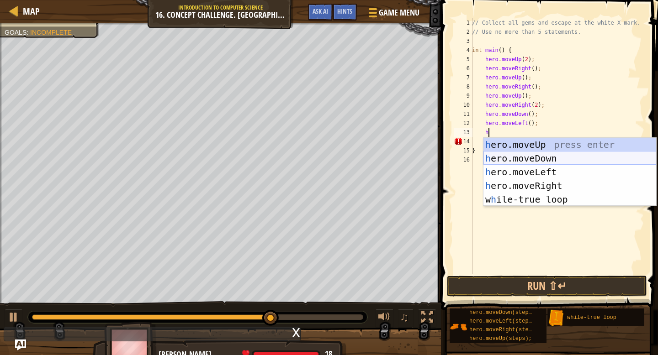
click at [512, 157] on div "h ero.moveUp press enter h ero.moveDown press enter h ero.moveLeft press enter …" at bounding box center [569, 186] width 173 height 96
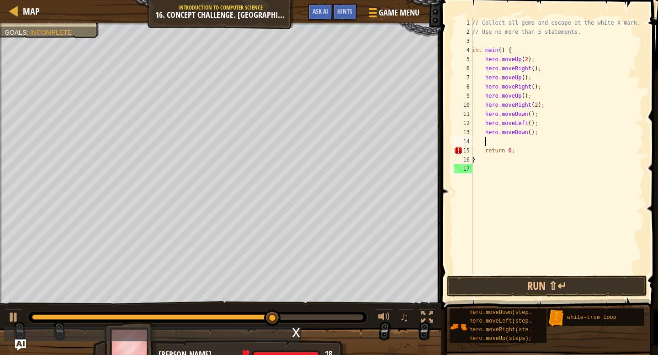
scroll to position [4, 0]
type textarea "h"
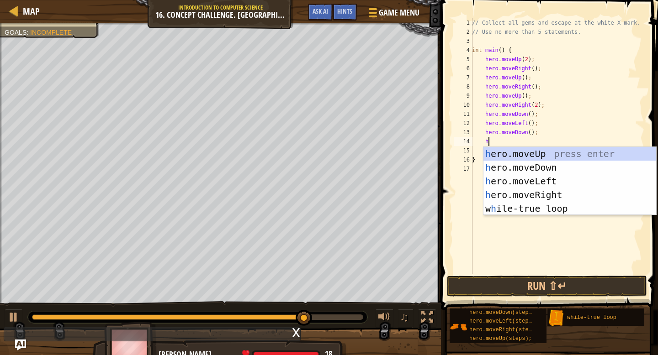
scroll to position [4, 1]
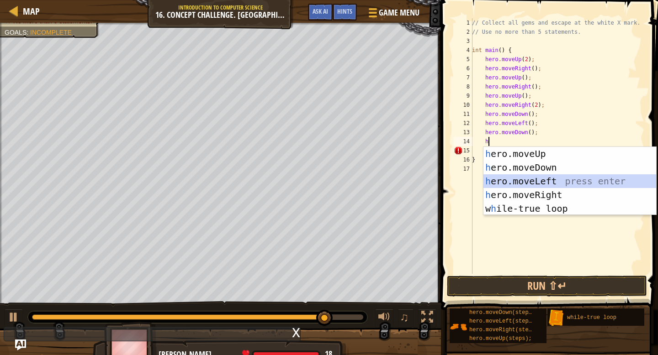
click at [529, 178] on div "h ero.moveUp press enter h ero.moveDown press enter h ero.moveLeft press enter …" at bounding box center [569, 195] width 173 height 96
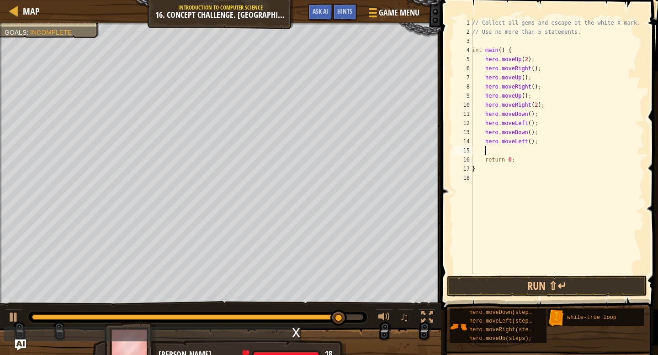
click at [531, 143] on div "// Collect all gems and escape at the white X mark. // Use no more than 5 state…" at bounding box center [557, 155] width 174 height 274
type textarea "hero.moveLeft(2);"
click at [523, 150] on div "// Collect all gems and escape at the white X mark. // Use no more than 5 state…" at bounding box center [557, 155] width 174 height 274
type textarea "h"
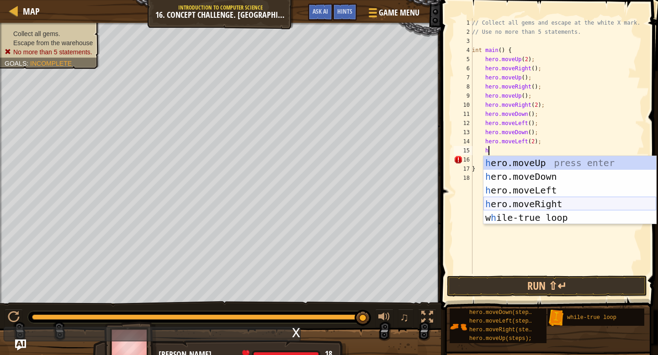
click at [518, 203] on div "h ero.moveUp press enter h ero.moveDown press enter h ero.moveLeft press enter …" at bounding box center [569, 204] width 173 height 96
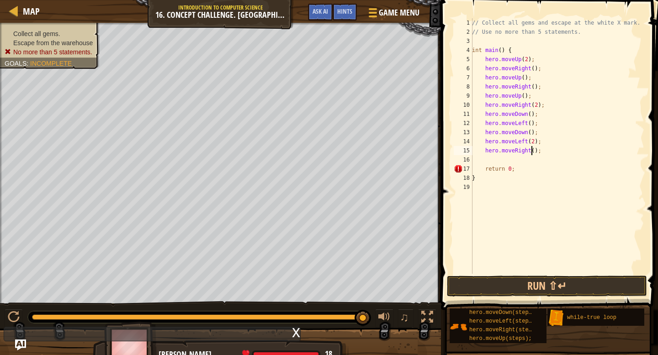
click at [533, 152] on div "// Collect all gems and escape at the white X mark. // Use no more than 5 state…" at bounding box center [557, 155] width 174 height 274
click at [534, 151] on div "// Collect all gems and escape at the white X mark. // Use no more than 5 state…" at bounding box center [557, 155] width 174 height 274
type textarea "hero.moveRight(2);"
click at [523, 157] on div "// Collect all gems and escape at the white X mark. // Use no more than 5 state…" at bounding box center [557, 155] width 174 height 274
type textarea "h"
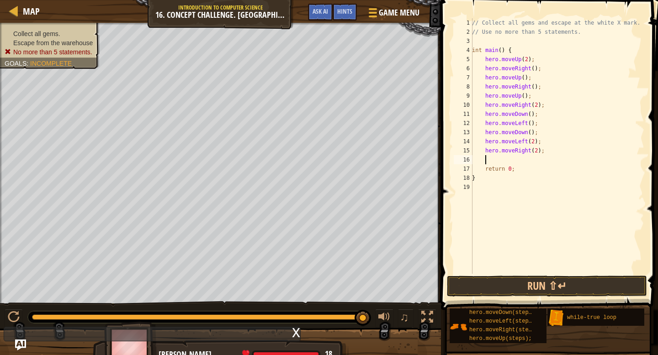
scroll to position [4, 1]
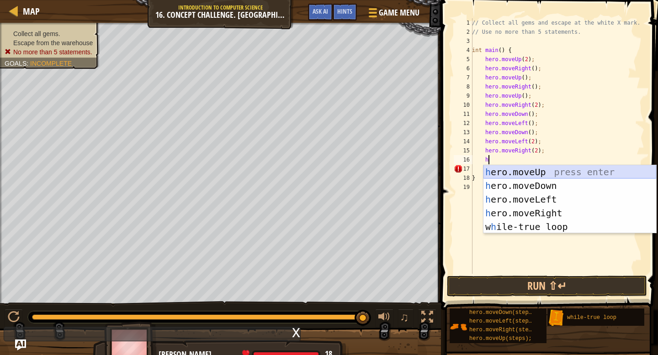
click at [524, 170] on div "h ero.moveUp press enter h ero.moveDown press enter h ero.moveLeft press enter …" at bounding box center [569, 213] width 173 height 96
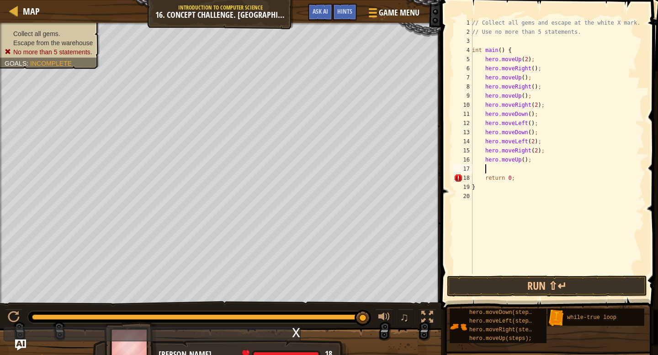
scroll to position [4, 0]
click at [525, 161] on div "// Collect all gems and escape at the white X mark. // Use no more than 5 state…" at bounding box center [557, 155] width 174 height 274
click at [546, 289] on button "Run ⇧↵" at bounding box center [547, 286] width 200 height 21
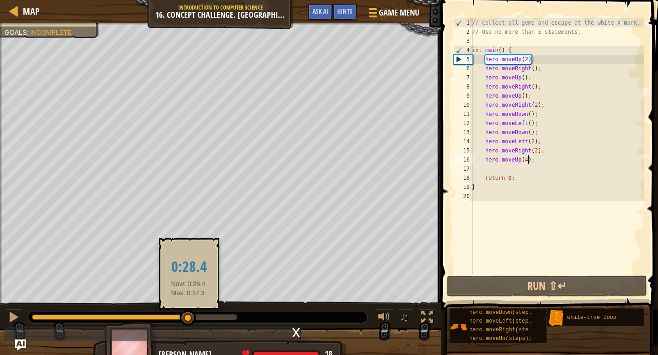
drag, startPoint x: 234, startPoint y: 314, endPoint x: 188, endPoint y: 312, distance: 46.2
click at [188, 312] on div at bounding box center [188, 318] width 16 height 16
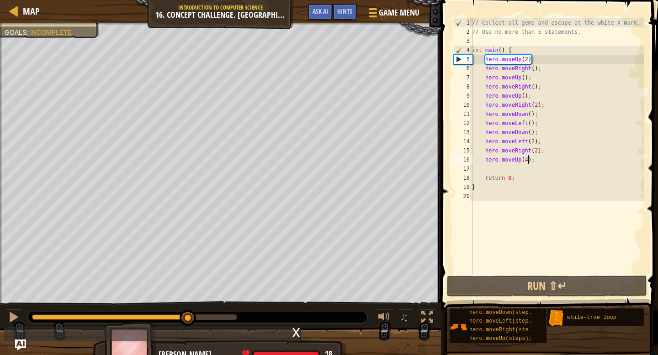
click at [538, 151] on div "// Collect all gems and escape at the white X mark. // Use no more than 5 state…" at bounding box center [557, 155] width 174 height 274
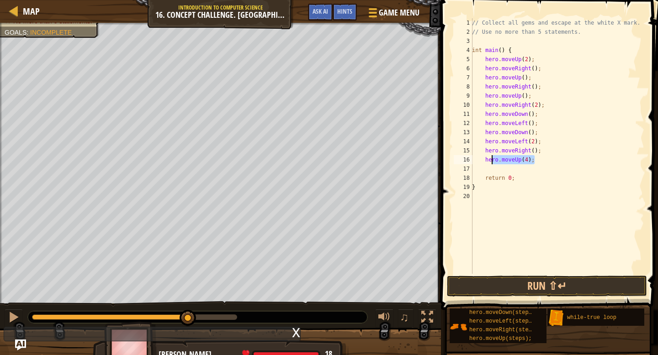
drag, startPoint x: 537, startPoint y: 159, endPoint x: 491, endPoint y: 158, distance: 46.2
click at [491, 158] on div "// Collect all gems and escape at the white X mark. // Use no more than 5 state…" at bounding box center [557, 155] width 174 height 274
type textarea "her"
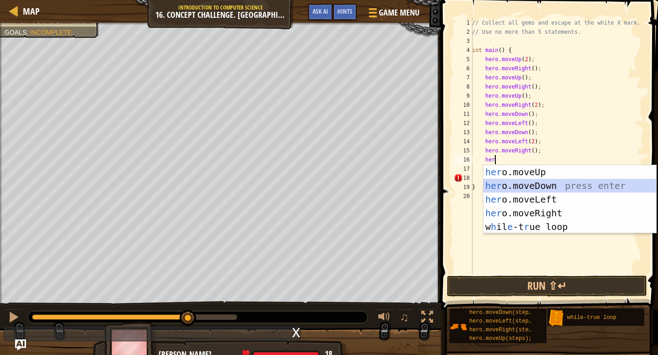
click at [545, 188] on div "her o.moveUp press enter her o.moveDown press enter her o.moveLeft press enter …" at bounding box center [569, 213] width 173 height 96
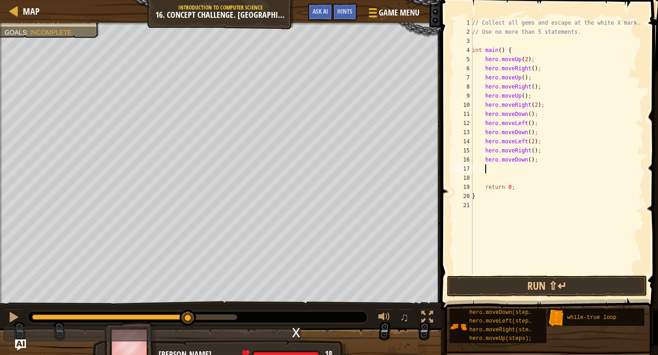
type textarea "h"
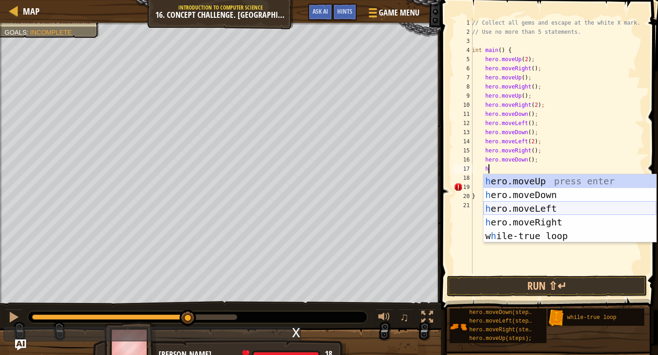
click at [527, 209] on div "h ero.moveUp press enter h ero.moveDown press enter h ero.moveLeft press enter …" at bounding box center [569, 223] width 173 height 96
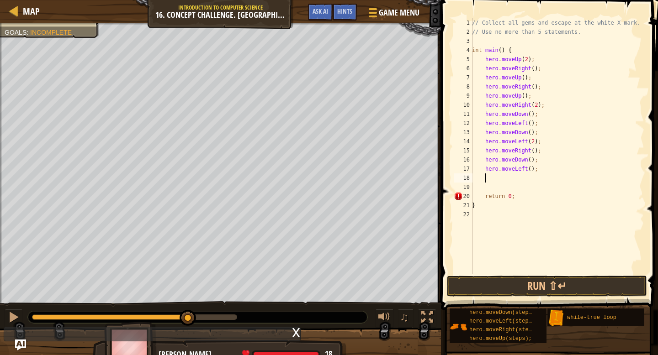
scroll to position [4, 0]
type textarea "h"
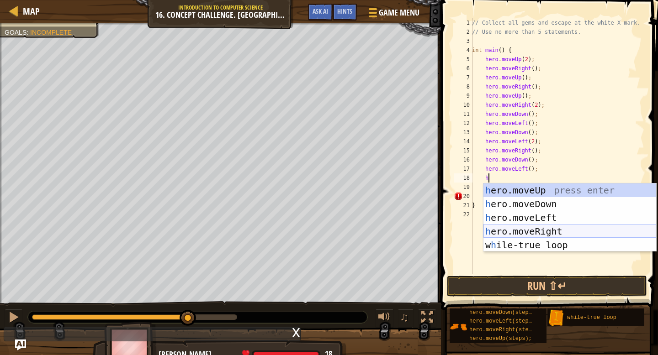
click at [536, 226] on div "h ero.moveUp press enter h ero.moveDown press enter h ero.moveLeft press enter …" at bounding box center [569, 232] width 173 height 96
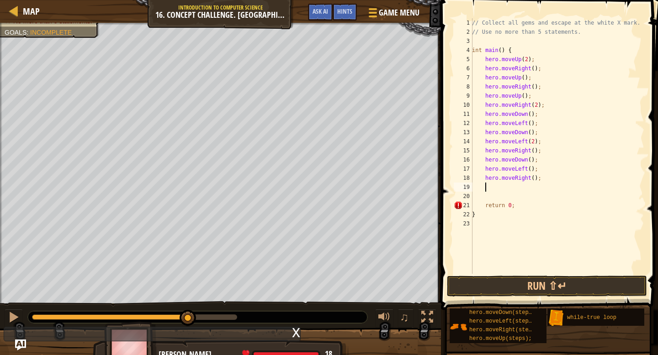
scroll to position [4, 0]
type textarea "h"
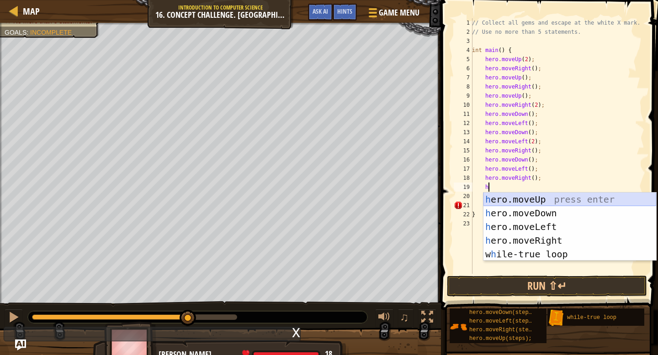
click at [552, 202] on div "h ero.moveUp press enter h ero.moveDown press enter h ero.moveLeft press enter …" at bounding box center [569, 241] width 173 height 96
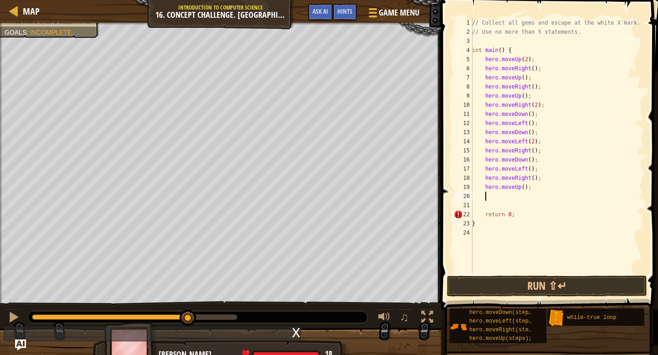
scroll to position [4, 0]
click at [524, 188] on div "// Collect all gems and escape at the white X mark. // Use no more than 5 state…" at bounding box center [557, 155] width 174 height 274
type textarea "hero.moveUp(3);"
click at [525, 197] on div "// Collect all gems and escape at the white X mark. // Use no more than 5 state…" at bounding box center [557, 155] width 174 height 274
type textarea "h"
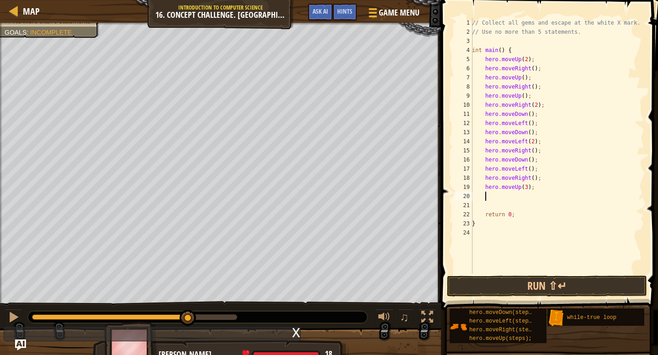
scroll to position [4, 1]
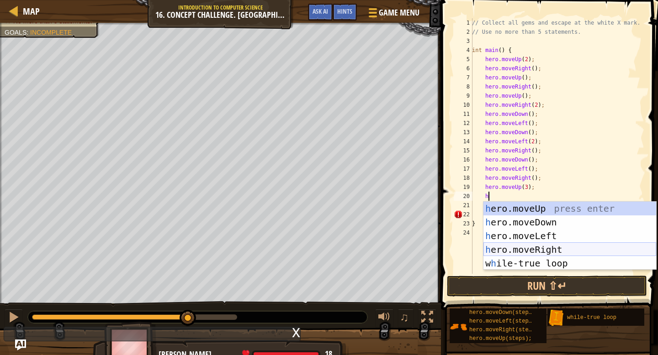
click at [533, 244] on div "h ero.moveUp press enter h ero.moveDown press enter h ero.moveLeft press enter …" at bounding box center [569, 250] width 173 height 96
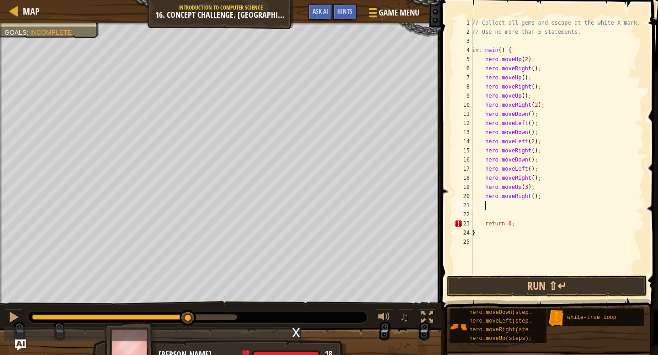
type textarea "h"
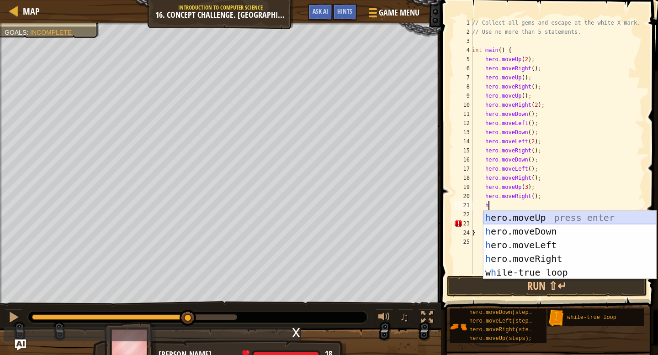
click at [514, 221] on div "h ero.moveUp press enter h ero.moveDown press enter h ero.moveLeft press enter …" at bounding box center [569, 259] width 173 height 96
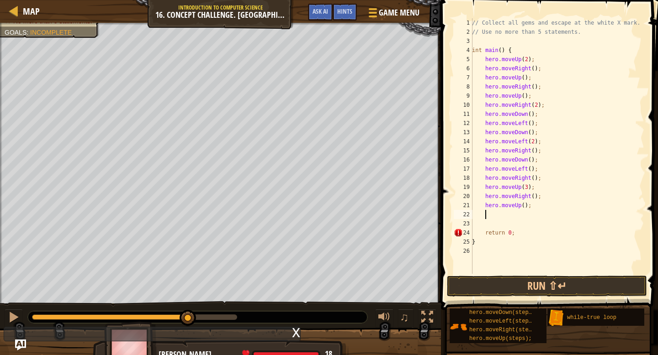
scroll to position [4, 0]
click at [462, 280] on button "Run ⇧↵" at bounding box center [547, 286] width 200 height 21
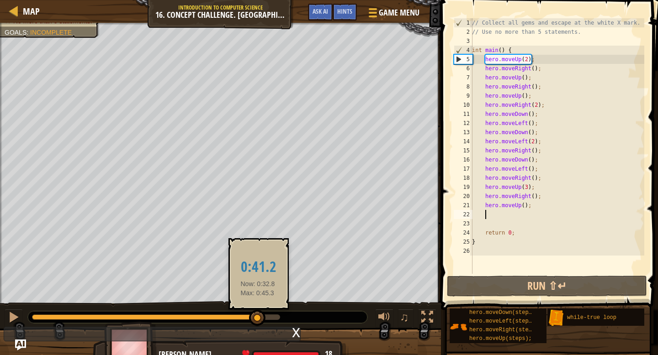
click at [258, 317] on div at bounding box center [156, 317] width 248 height 5
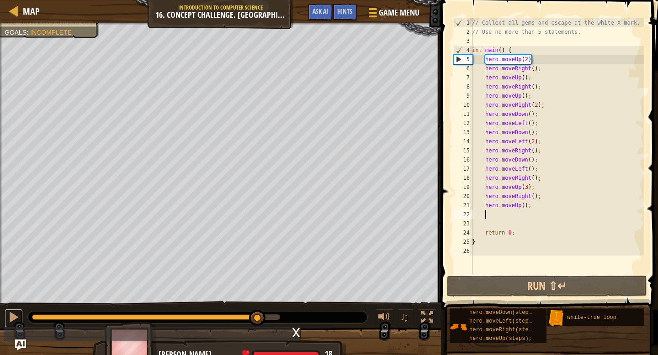
drag, startPoint x: 5, startPoint y: 313, endPoint x: 37, endPoint y: 301, distance: 34.5
click at [5, 313] on button at bounding box center [14, 318] width 18 height 19
click at [542, 95] on div "// Collect all gems and escape at the white X mark. // Use no more than 5 state…" at bounding box center [557, 155] width 174 height 274
click at [545, 64] on div "// Collect all gems and escape at the white X mark. // Use no more than 5 state…" at bounding box center [557, 155] width 174 height 274
click at [545, 61] on div "// Collect all gems and escape at the white X mark. // Use no more than 5 state…" at bounding box center [557, 155] width 174 height 274
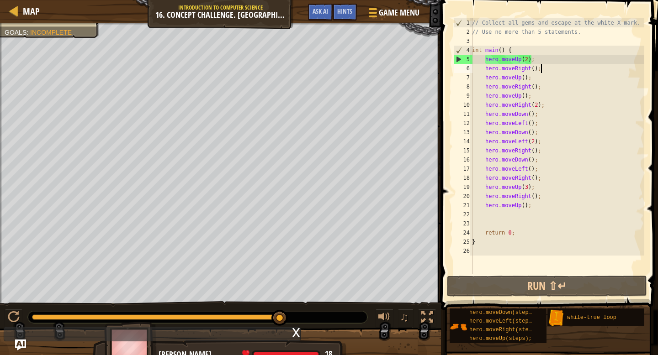
type textarea "hero.moveUp(2);"
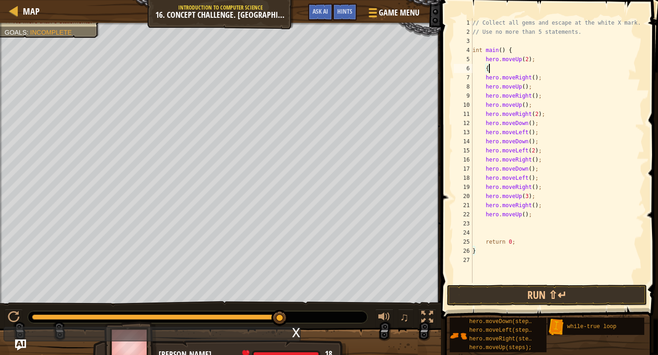
scroll to position [4, 1]
click at [549, 111] on div "// Collect all gems and escape at the white X mark. // Use no more than 5 state…" at bounding box center [558, 159] width 174 height 283
type textarea "hero.moveRight(2);"
click at [545, 158] on div "// Collect all gems and escape at the white X mark. // Use no more than 5 state…" at bounding box center [558, 159] width 174 height 283
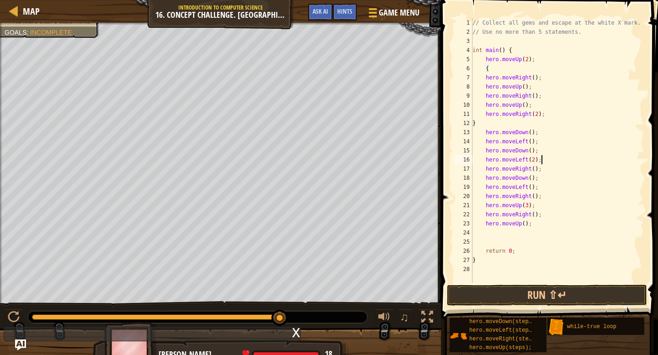
type textarea "hero.moveLeft(2);"
click at [485, 127] on div "// Collect all gems and escape at the white X mark. // Use no more than 5 state…" at bounding box center [558, 159] width 174 height 283
click at [486, 131] on div "// Collect all gems and escape at the white X mark. // Use no more than 5 state…" at bounding box center [558, 159] width 174 height 283
type textarea "hero.moveDown();"
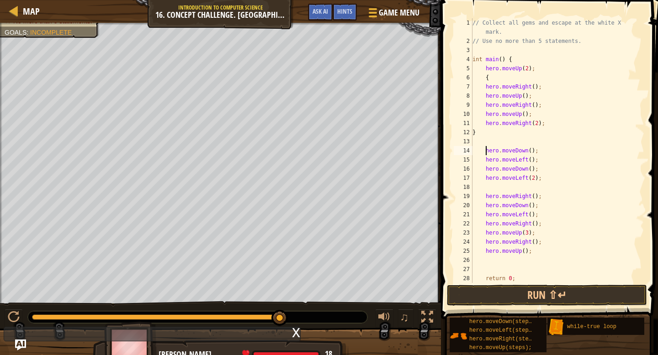
click at [486, 138] on div "// Collect all gems and escape at the white X mark. // Use no more than 5 state…" at bounding box center [554, 164] width 167 height 292
type textarea "{"
click at [493, 190] on div "// Collect all gems and escape at the white X mark. // Use no more than 5 state…" at bounding box center [554, 164] width 167 height 292
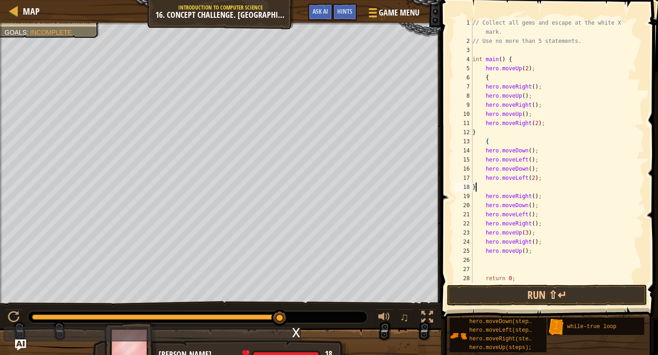
click at [485, 195] on div "// Collect all gems and escape at the white X mark. // Use no more than 5 state…" at bounding box center [554, 164] width 167 height 292
type textarea "hero.moveRight();"
click at [489, 195] on div "// Collect all gems and escape at the white X mark. // Use no more than 5 state…" at bounding box center [554, 164] width 167 height 292
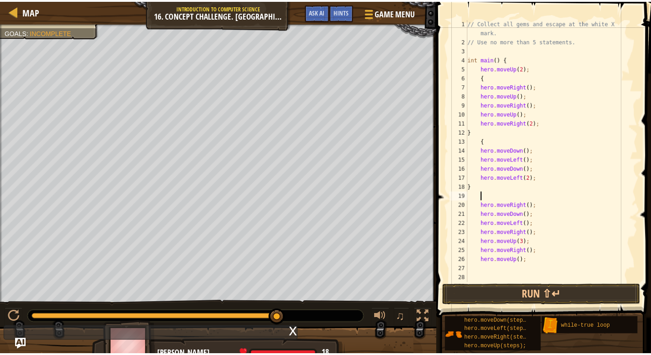
scroll to position [4, 1]
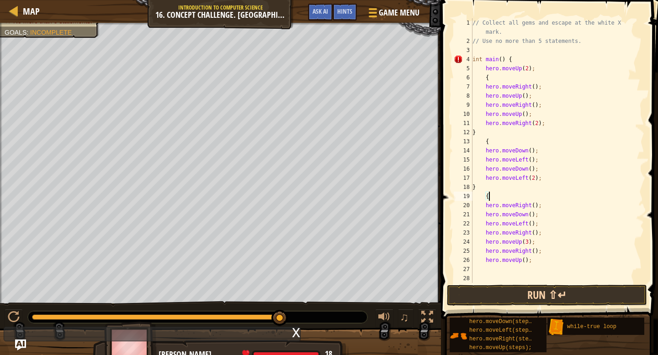
type textarea "{"
click at [530, 293] on button "Run ⇧↵" at bounding box center [547, 295] width 200 height 21
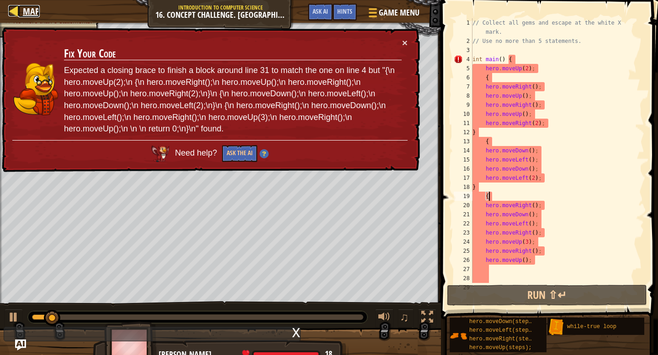
click at [19, 14] on div at bounding box center [13, 10] width 11 height 11
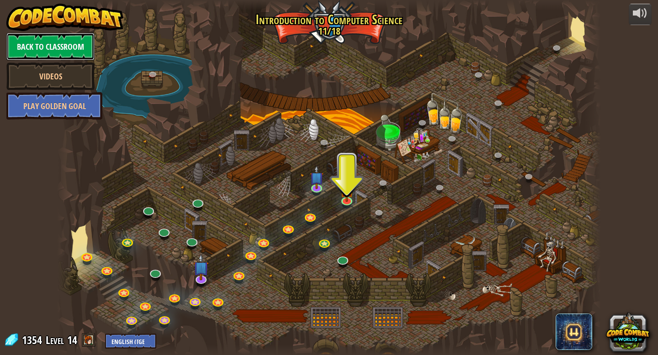
click at [66, 57] on link "Back to Classroom" at bounding box center [50, 46] width 88 height 27
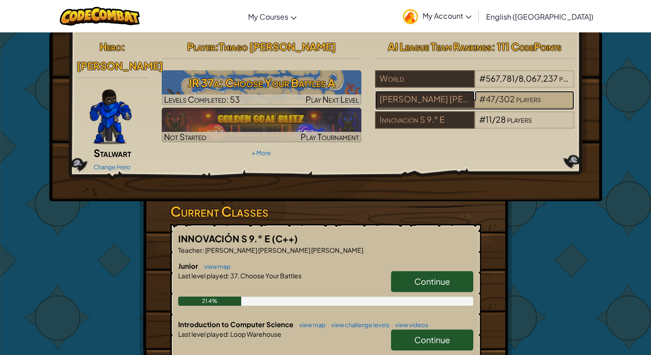
click at [516, 96] on span "players" at bounding box center [528, 99] width 25 height 11
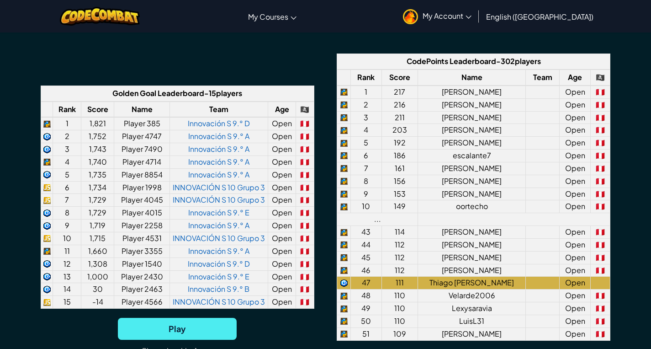
scroll to position [678, 0]
